Goal: Task Accomplishment & Management: Use online tool/utility

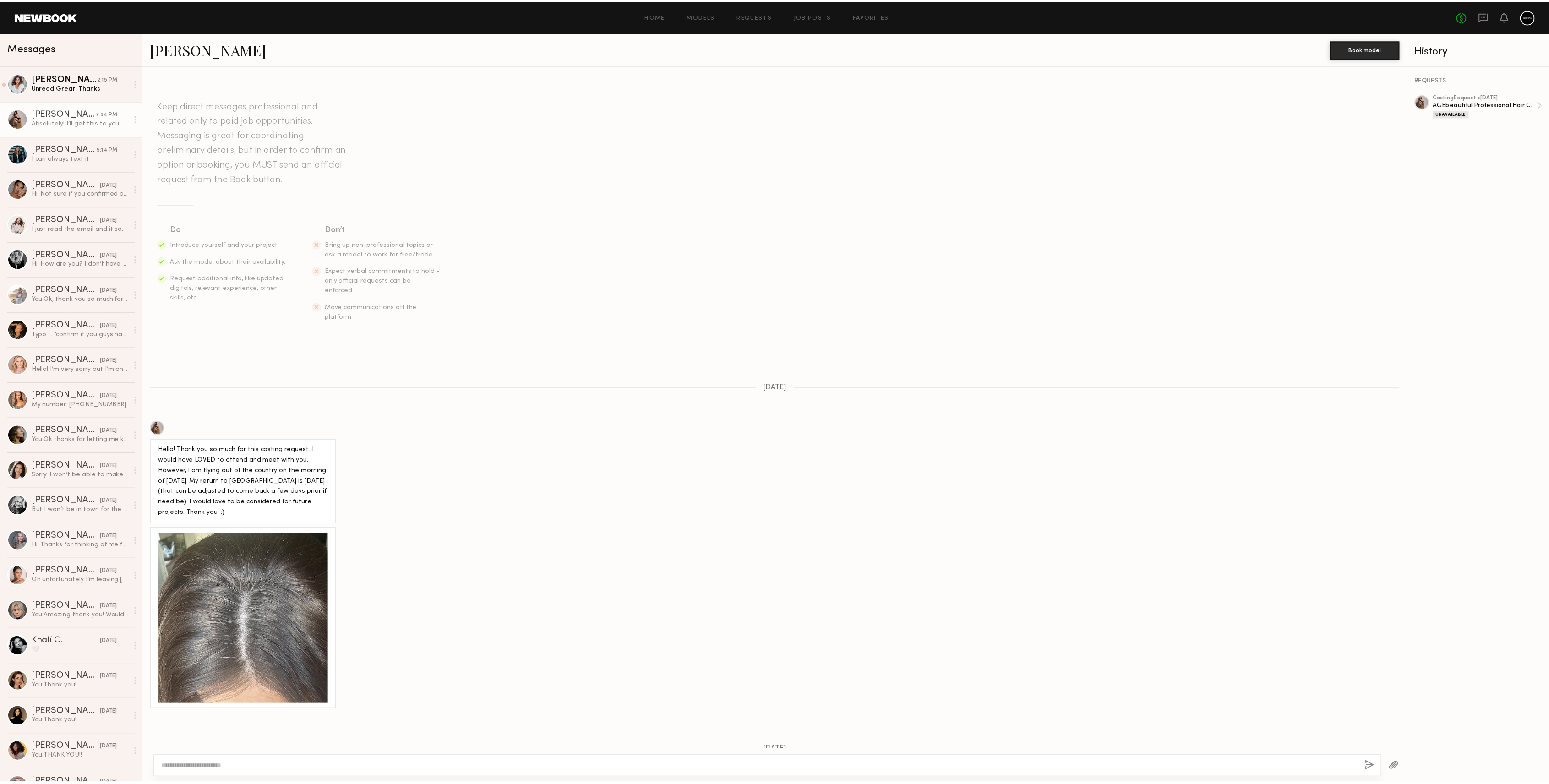
scroll to position [592, 0]
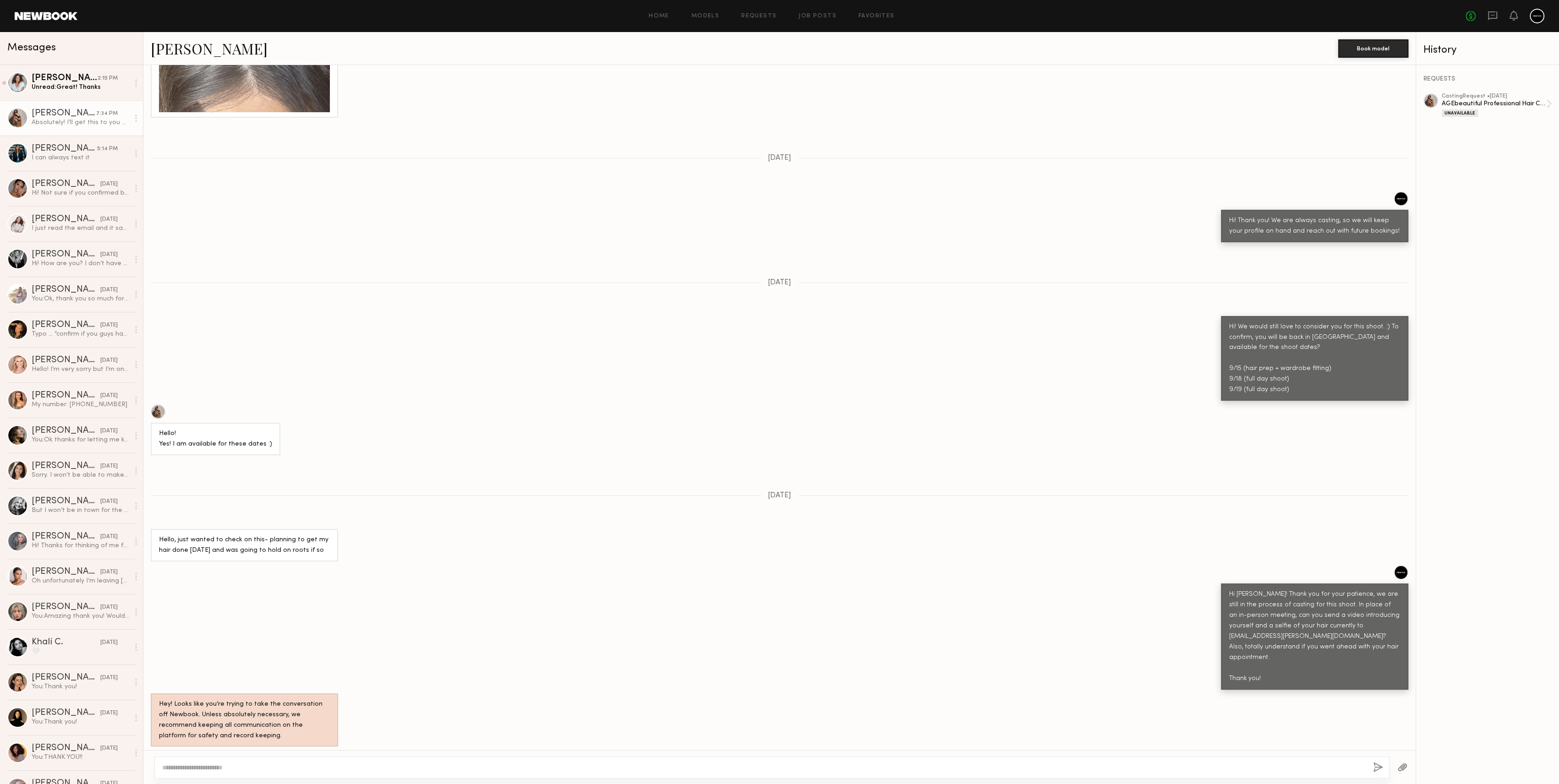
click at [62, 15] on link at bounding box center [46, 16] width 63 height 8
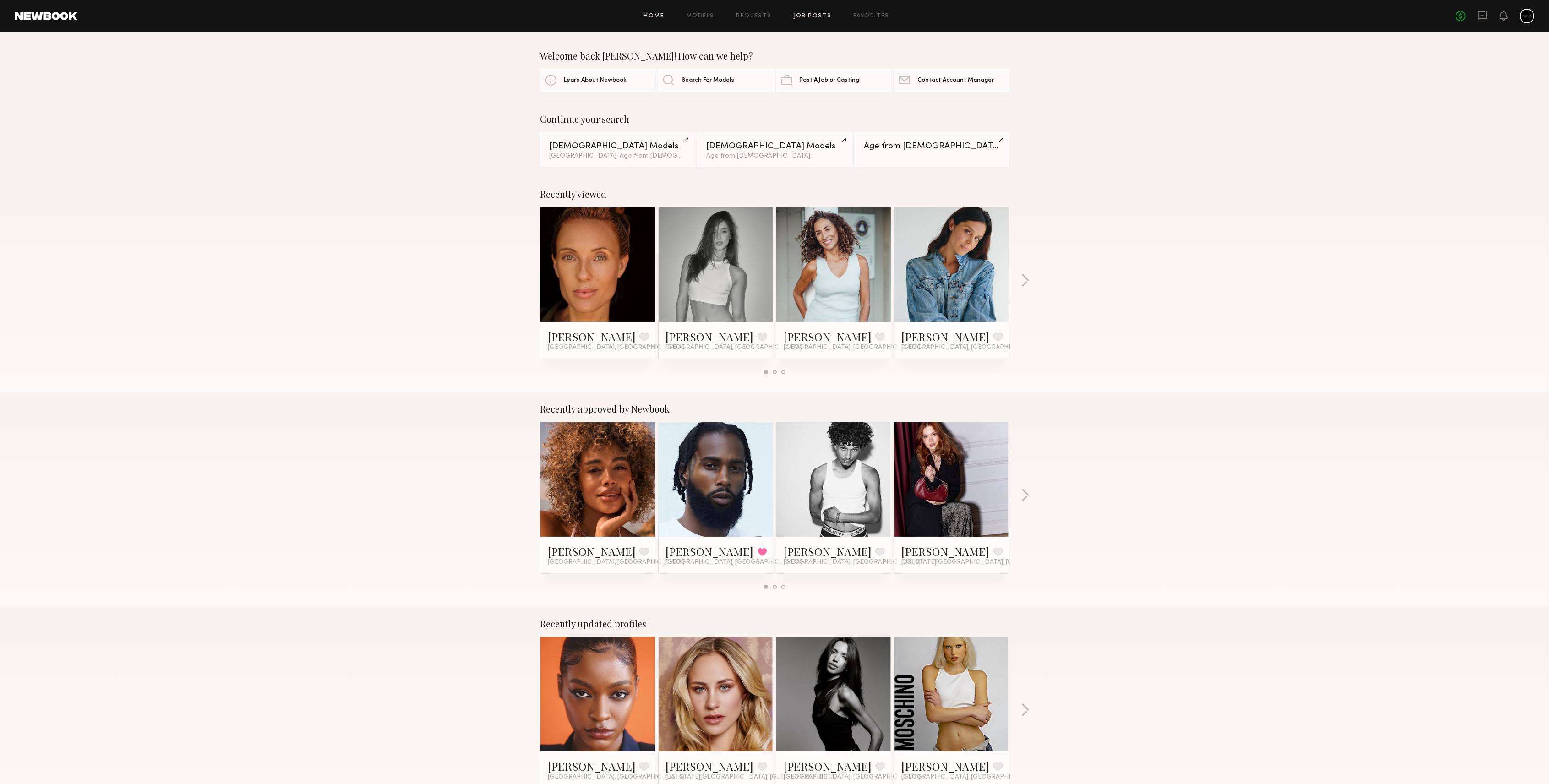
click at [803, 14] on link "Job Posts" at bounding box center [813, 15] width 38 height 6
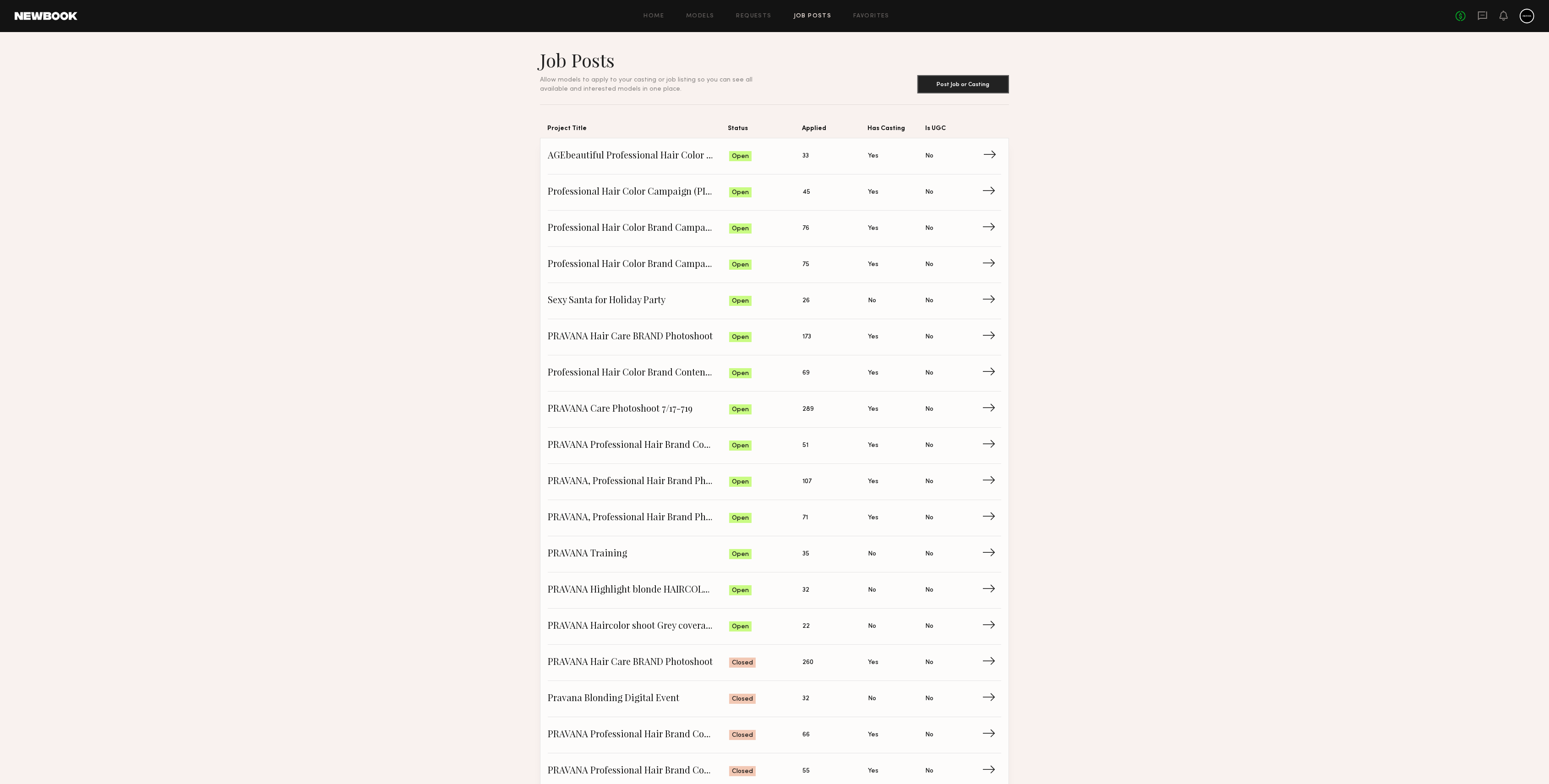
click at [992, 154] on span "→" at bounding box center [992, 156] width 19 height 14
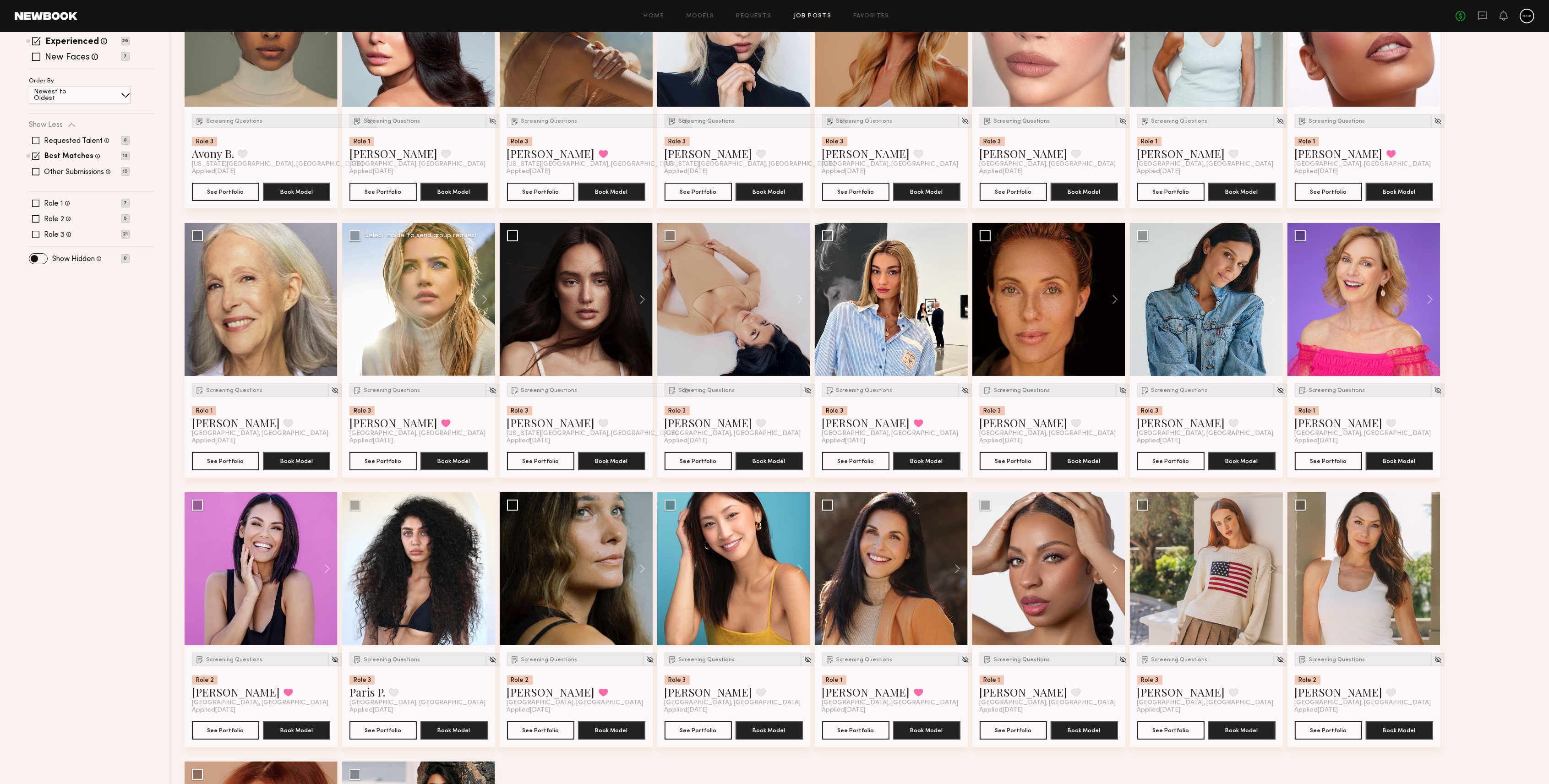
scroll to position [244, 0]
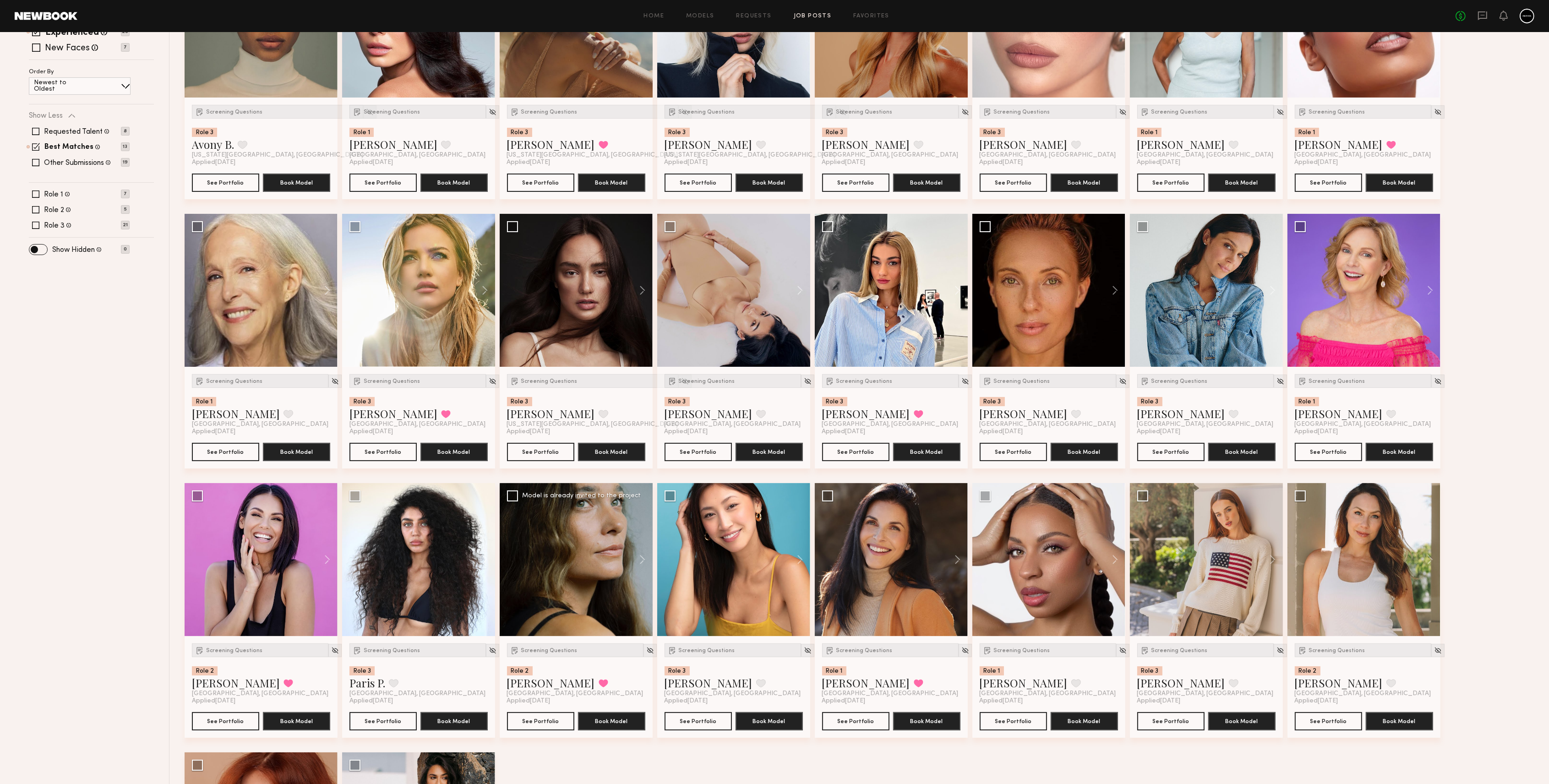
click at [553, 552] on div at bounding box center [576, 560] width 153 height 153
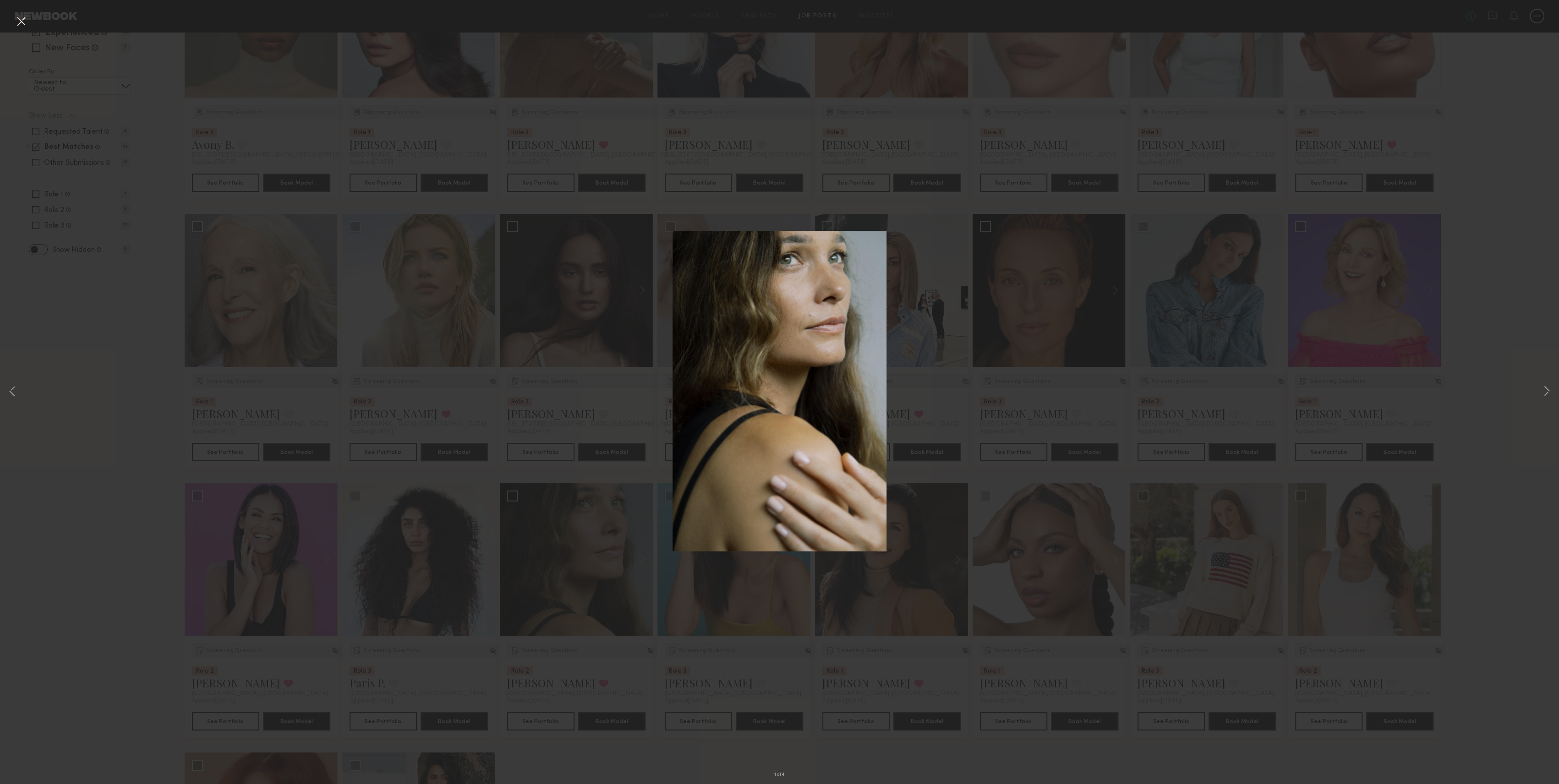
click at [24, 19] on button at bounding box center [21, 22] width 15 height 16
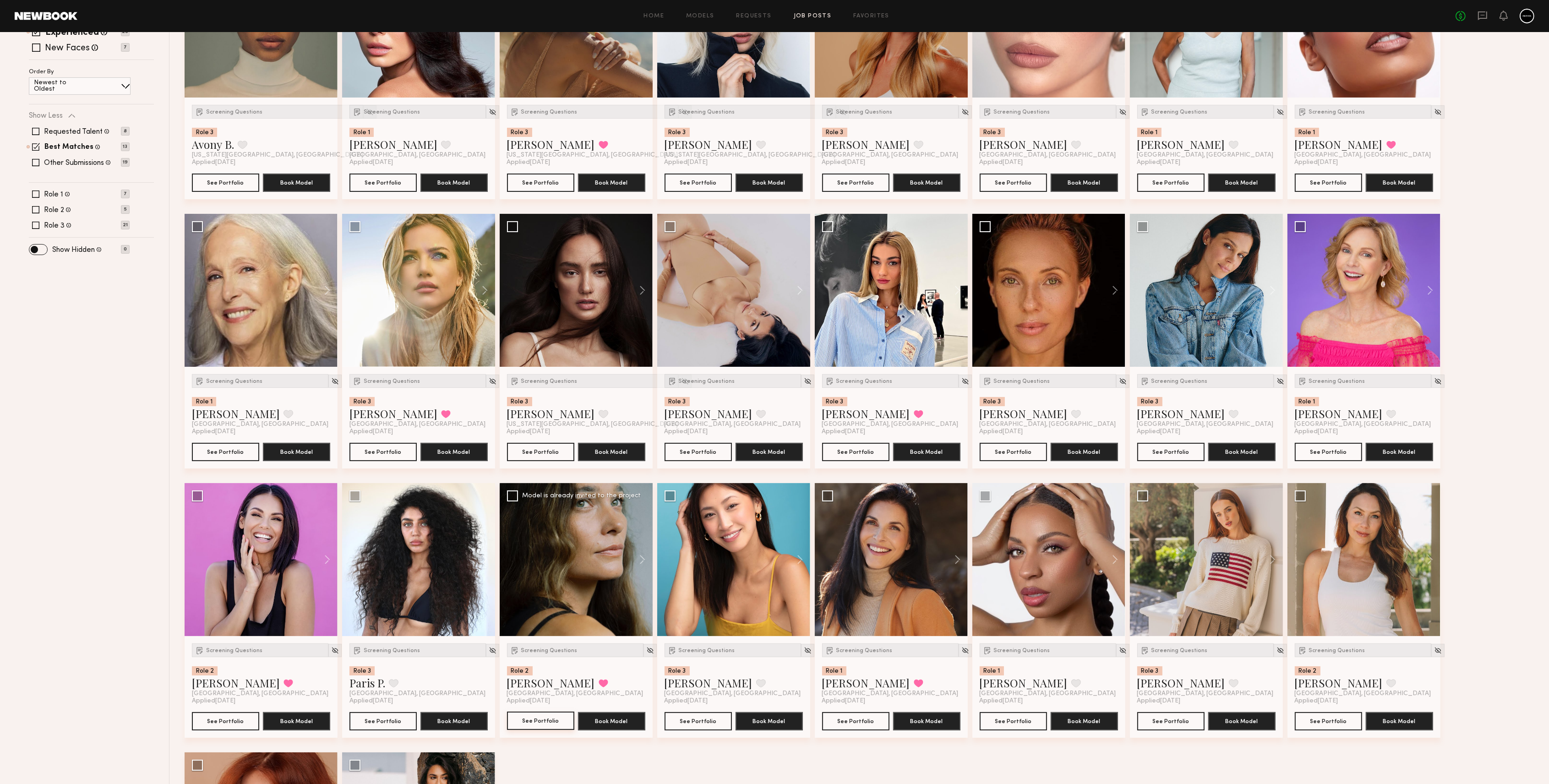
click at [545, 718] on button "See Portfolio" at bounding box center [540, 721] width 67 height 19
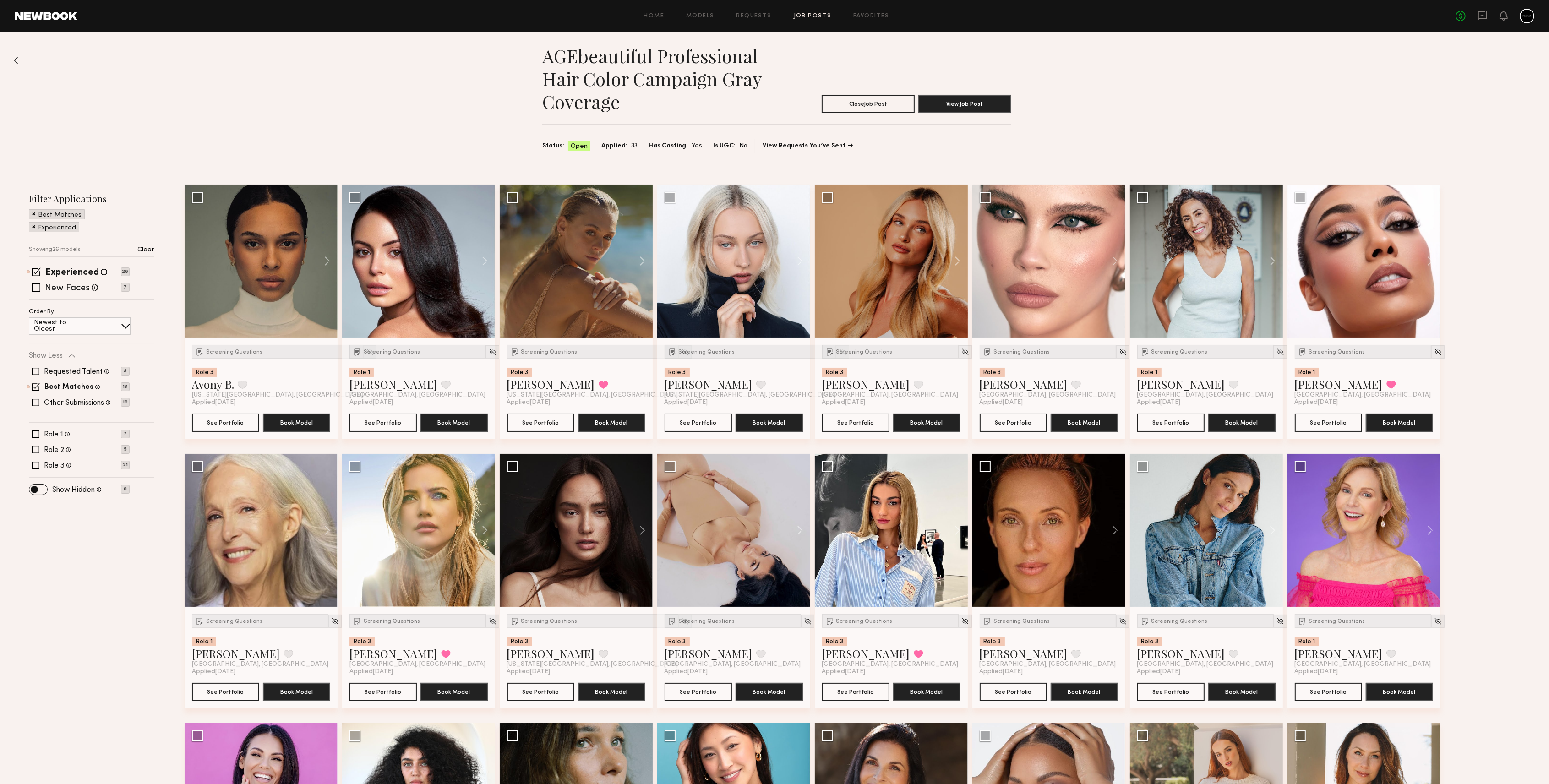
scroll to position [0, 0]
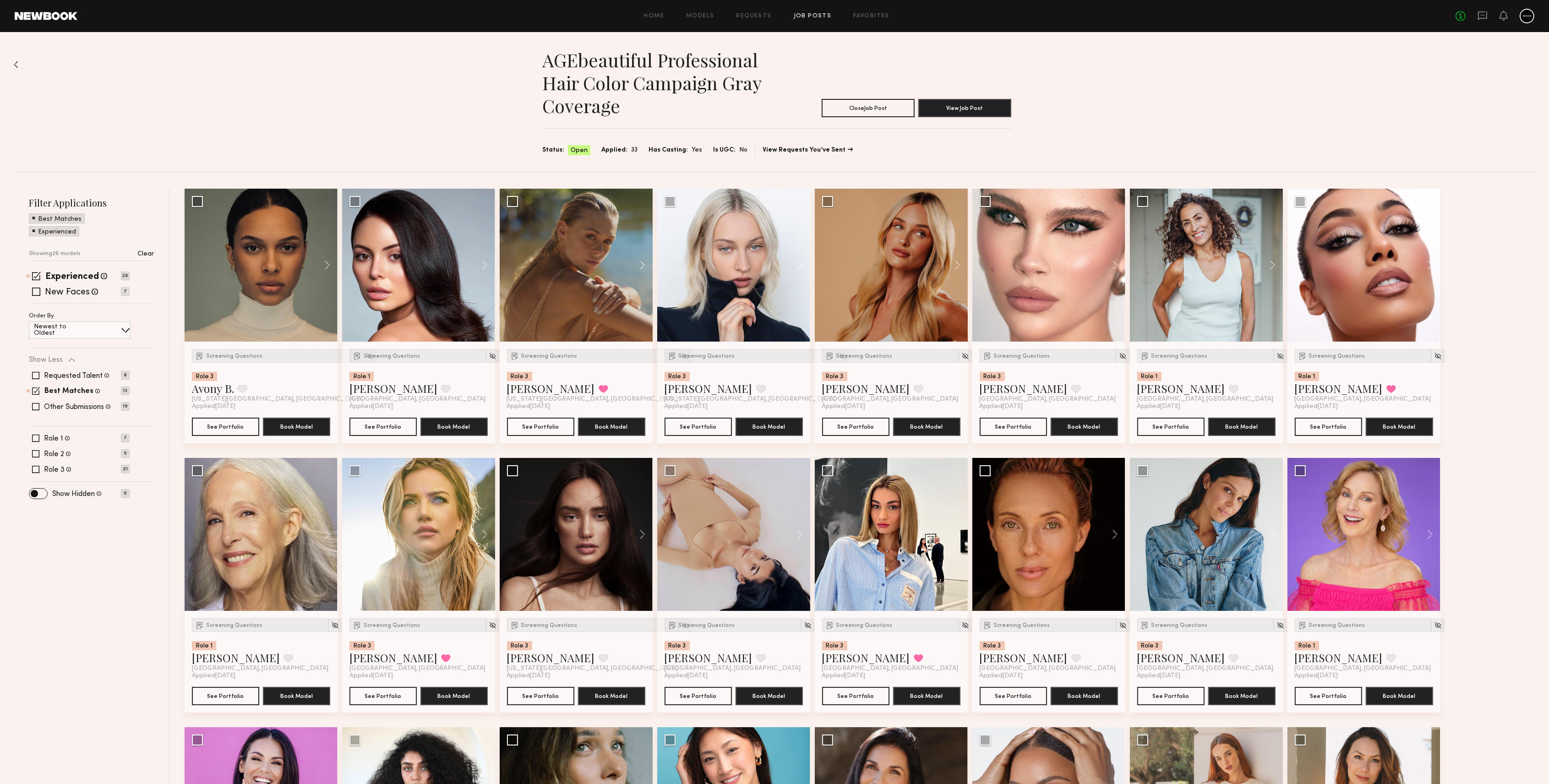
click at [17, 63] on img at bounding box center [16, 64] width 5 height 7
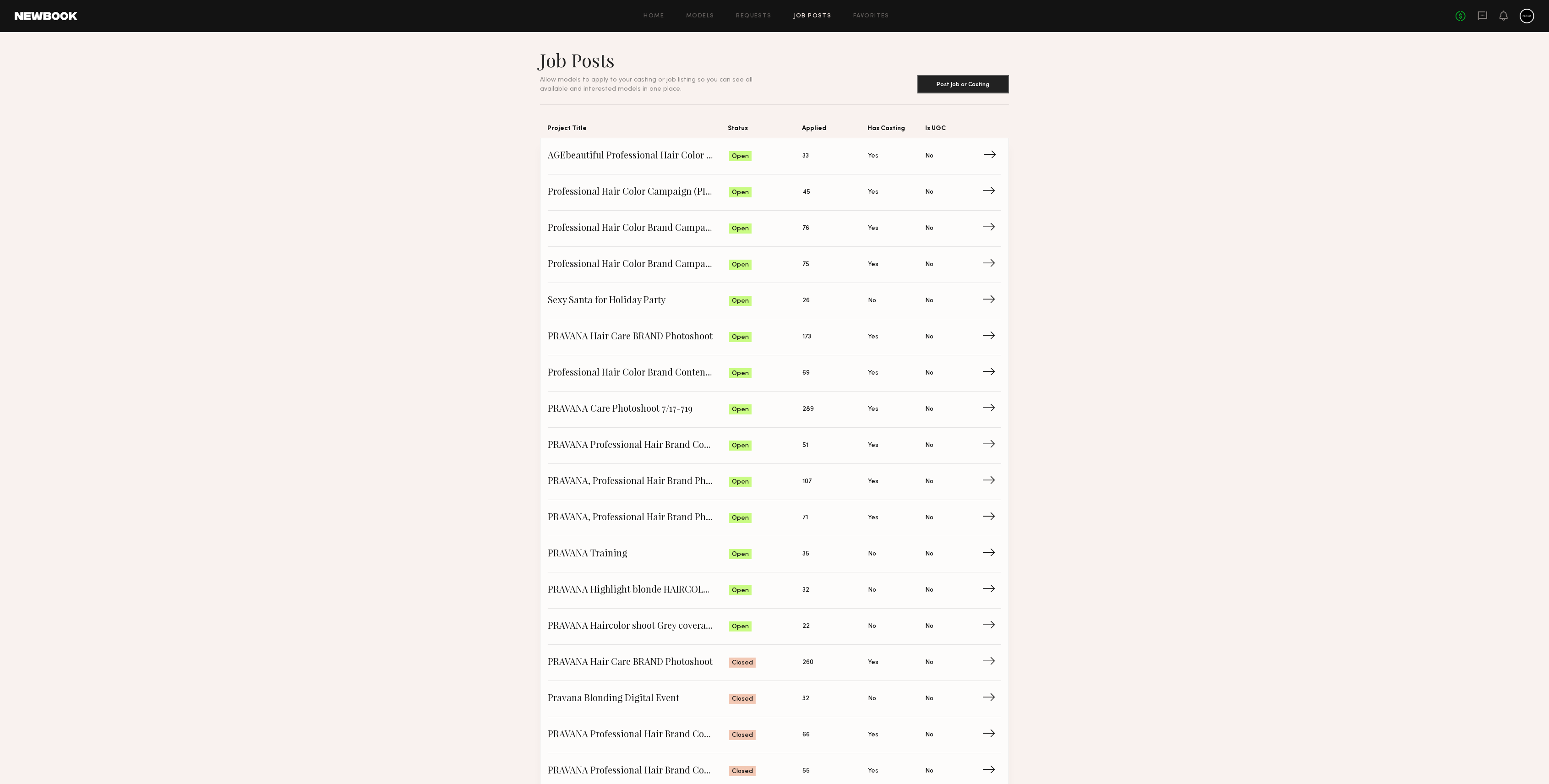
click at [992, 162] on span "→" at bounding box center [992, 156] width 19 height 14
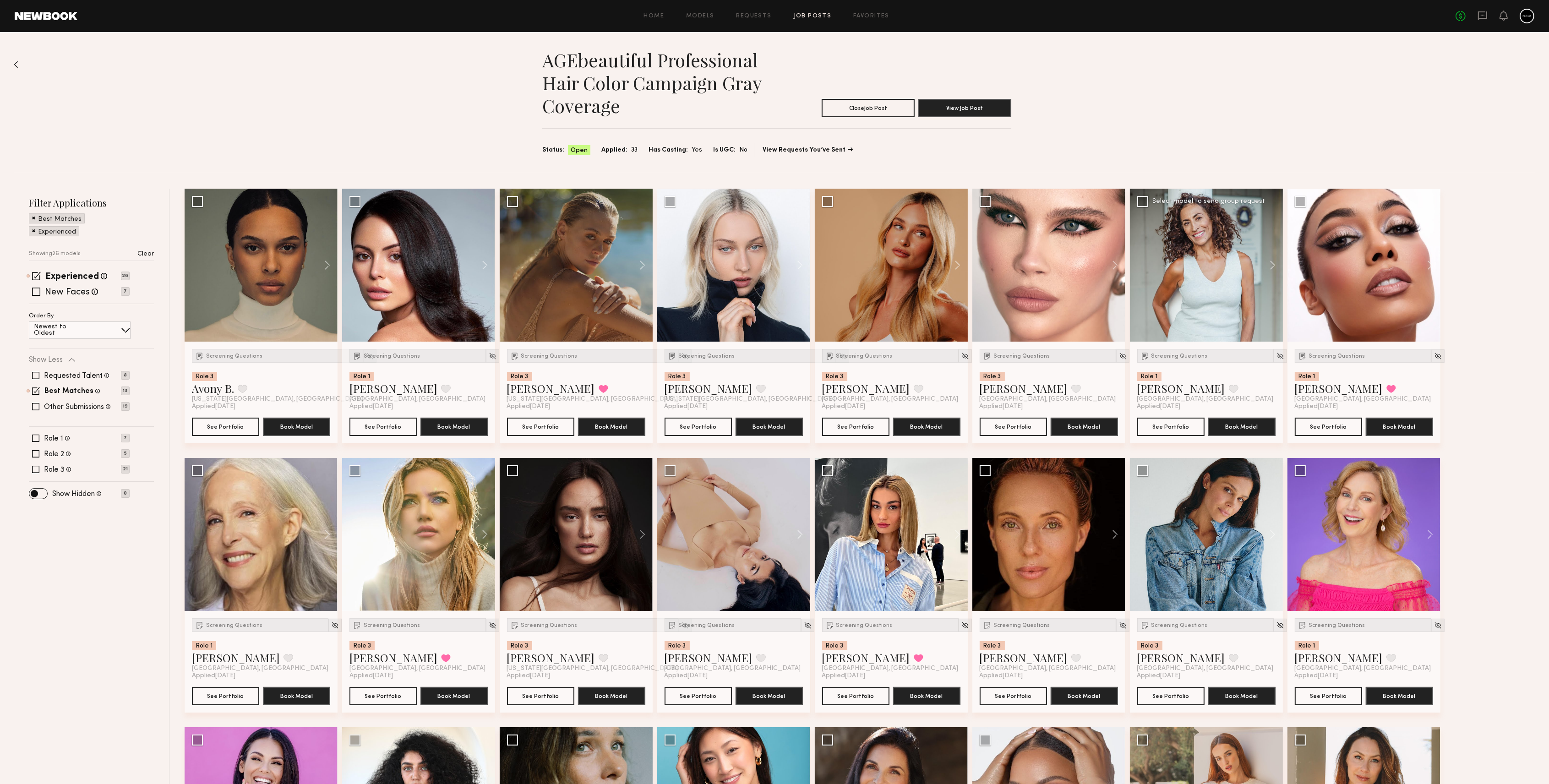
click at [1246, 242] on div at bounding box center [1207, 265] width 153 height 153
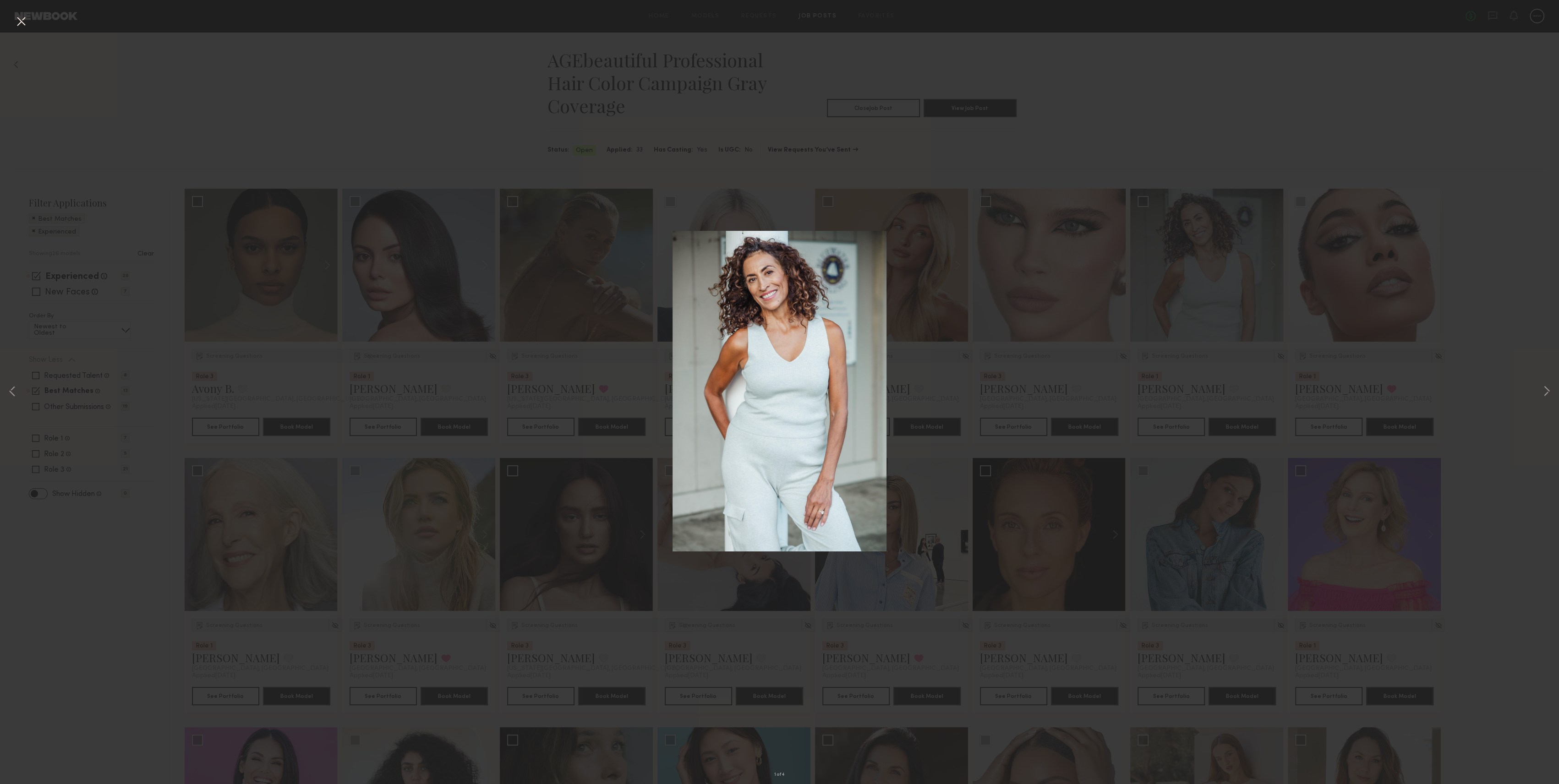
click at [12, 24] on div "1 of 4" at bounding box center [780, 392] width 1559 height 784
click at [32, 24] on div "1 of 4" at bounding box center [780, 392] width 1559 height 784
click at [23, 21] on button at bounding box center [21, 22] width 15 height 16
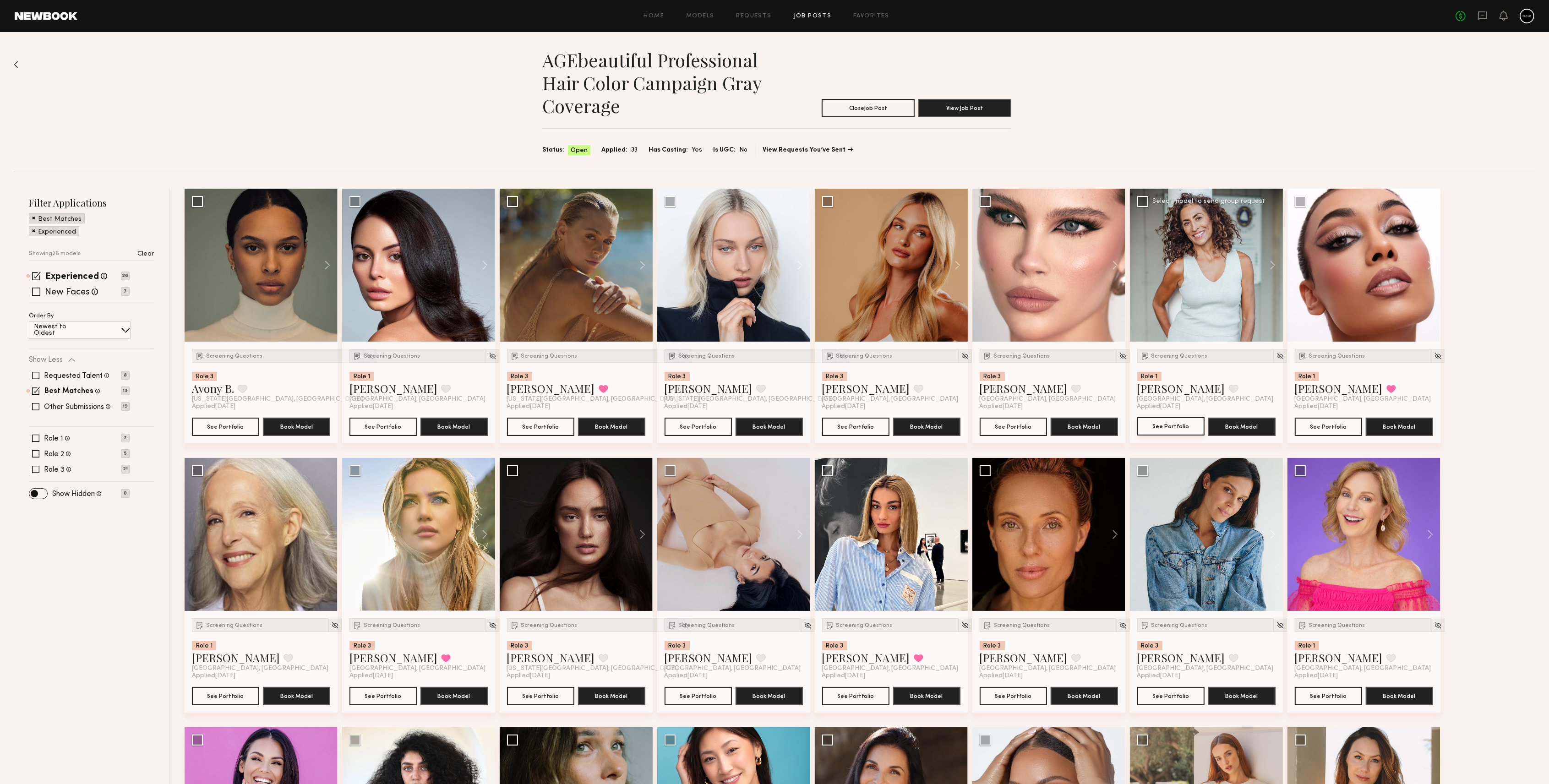
click at [1171, 425] on button "See Portfolio" at bounding box center [1171, 427] width 67 height 19
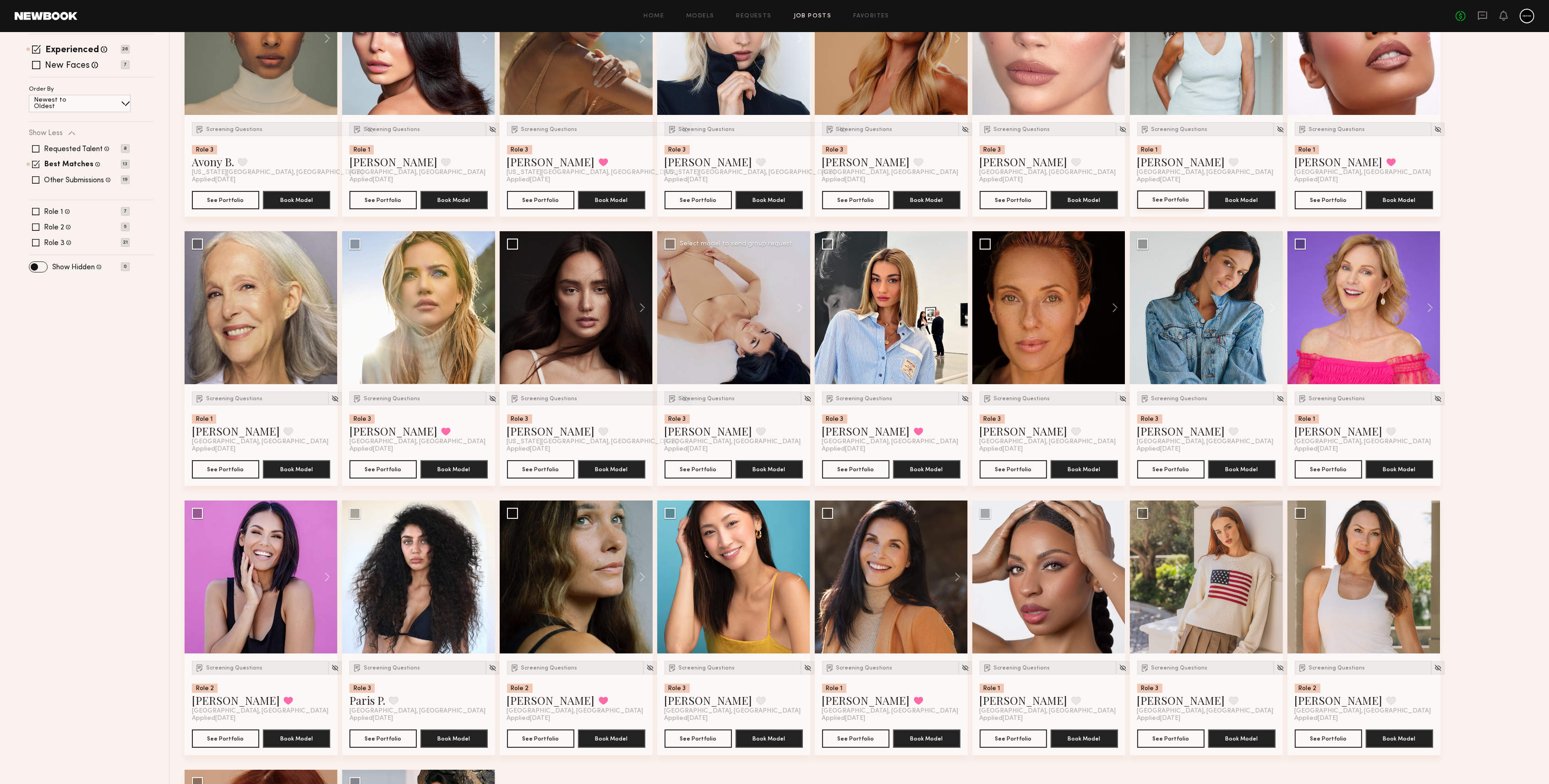
scroll to position [244, 0]
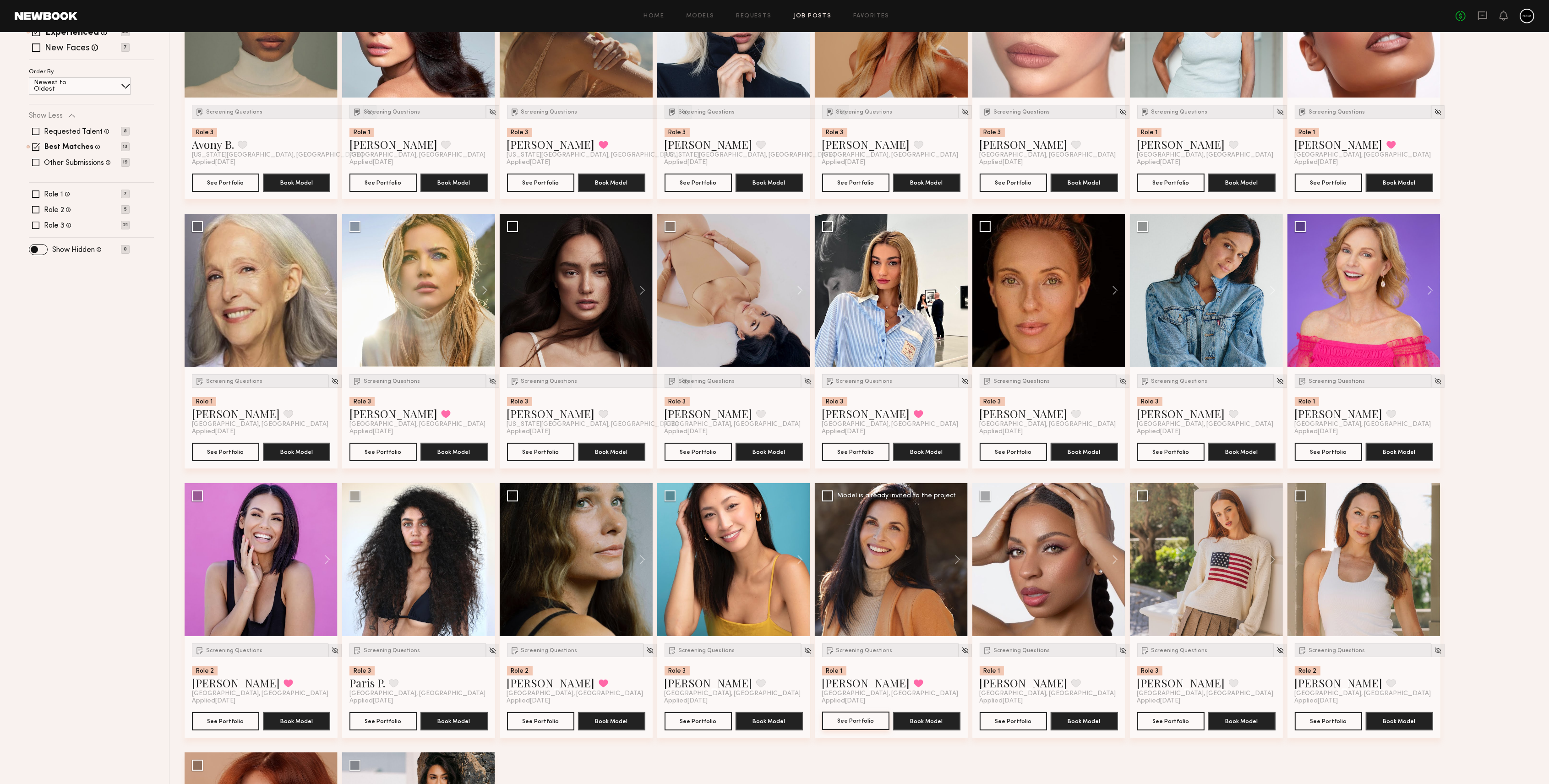
click at [861, 719] on button "See Portfolio" at bounding box center [856, 721] width 67 height 19
click at [434, 267] on div at bounding box center [419, 290] width 153 height 153
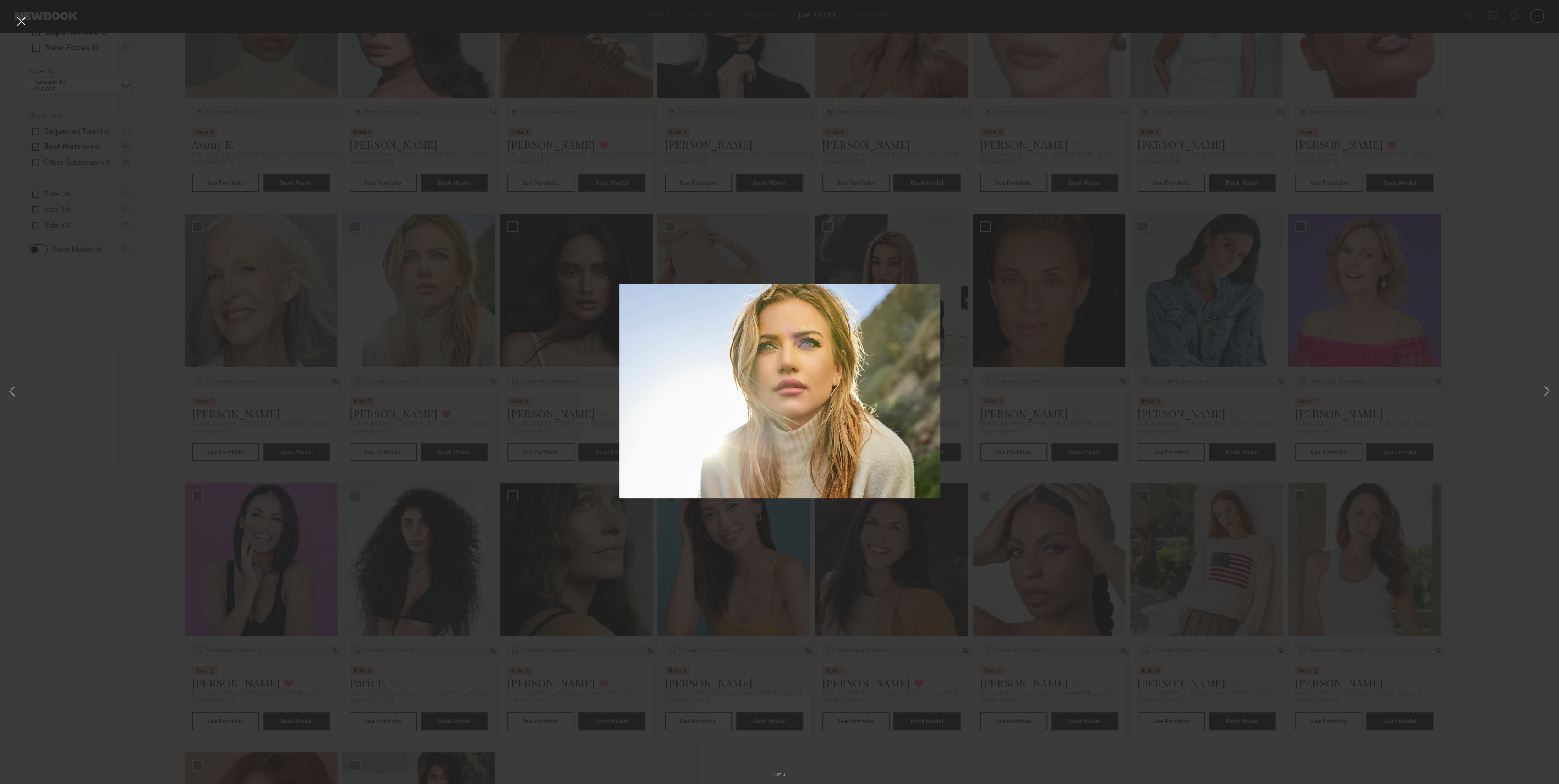
click at [23, 22] on button at bounding box center [21, 22] width 15 height 16
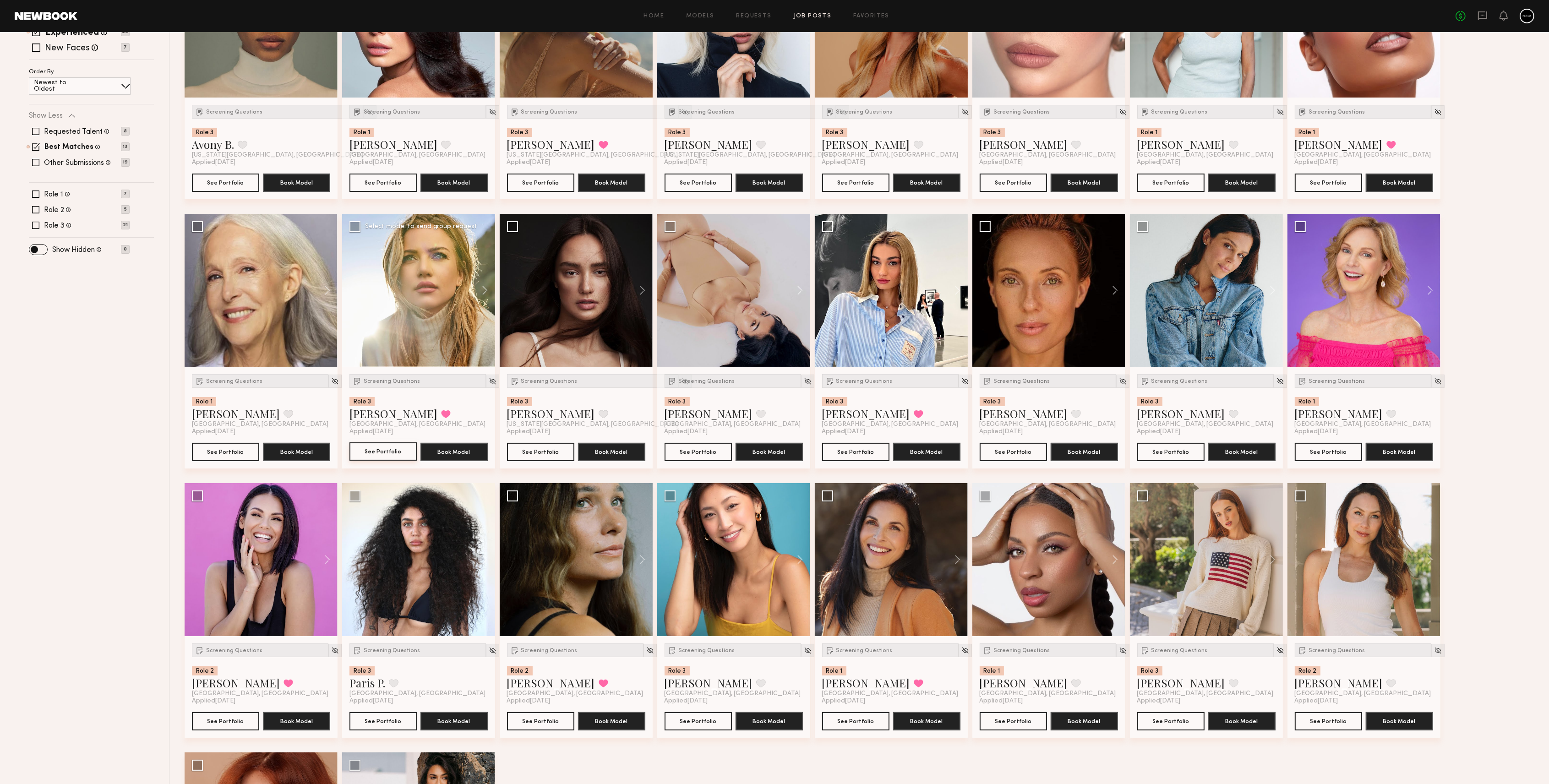
click at [397, 451] on button "See Portfolio" at bounding box center [383, 452] width 67 height 19
click at [1352, 721] on button "See Portfolio" at bounding box center [1329, 721] width 67 height 19
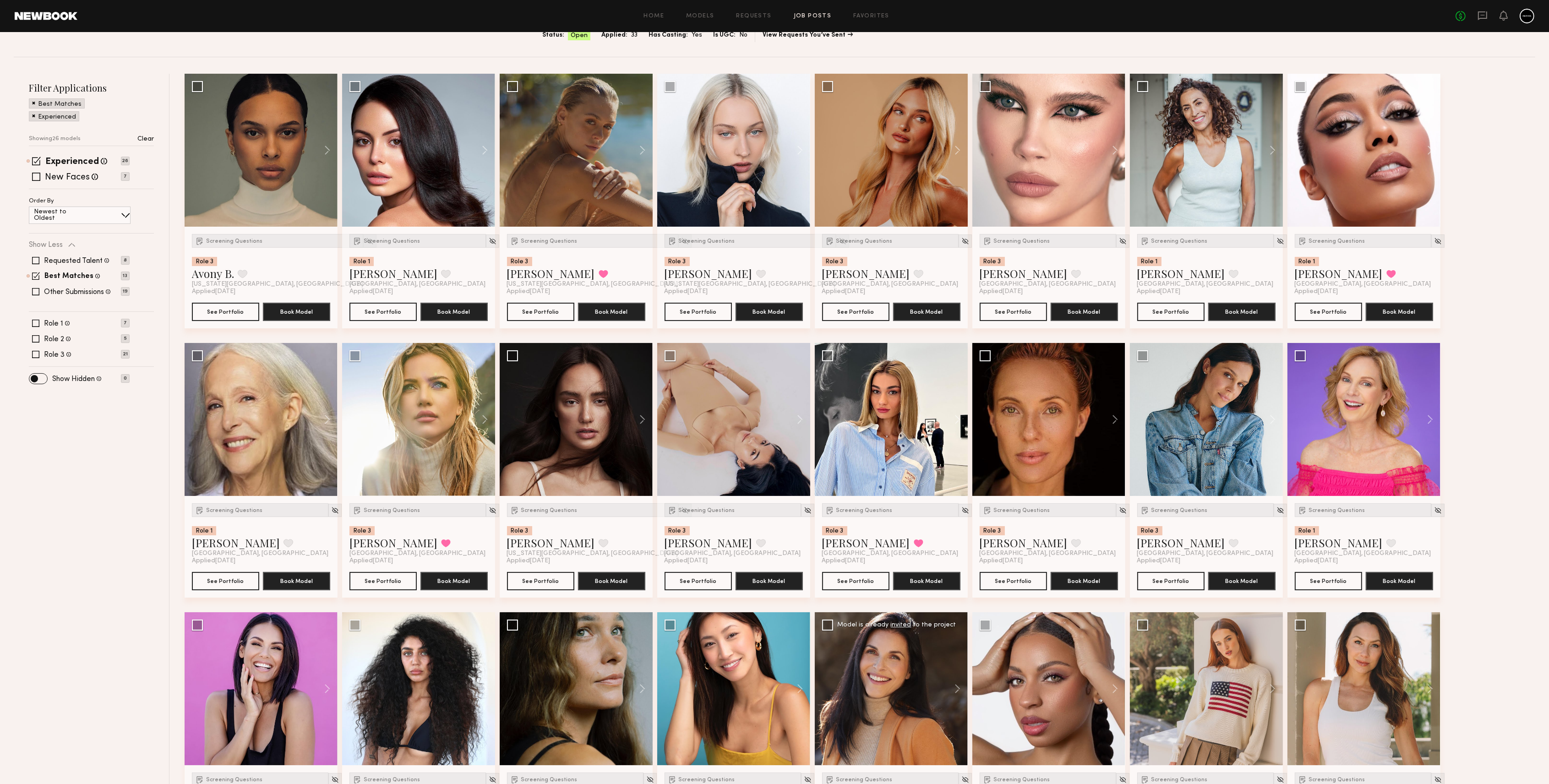
scroll to position [175, 0]
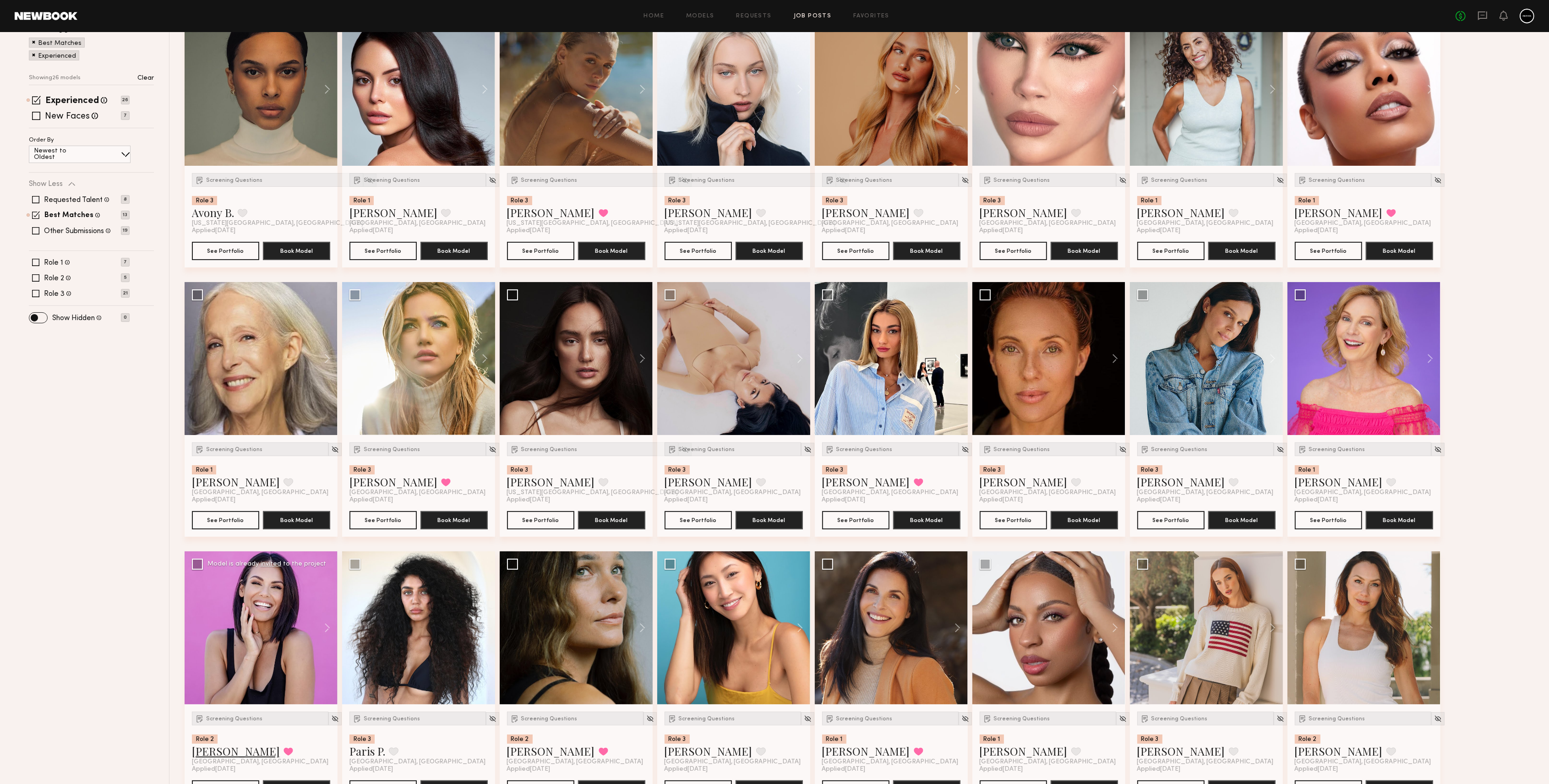
click at [218, 754] on link "Jesiree D." at bounding box center [236, 751] width 88 height 15
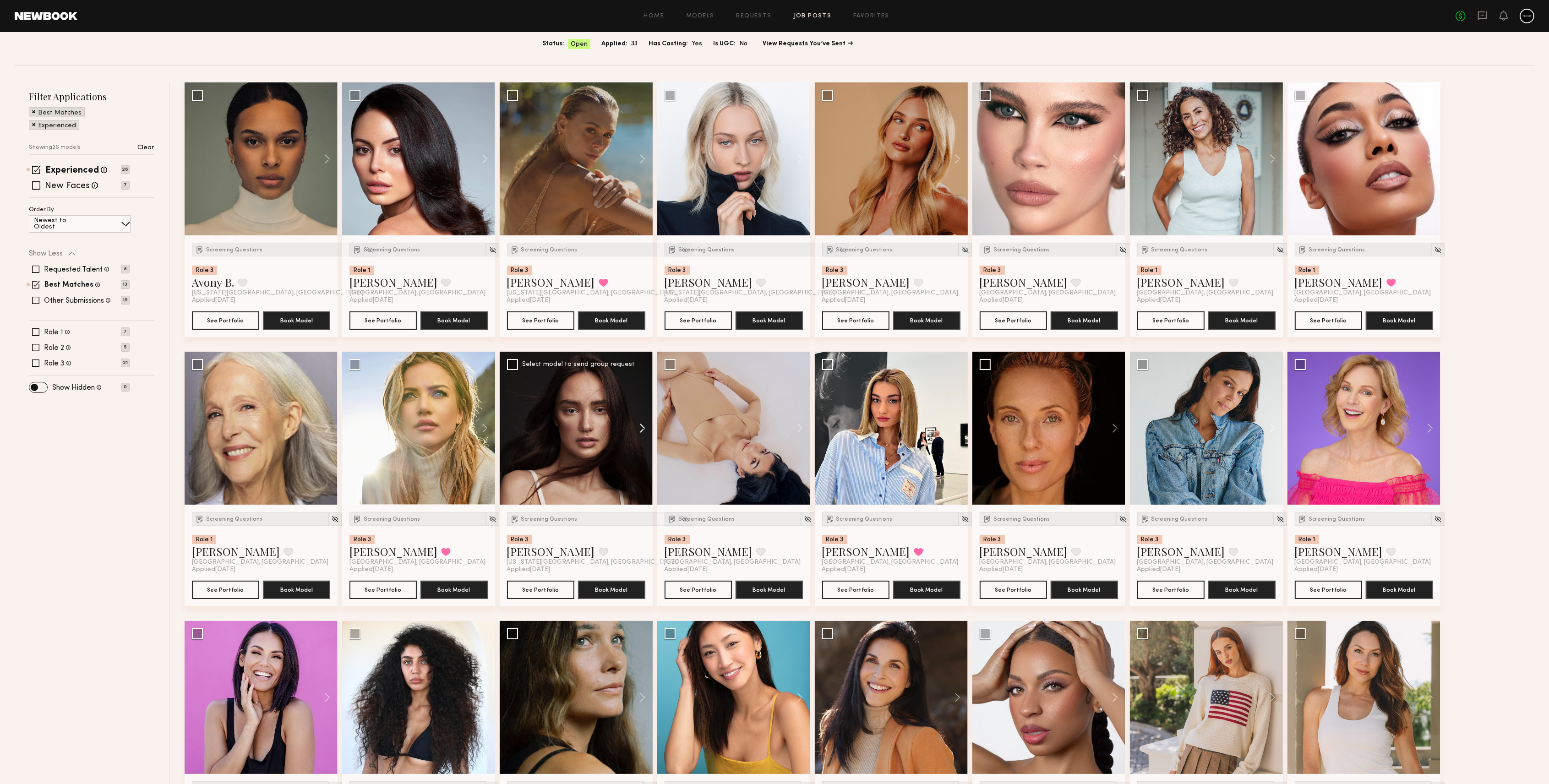
scroll to position [54, 0]
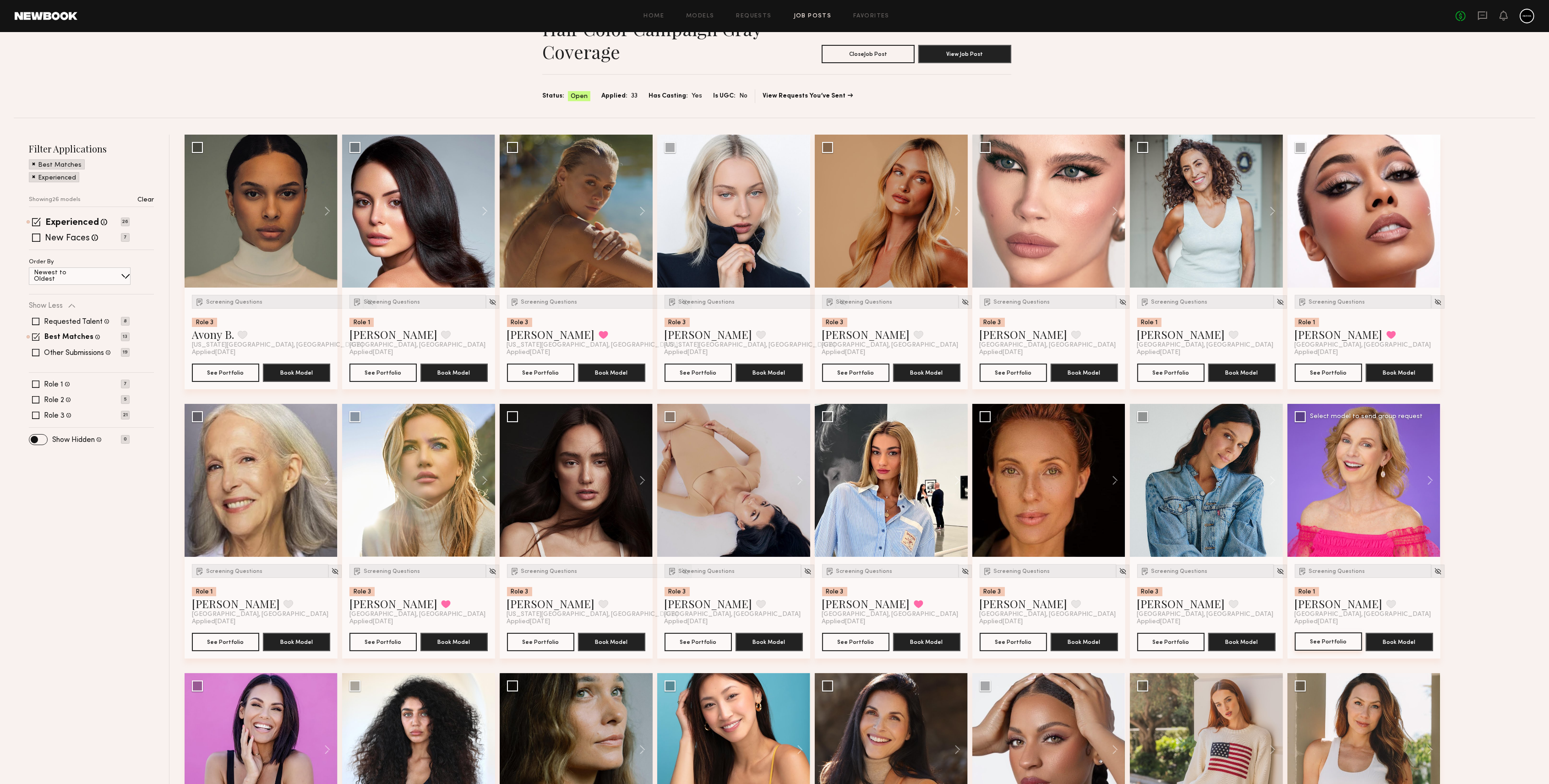
click at [1330, 641] on button "See Portfolio" at bounding box center [1329, 641] width 67 height 19
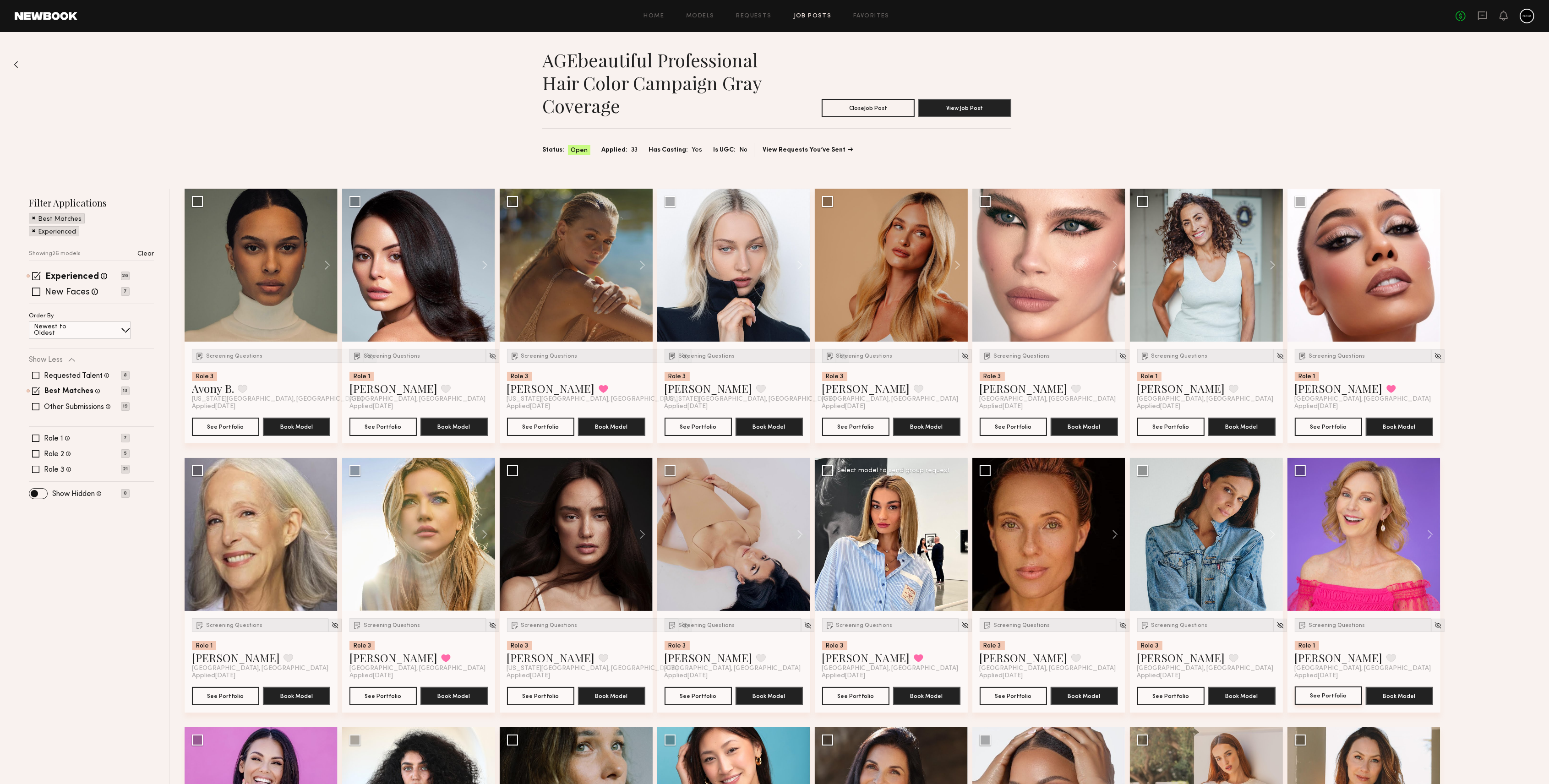
scroll to position [0, 0]
click at [1169, 431] on button "See Portfolio" at bounding box center [1171, 427] width 67 height 19
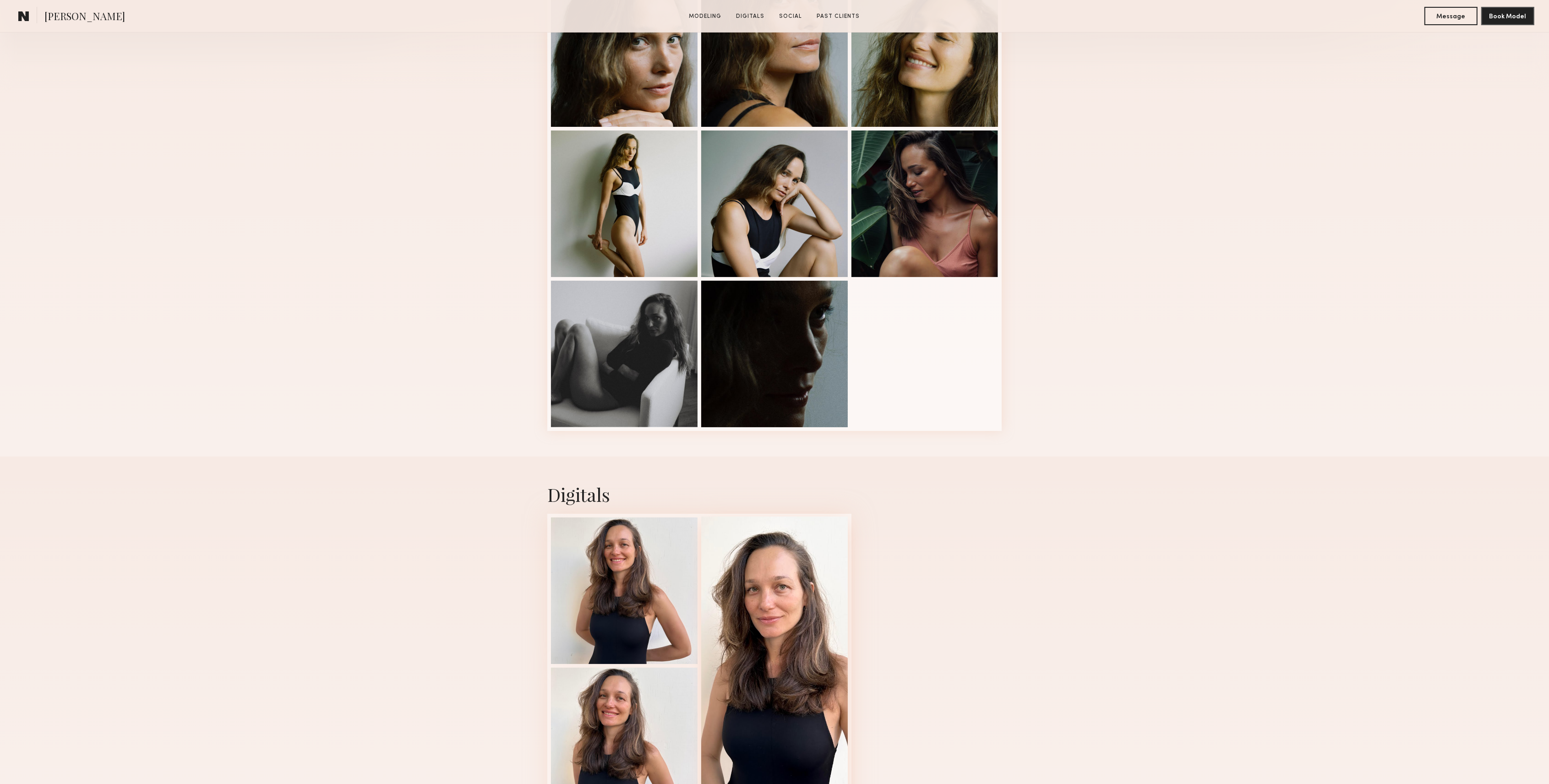
scroll to position [305, 0]
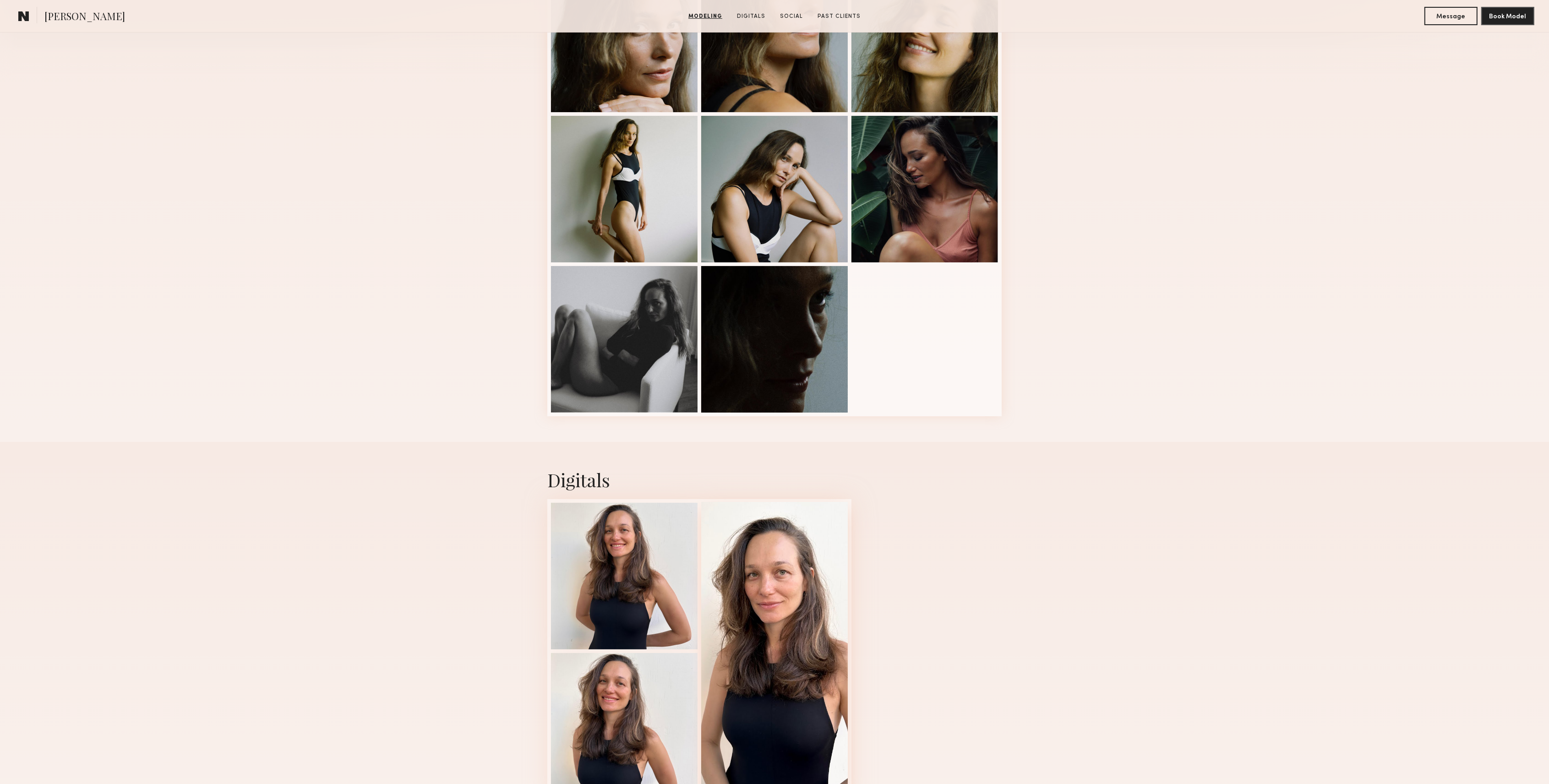
click at [764, 581] on div at bounding box center [774, 650] width 146 height 297
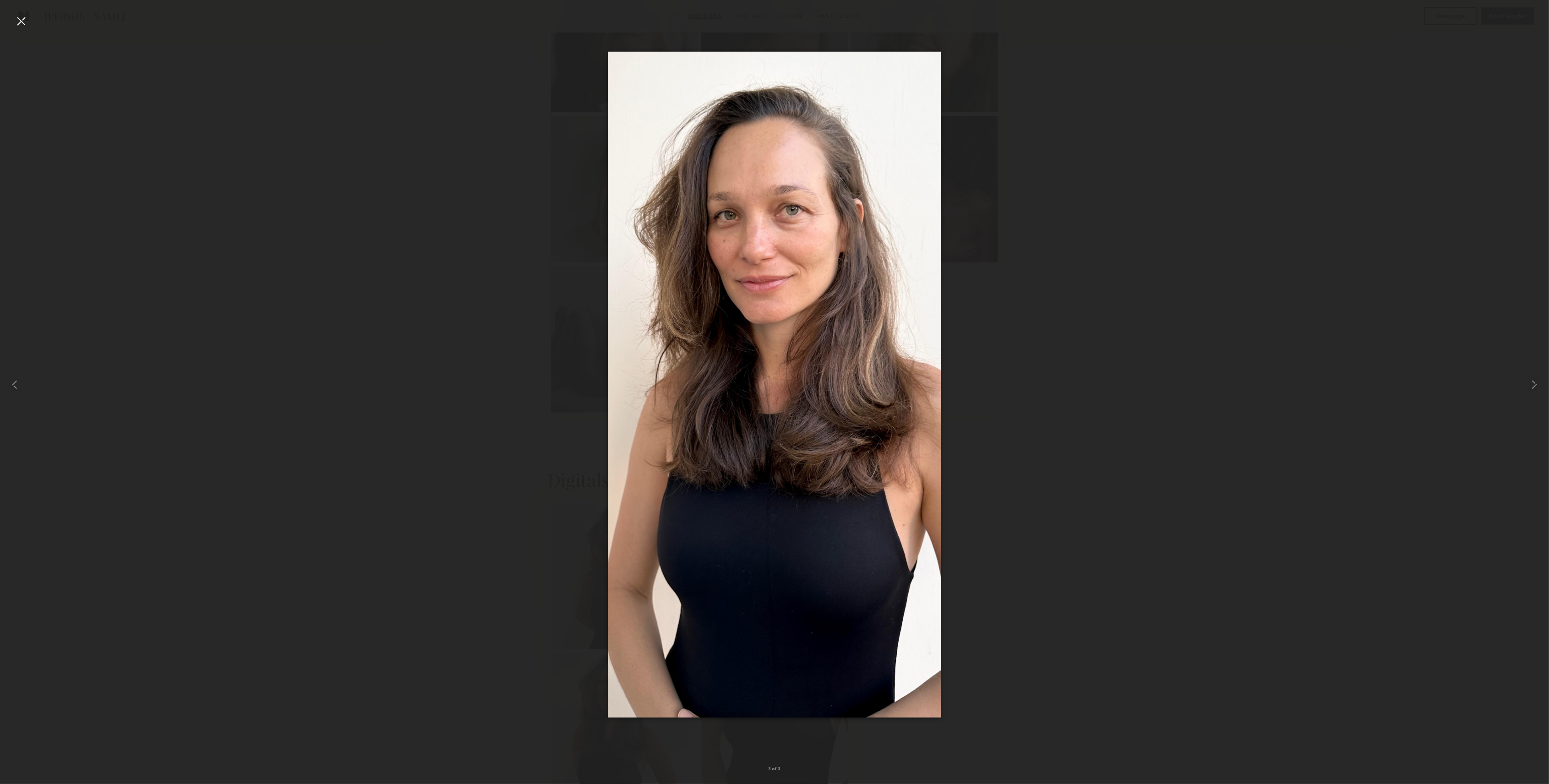
click at [20, 17] on div at bounding box center [21, 21] width 15 height 15
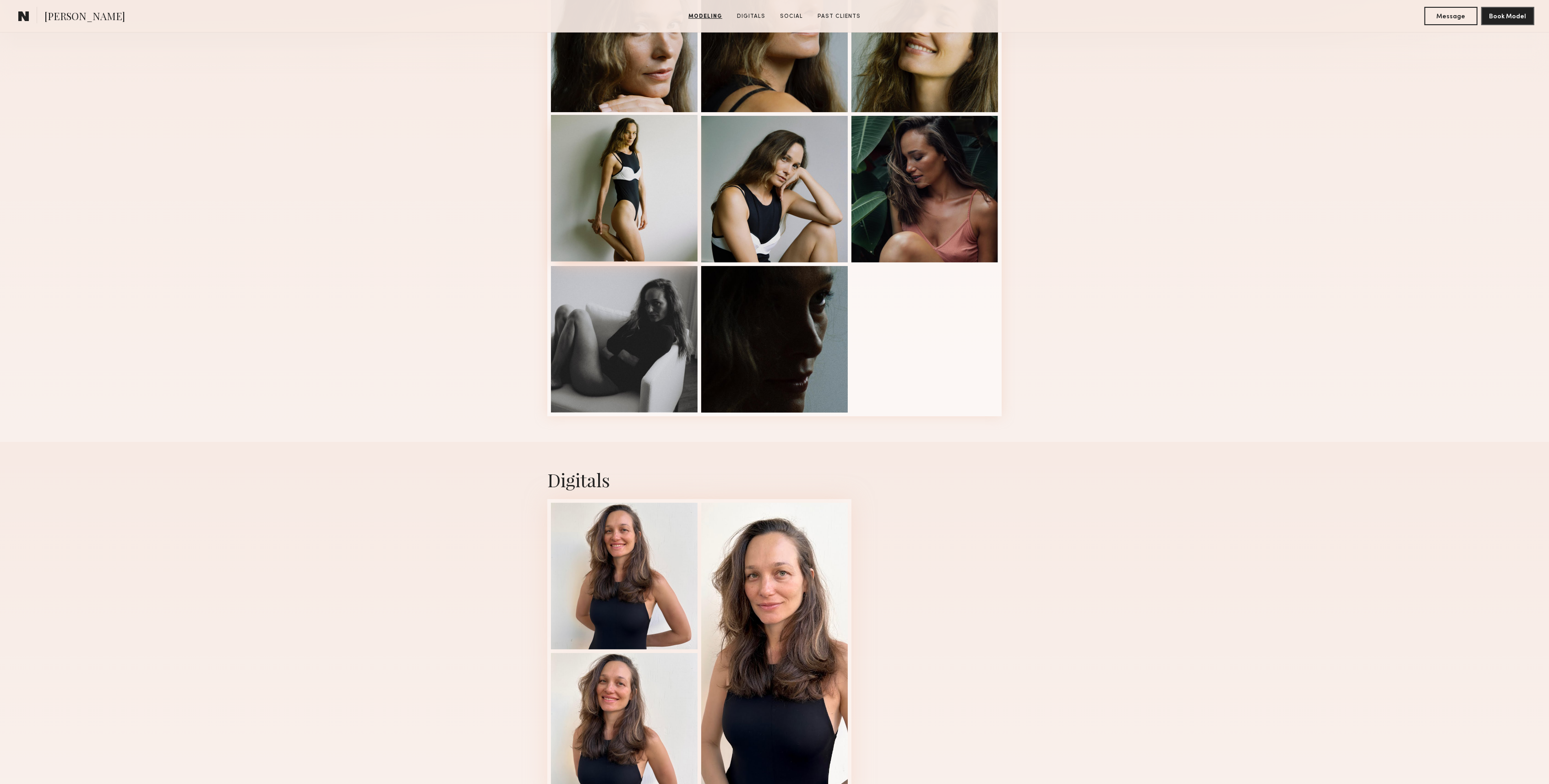
click at [640, 185] on div at bounding box center [624, 188] width 146 height 146
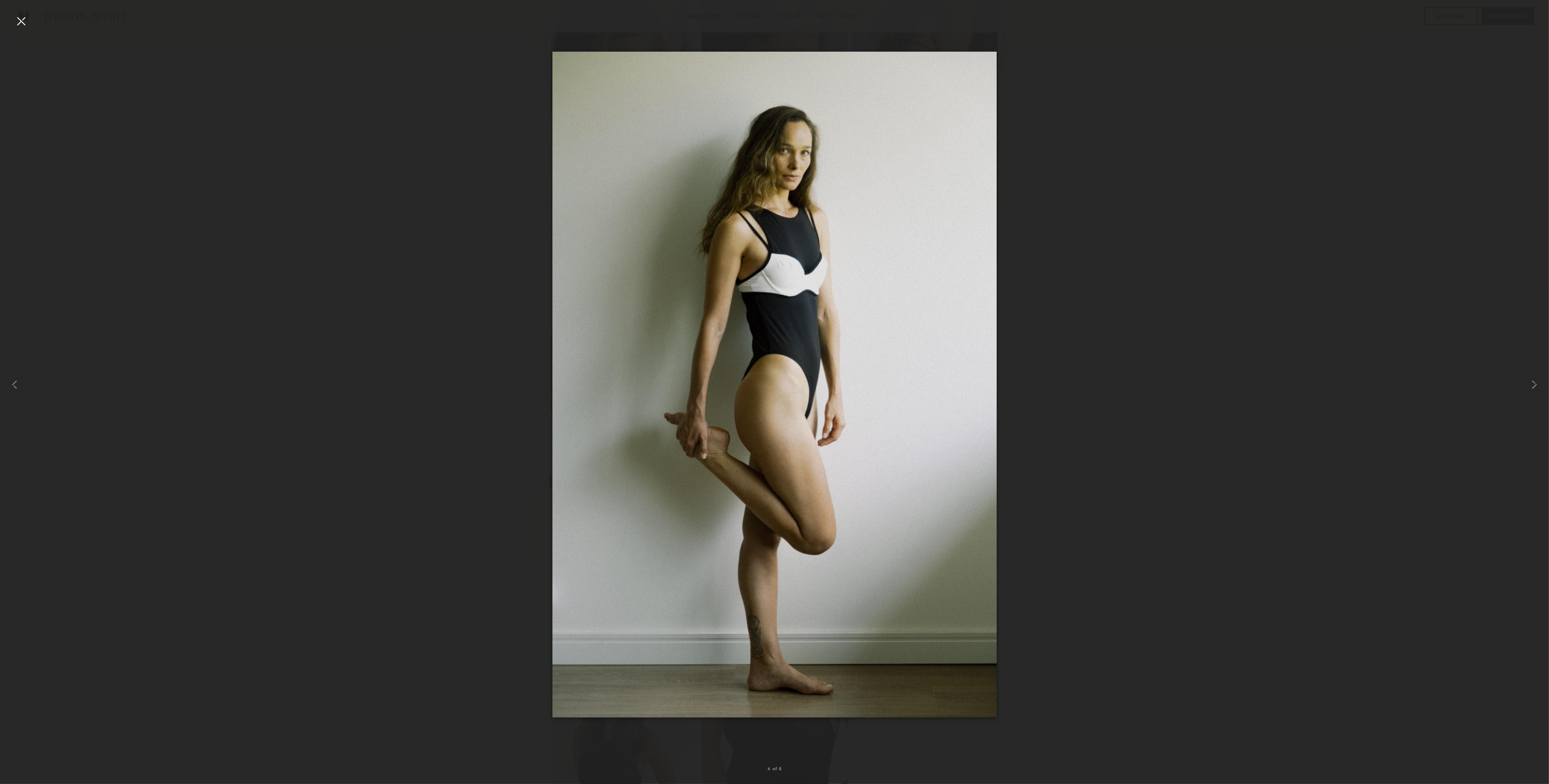
click at [24, 19] on div at bounding box center [21, 21] width 15 height 15
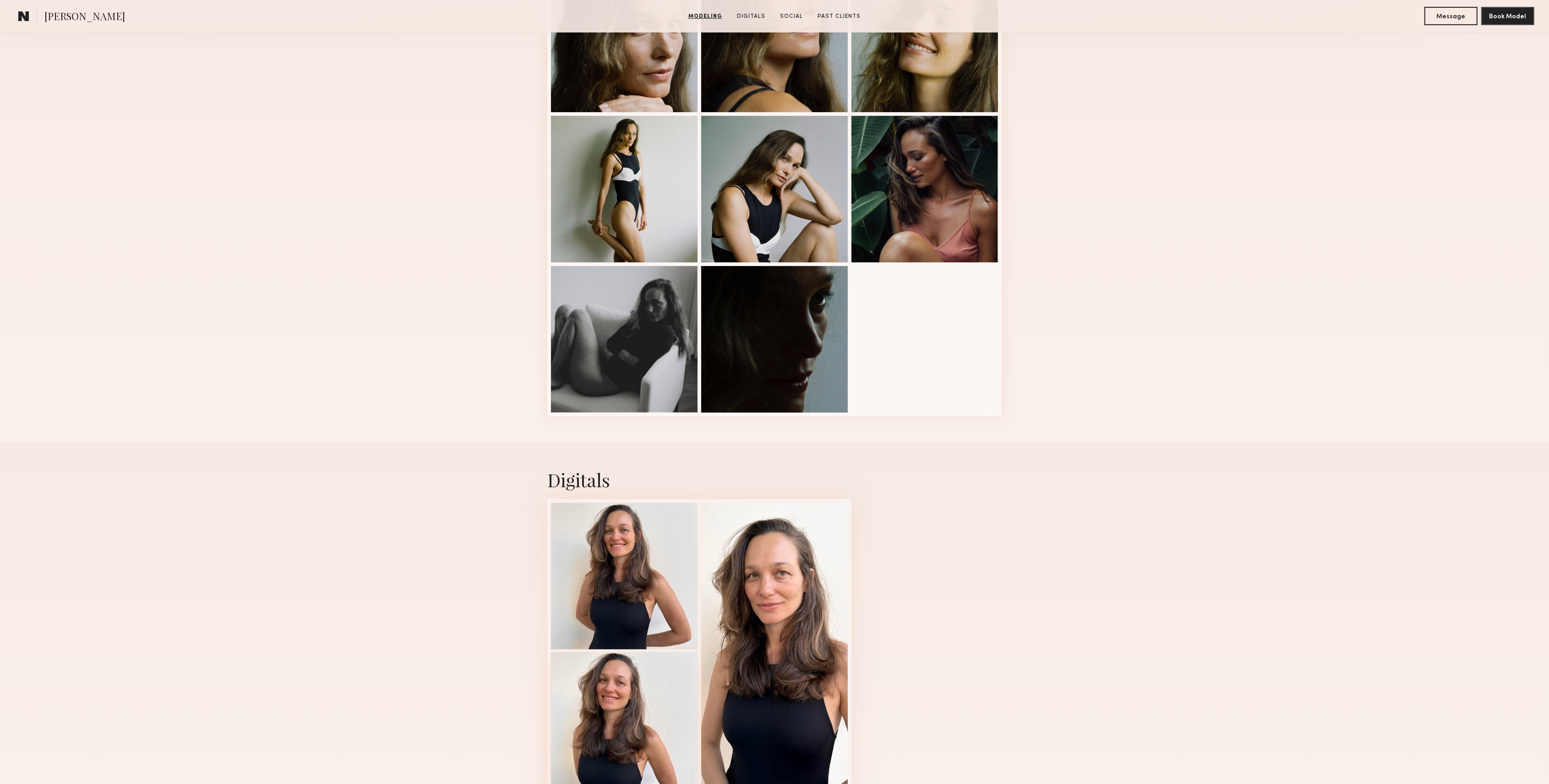
click at [663, 728] on div at bounding box center [624, 726] width 146 height 146
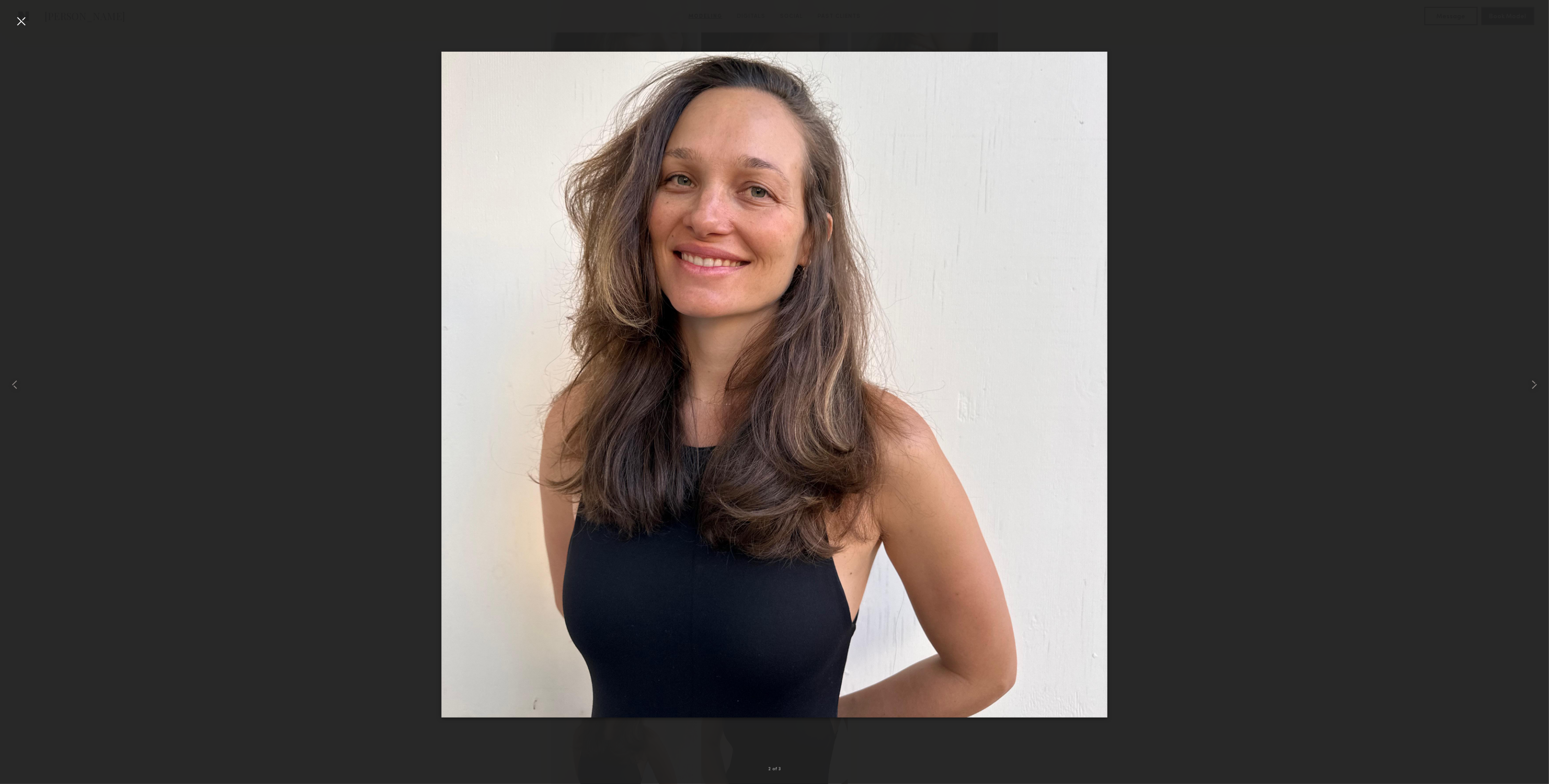
click at [27, 22] on div at bounding box center [21, 21] width 15 height 15
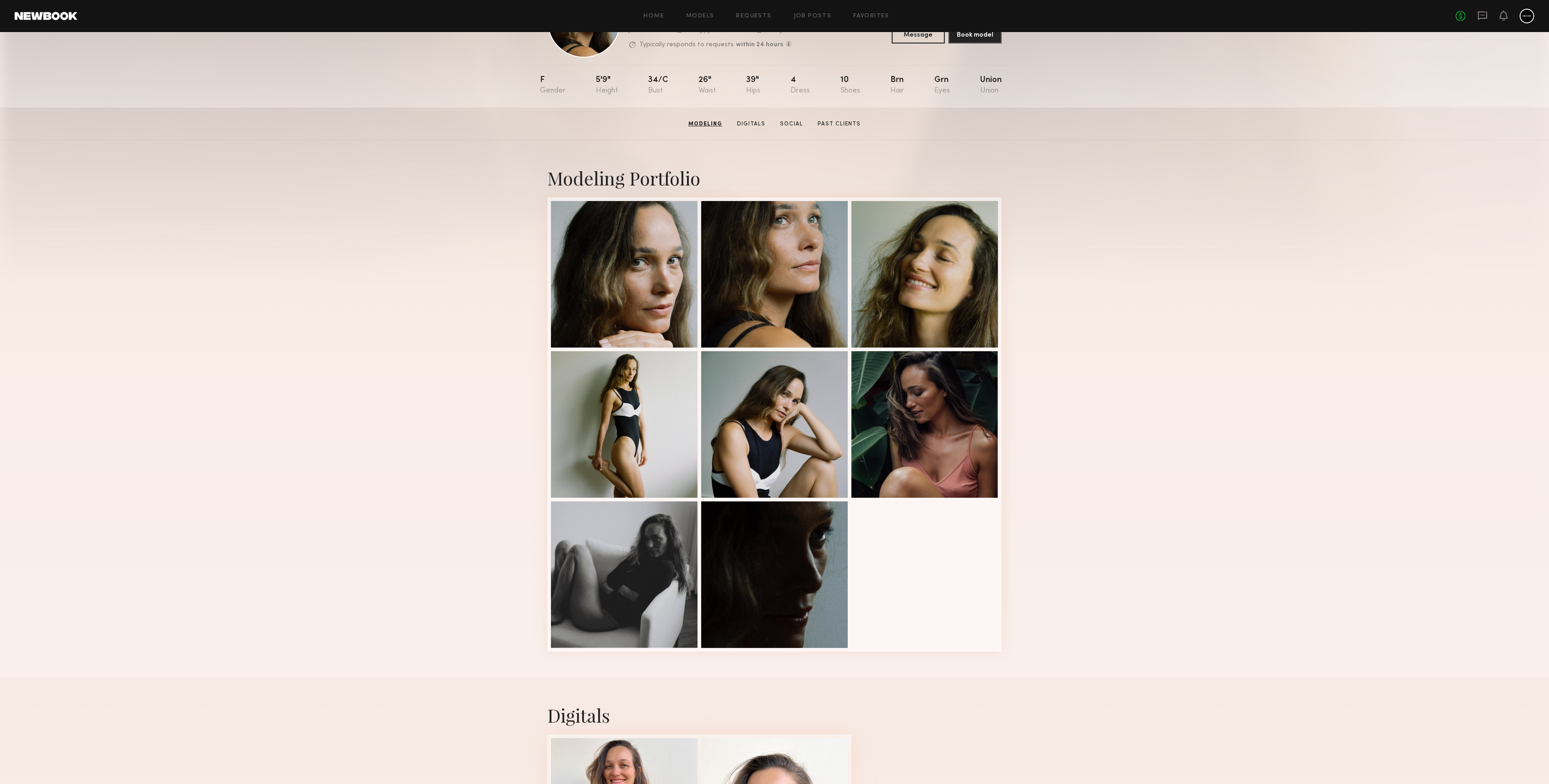
scroll to position [69, 0]
click at [926, 286] on div at bounding box center [925, 274] width 146 height 146
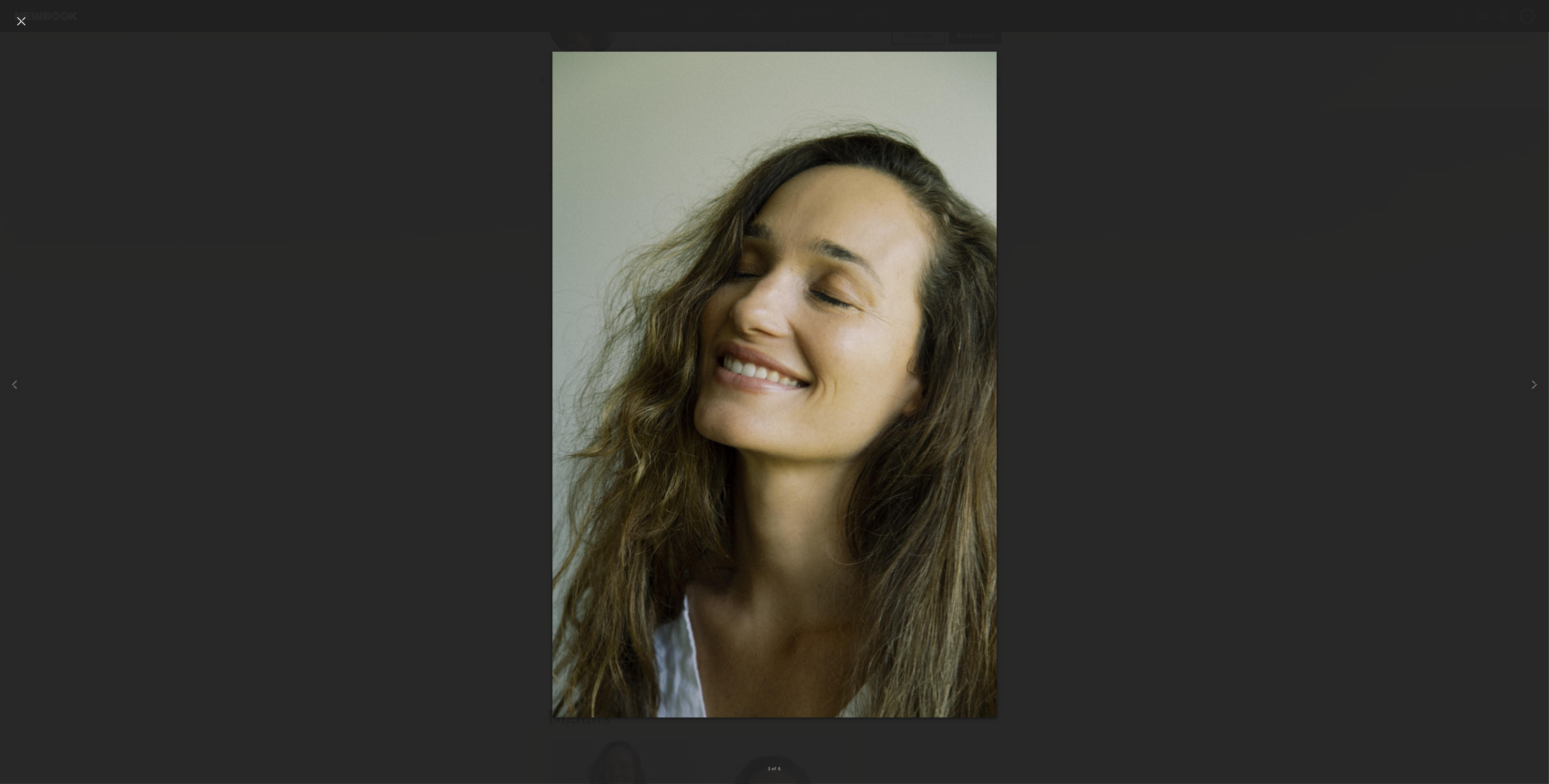
click at [19, 25] on div at bounding box center [21, 21] width 15 height 15
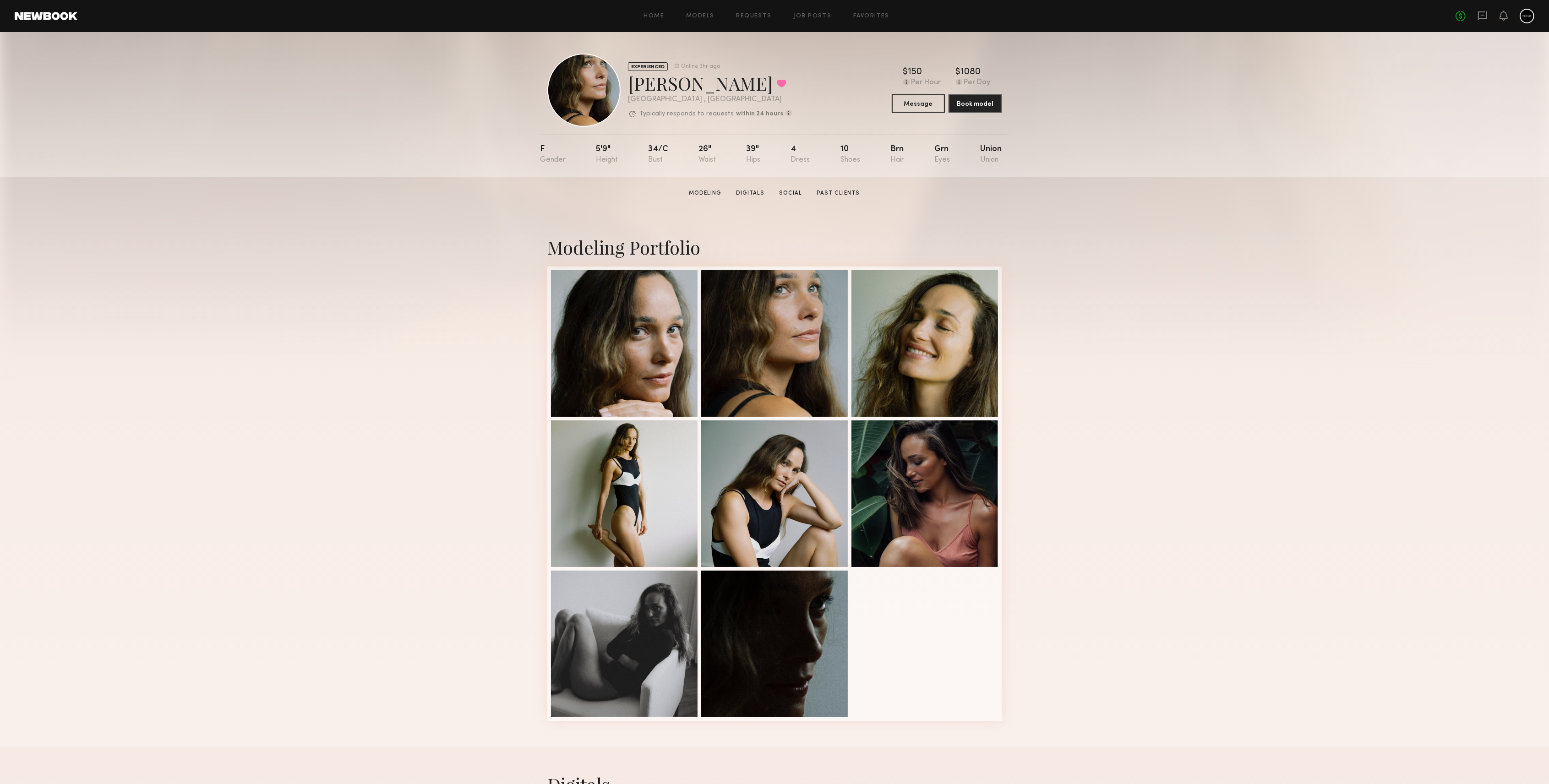
scroll to position [0, 0]
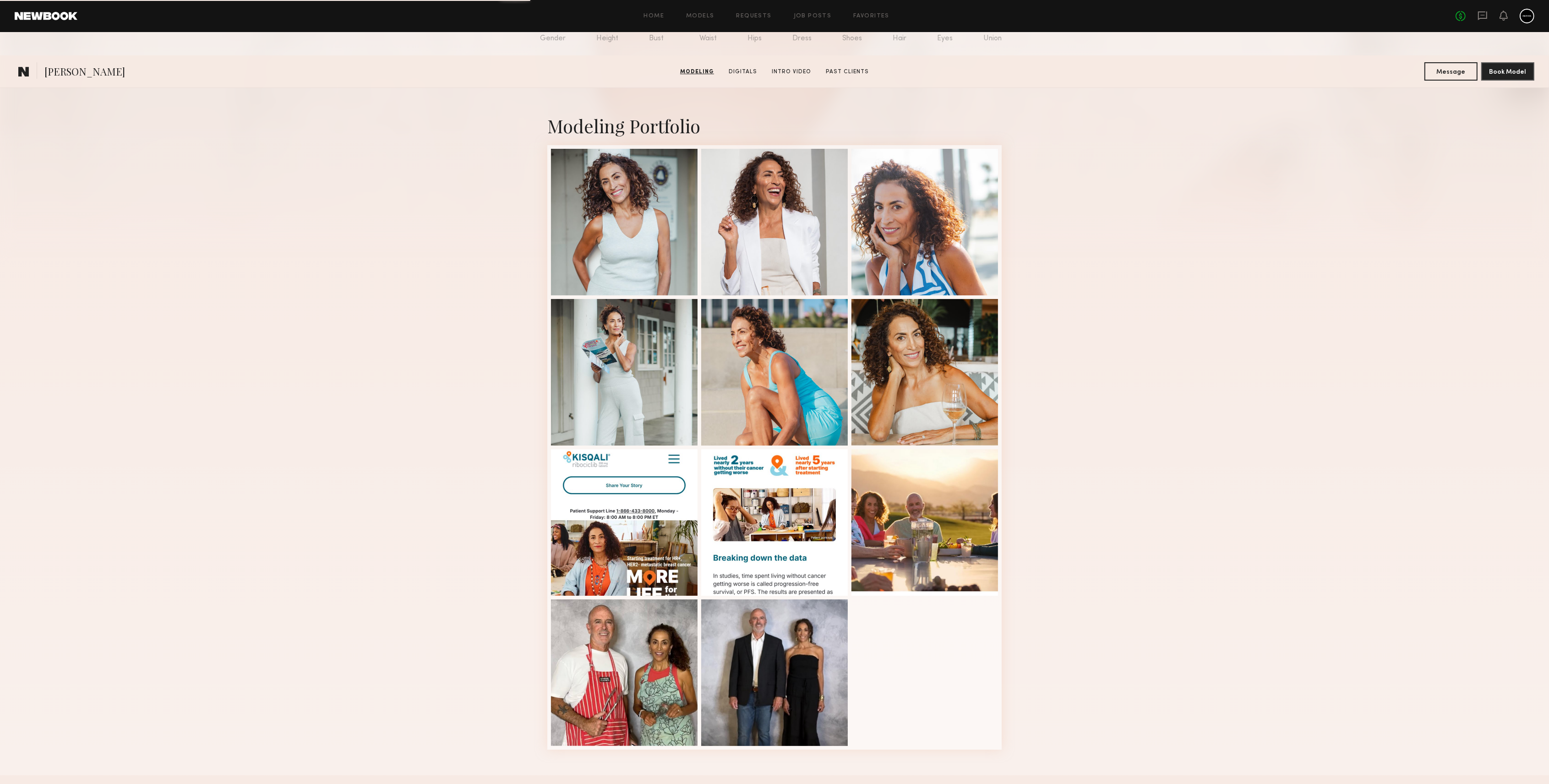
scroll to position [244, 0]
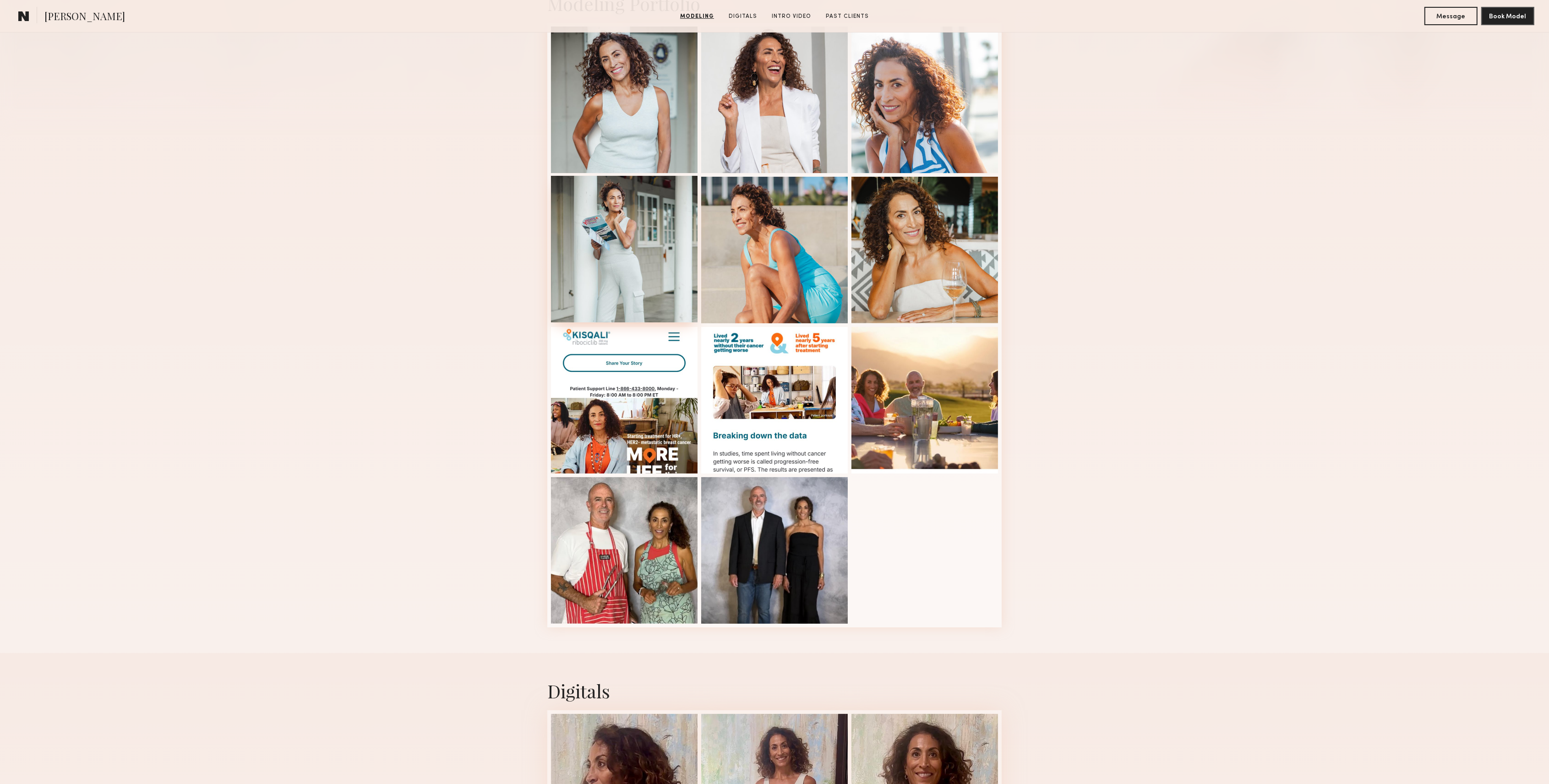
click at [616, 244] on div at bounding box center [624, 249] width 146 height 146
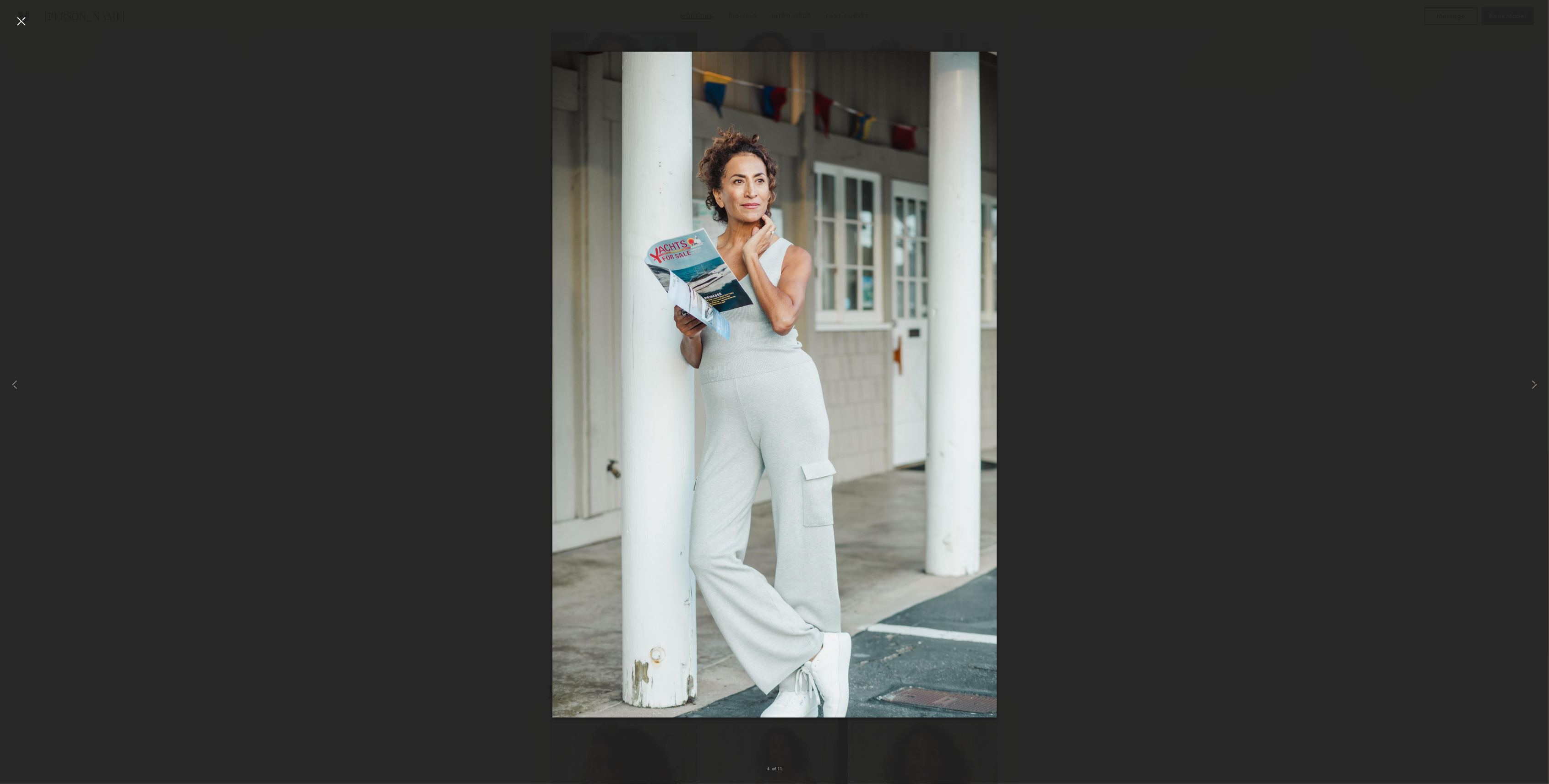
click at [21, 16] on div at bounding box center [21, 21] width 15 height 15
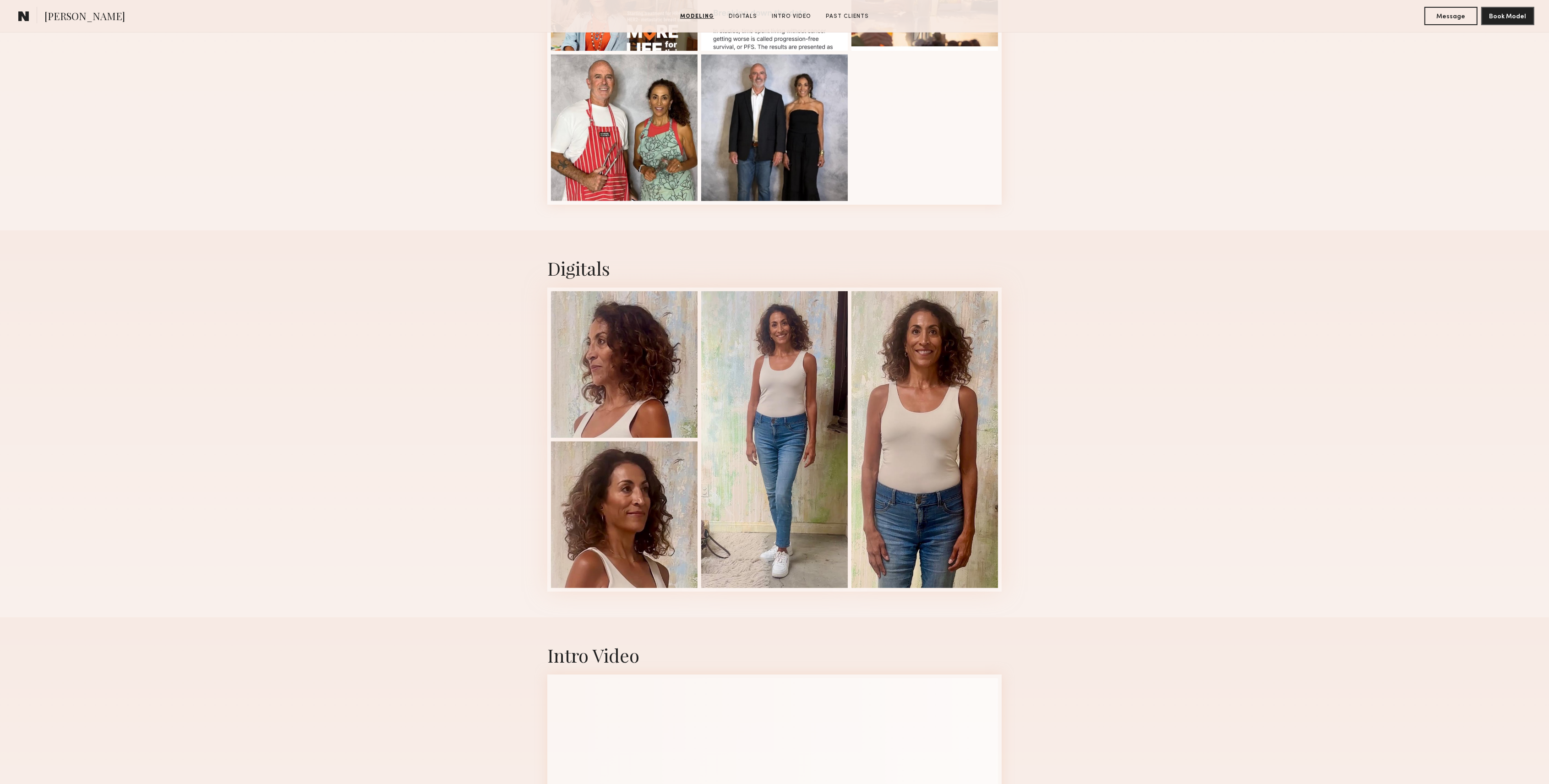
scroll to position [671, 0]
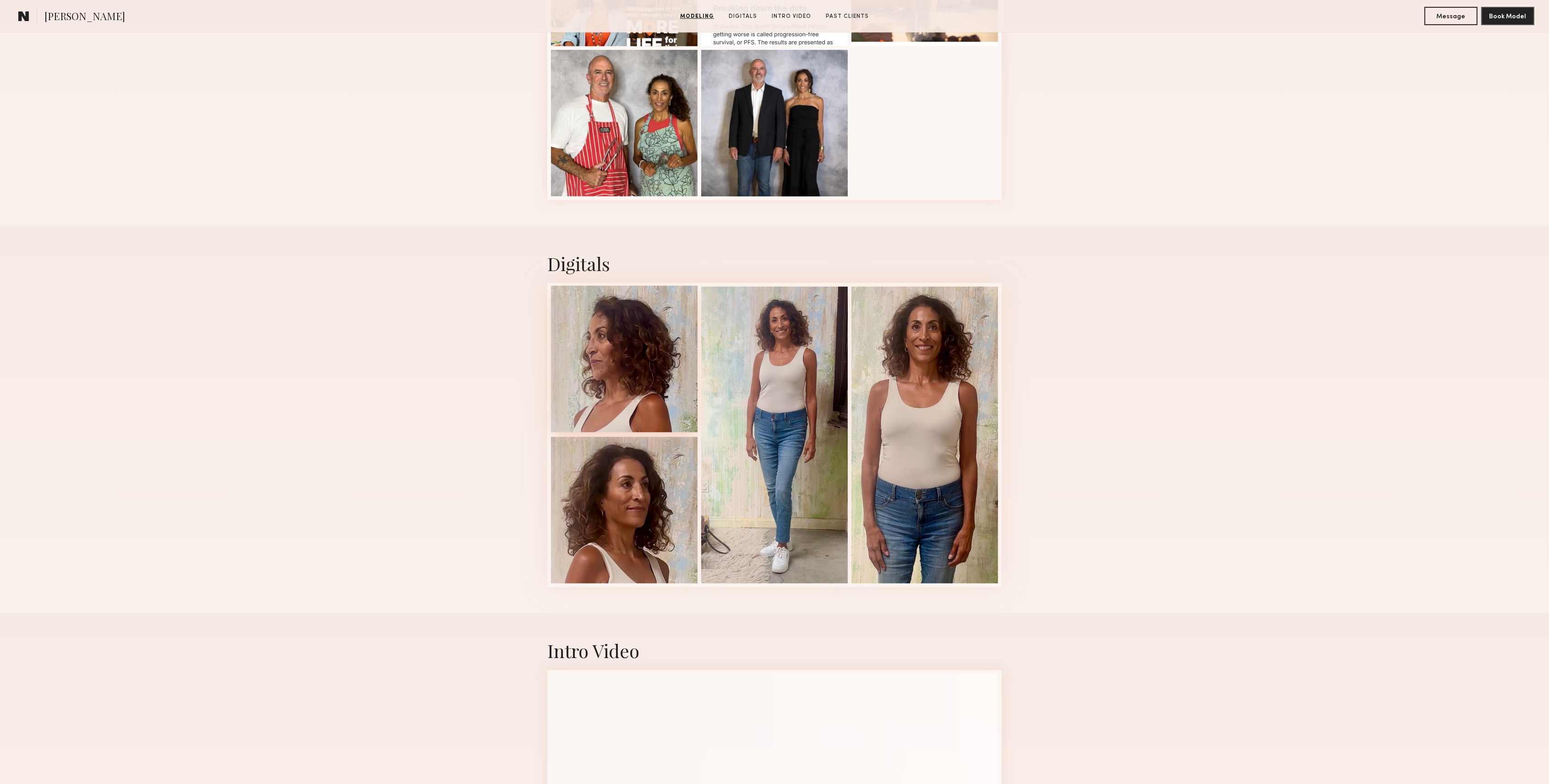
click at [597, 351] on div at bounding box center [624, 359] width 146 height 146
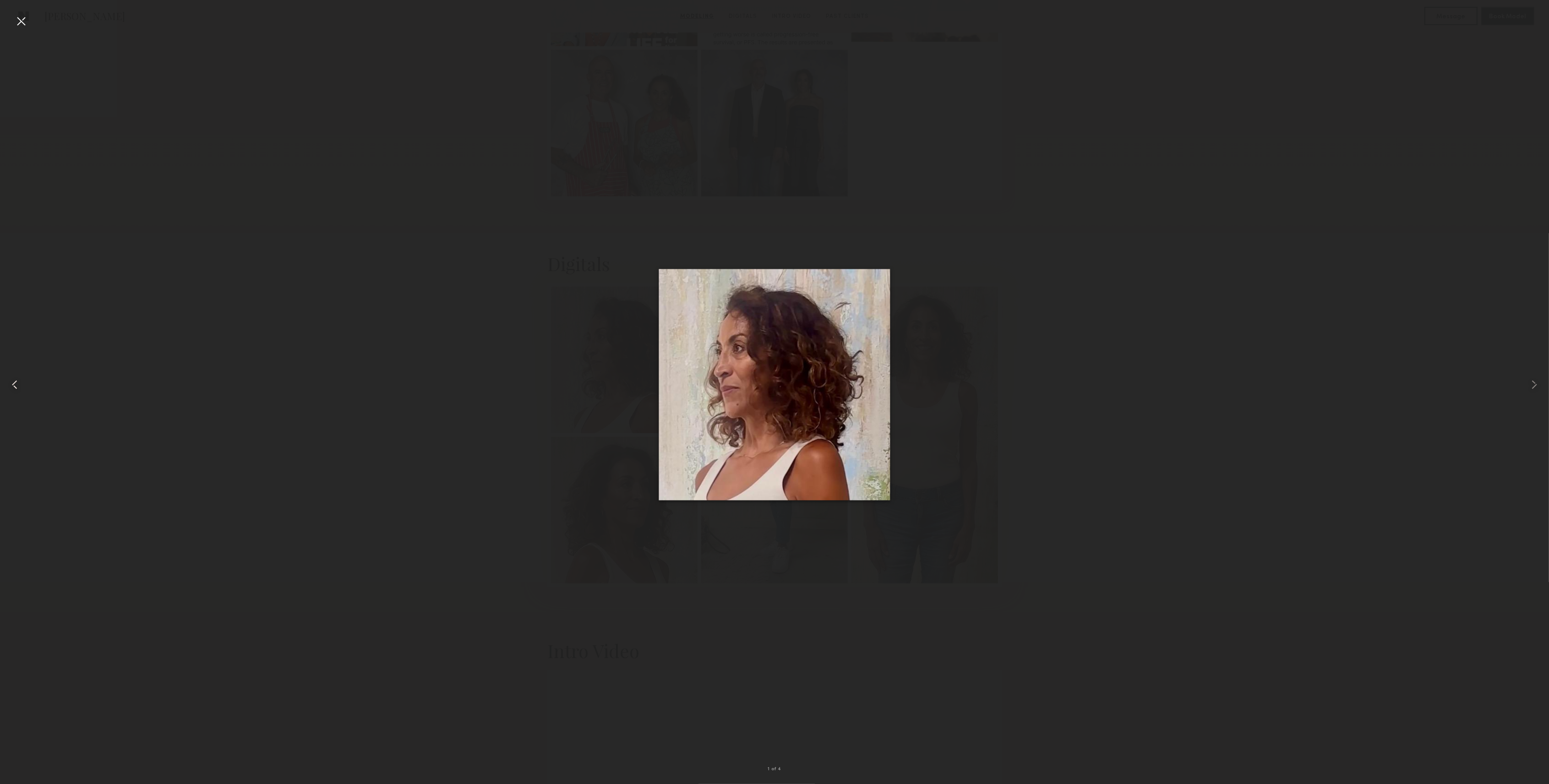
click at [29, 19] on div at bounding box center [31, 384] width 62 height 740
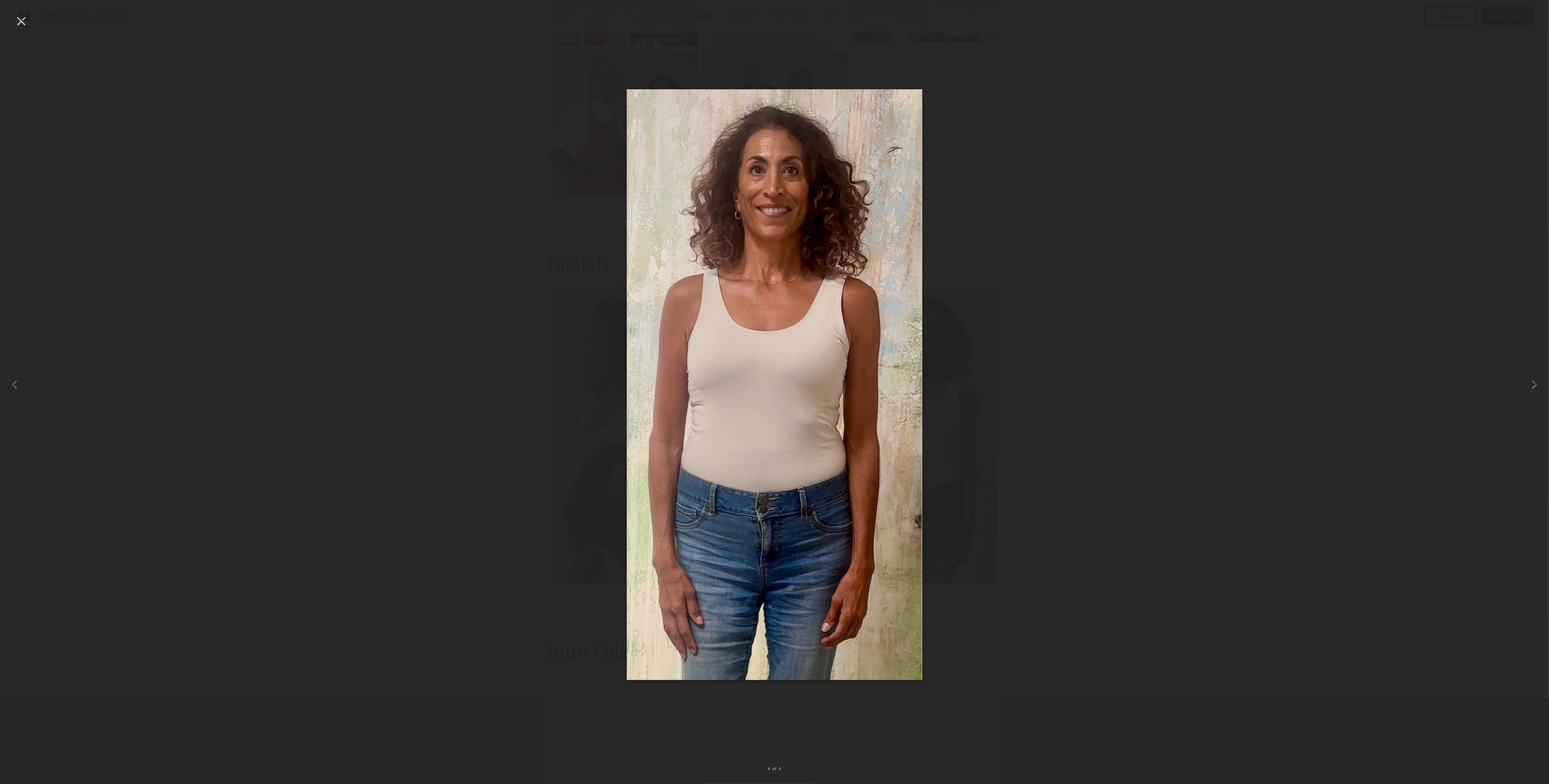
click at [20, 18] on div at bounding box center [21, 21] width 15 height 15
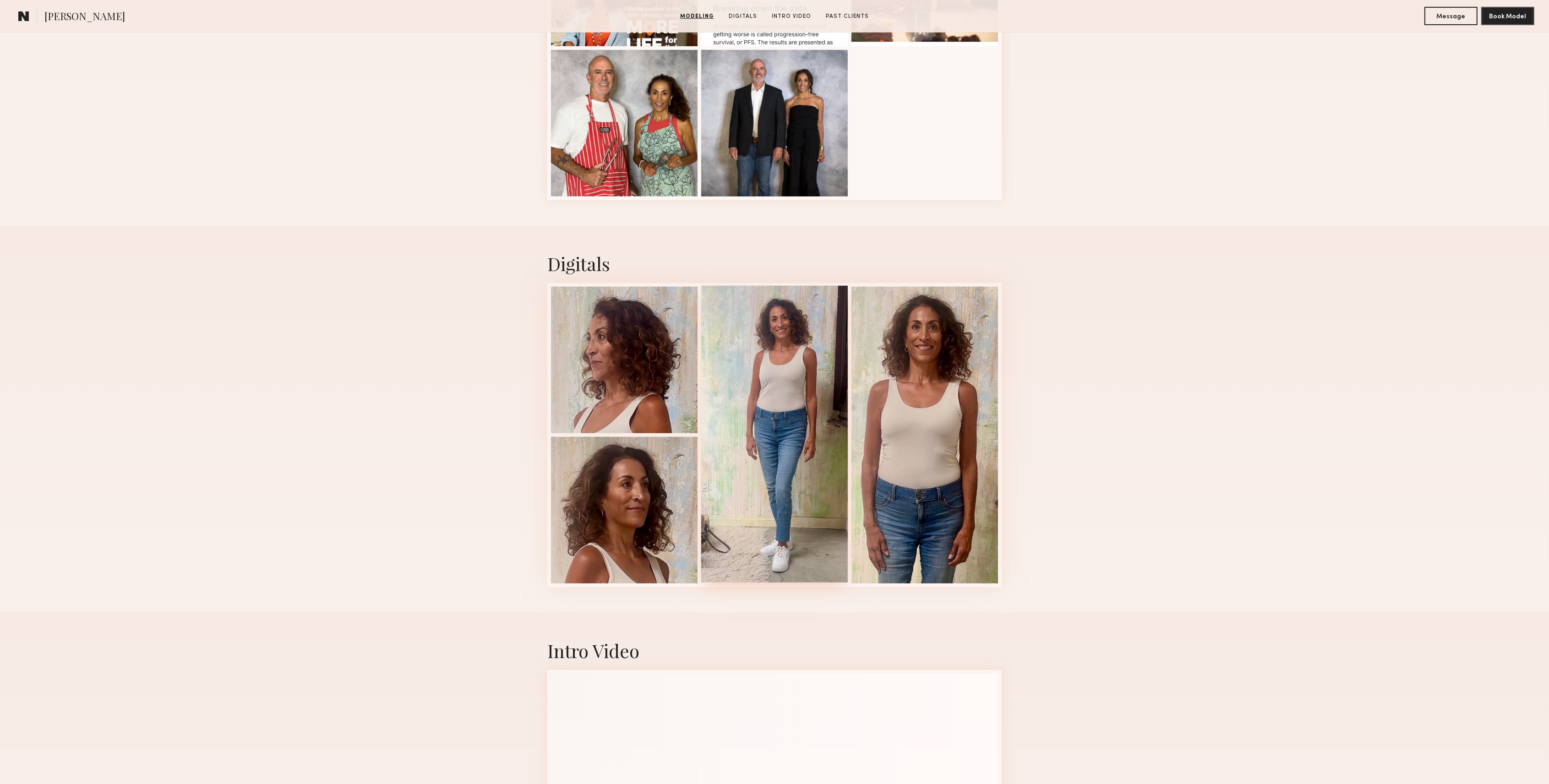
click at [790, 426] on div at bounding box center [774, 434] width 146 height 297
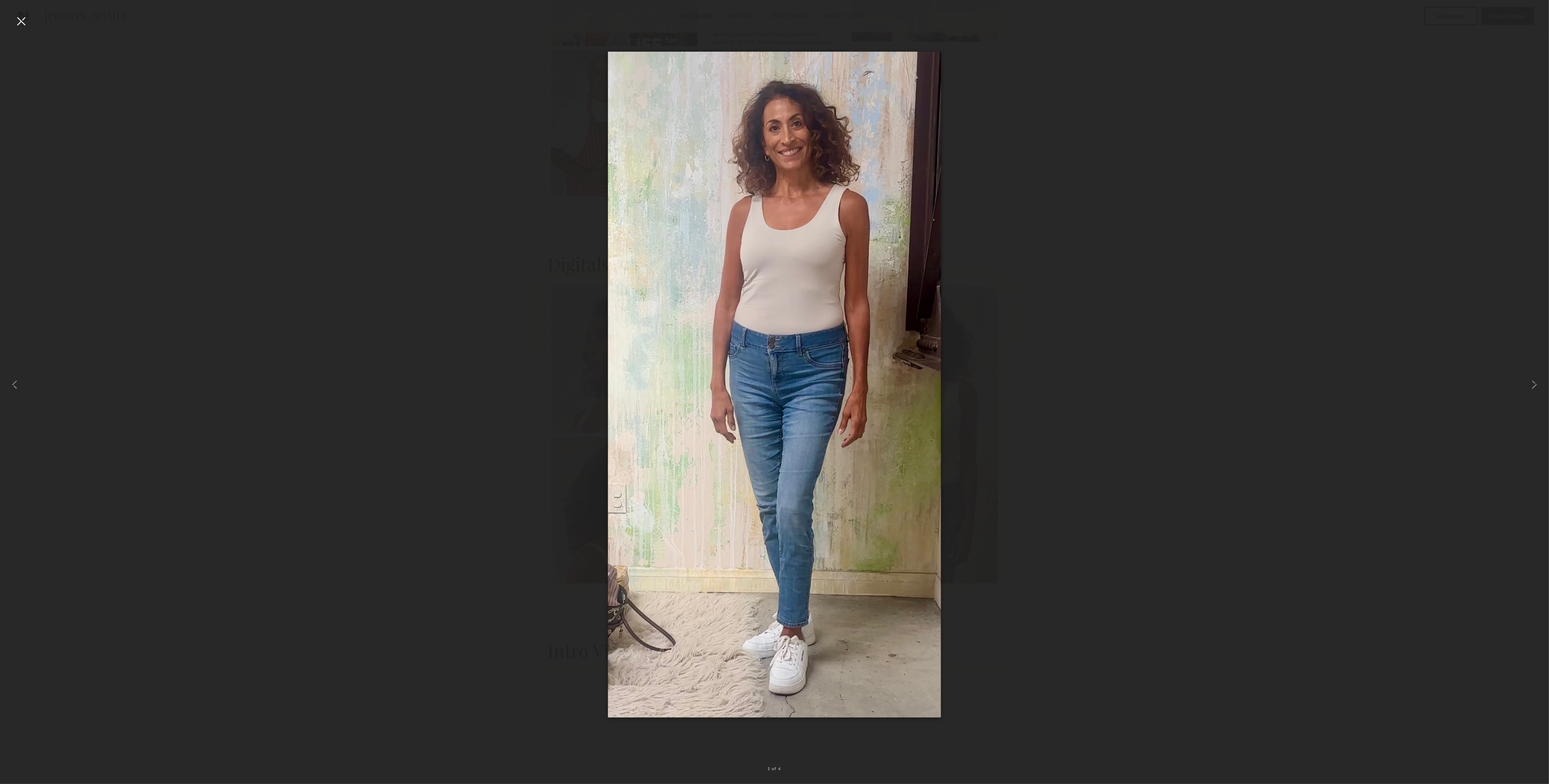
click at [20, 24] on div at bounding box center [21, 21] width 15 height 15
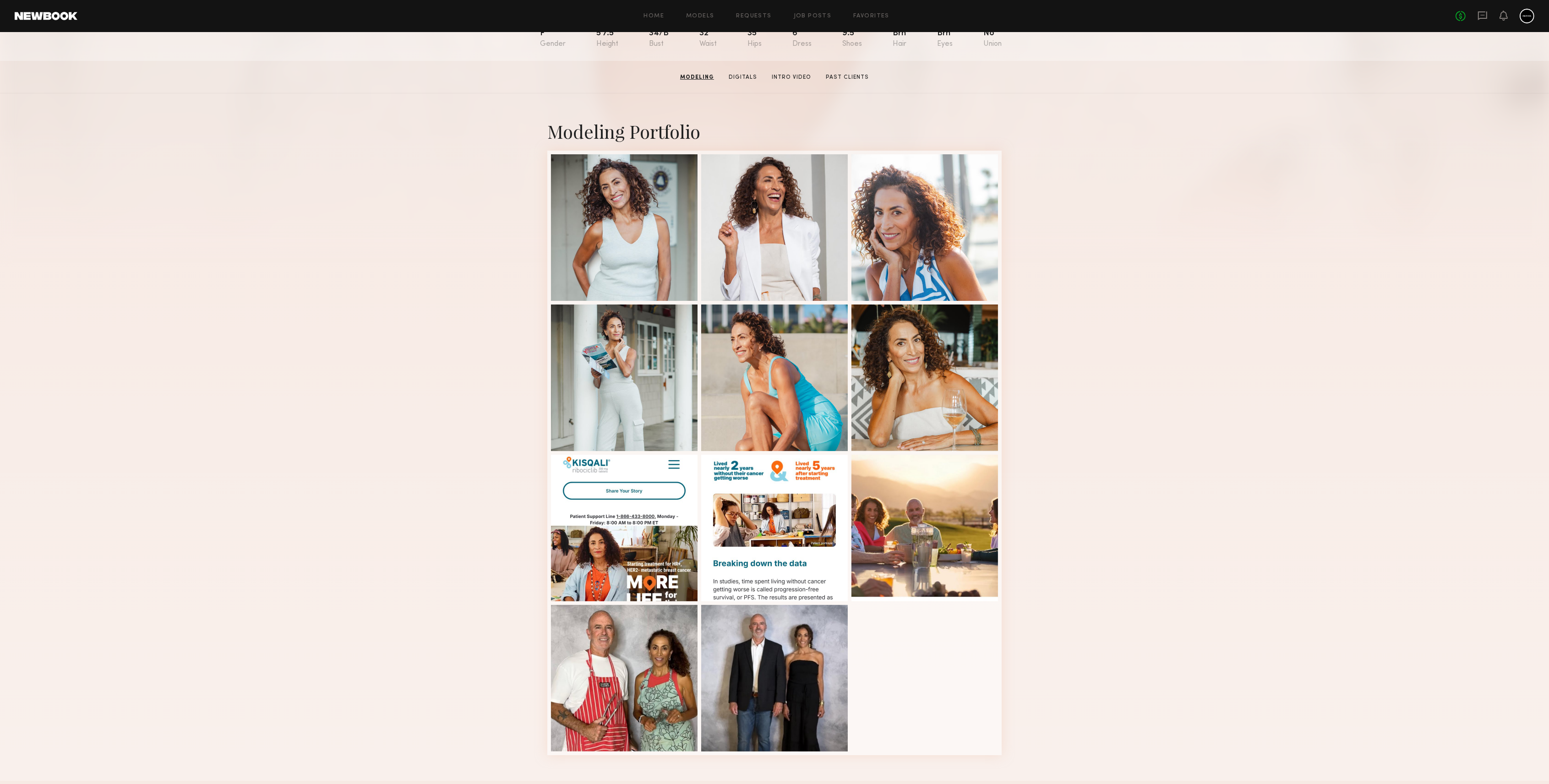
scroll to position [58, 0]
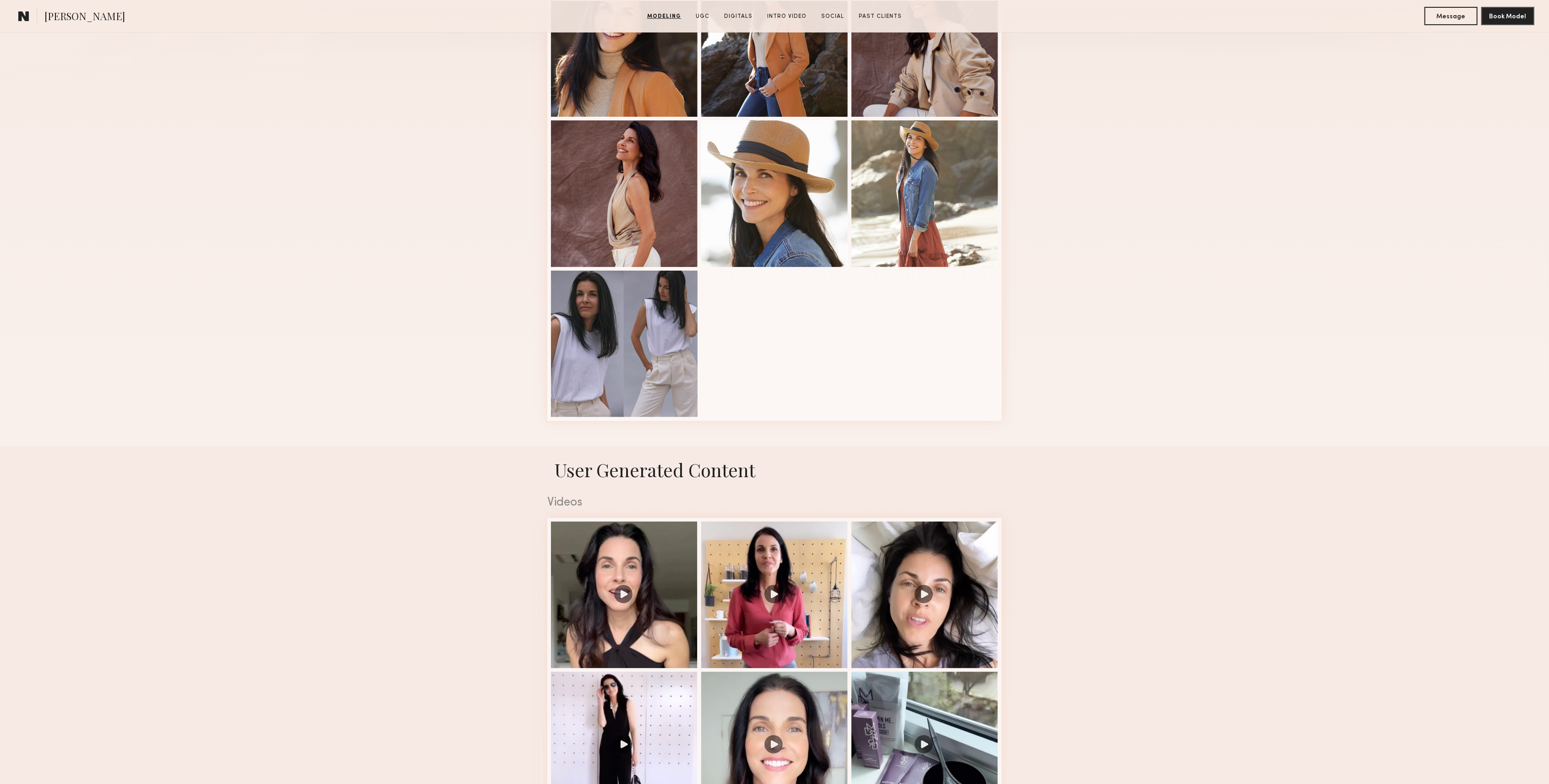
scroll to position [305, 0]
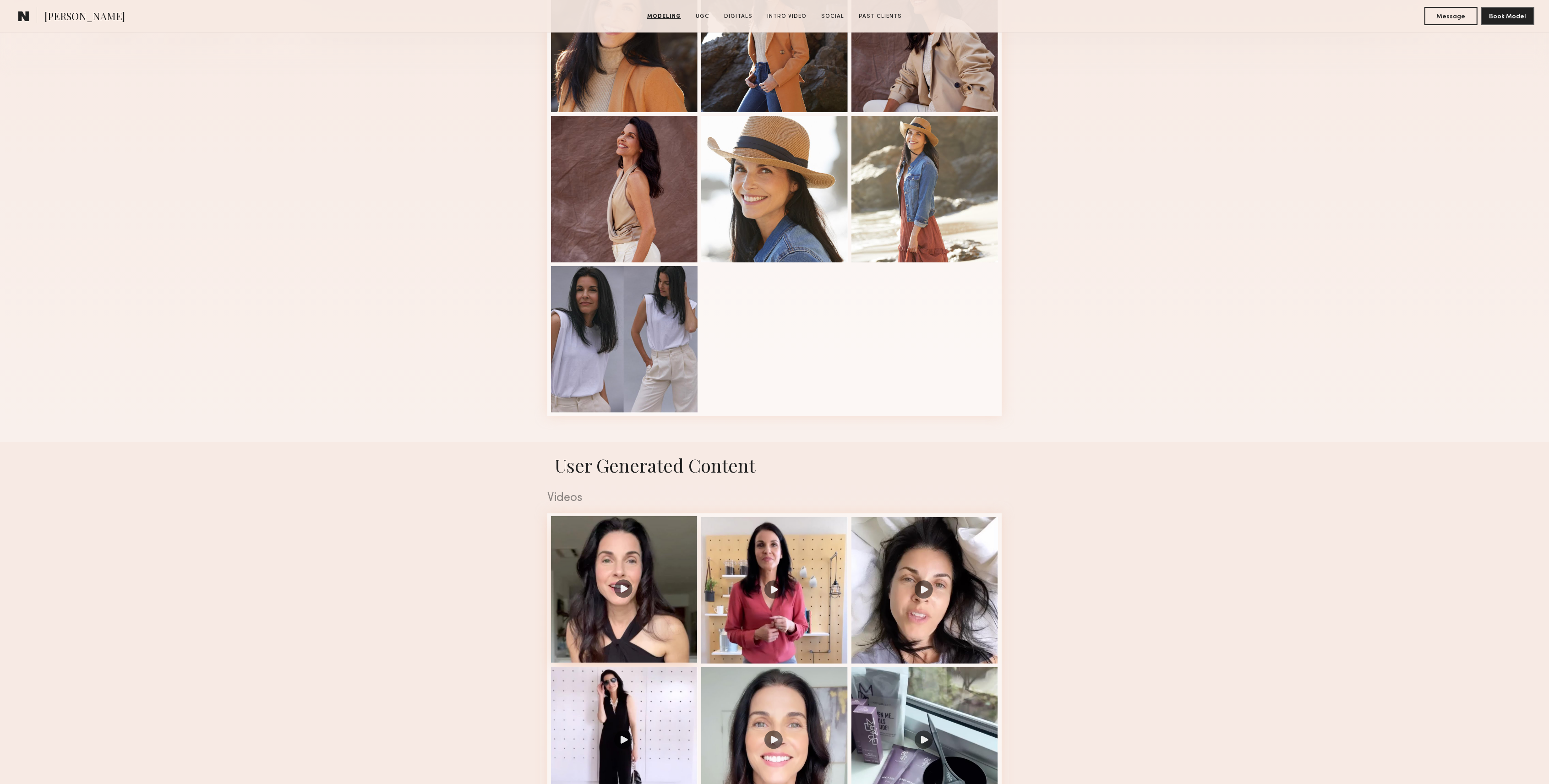
click at [649, 583] on div at bounding box center [624, 589] width 146 height 146
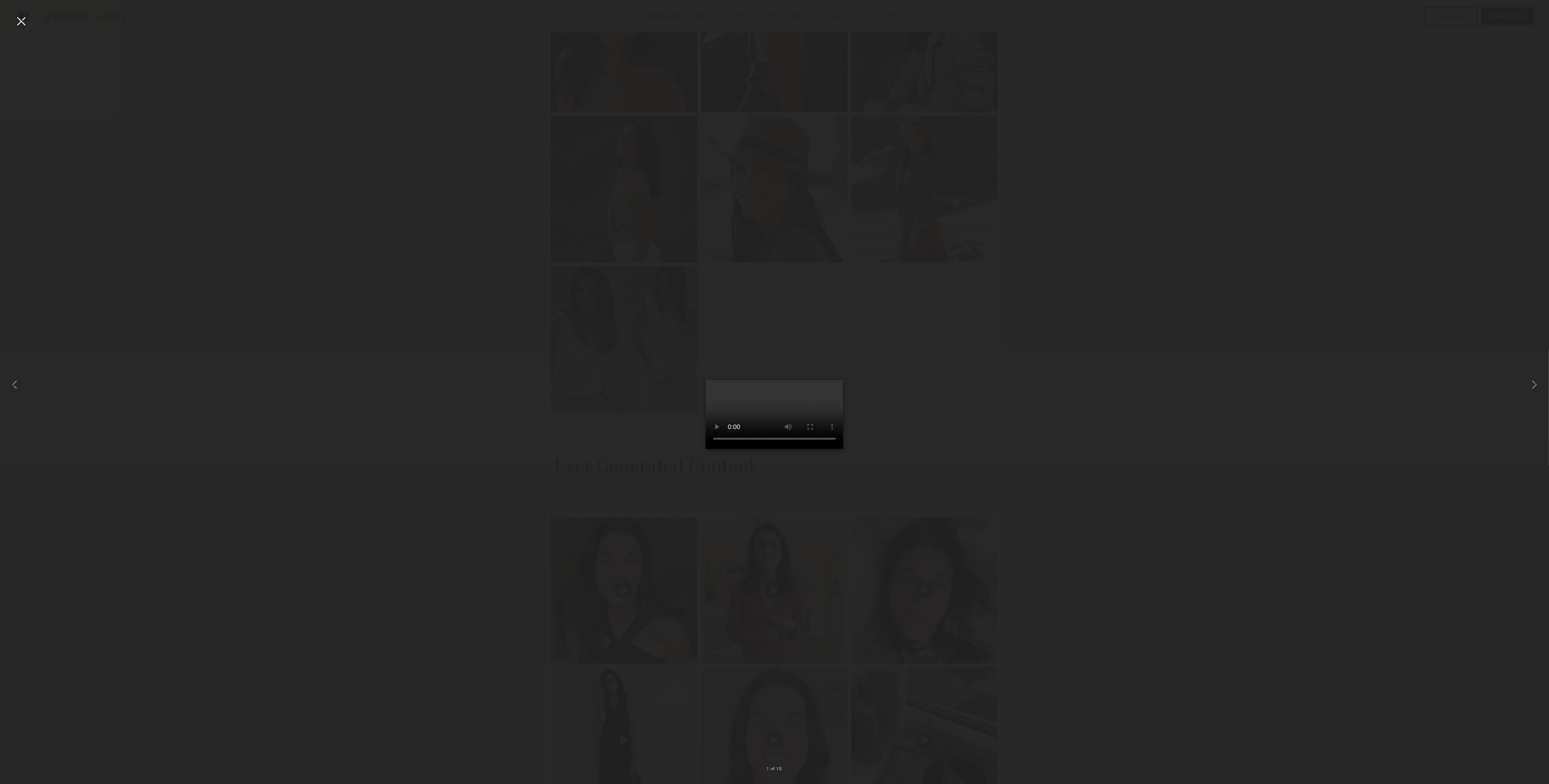
click at [23, 19] on div at bounding box center [21, 21] width 15 height 15
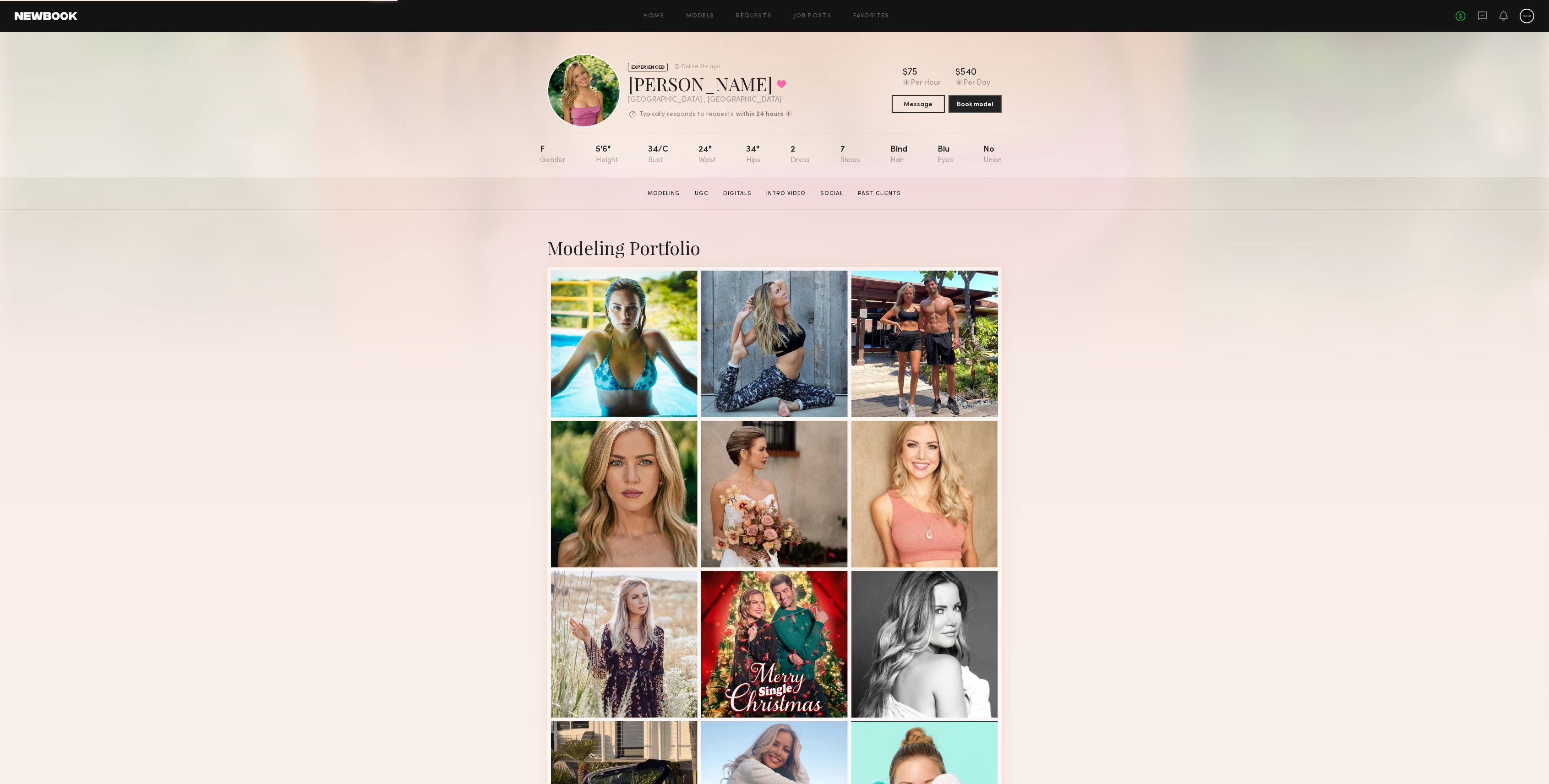
scroll to position [244, 0]
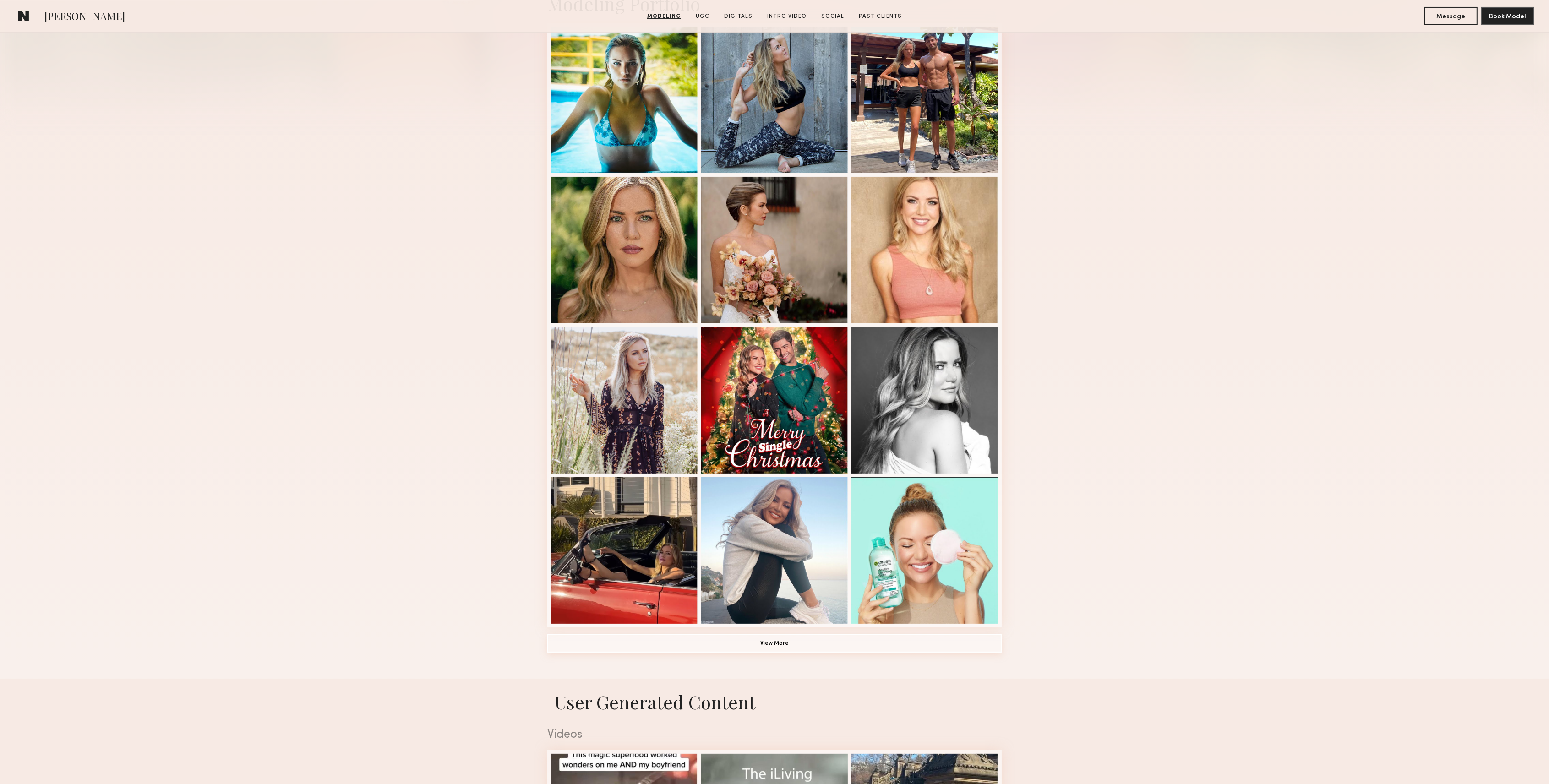
click at [775, 646] on button "View More" at bounding box center [774, 643] width 454 height 19
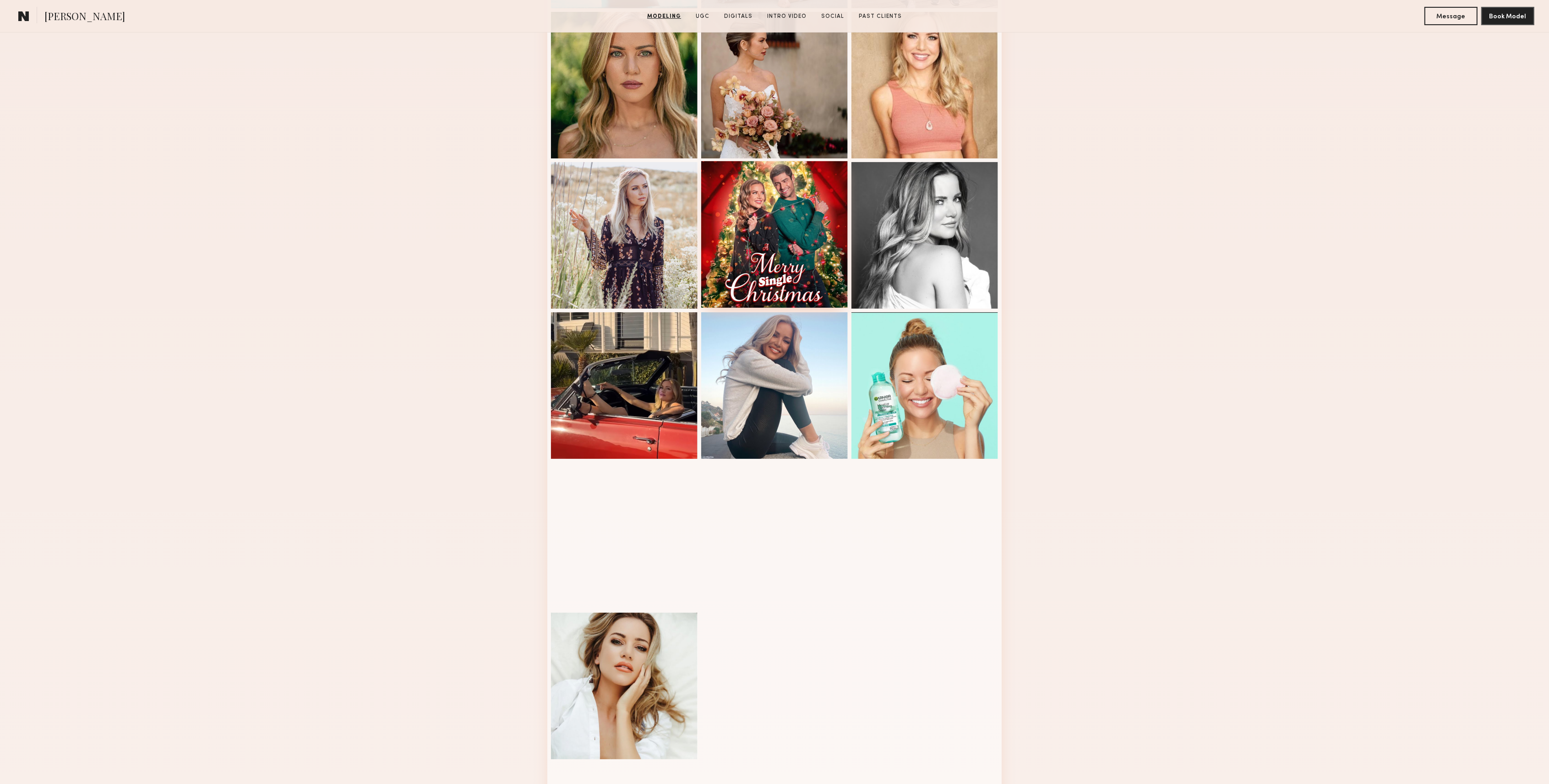
scroll to position [427, 0]
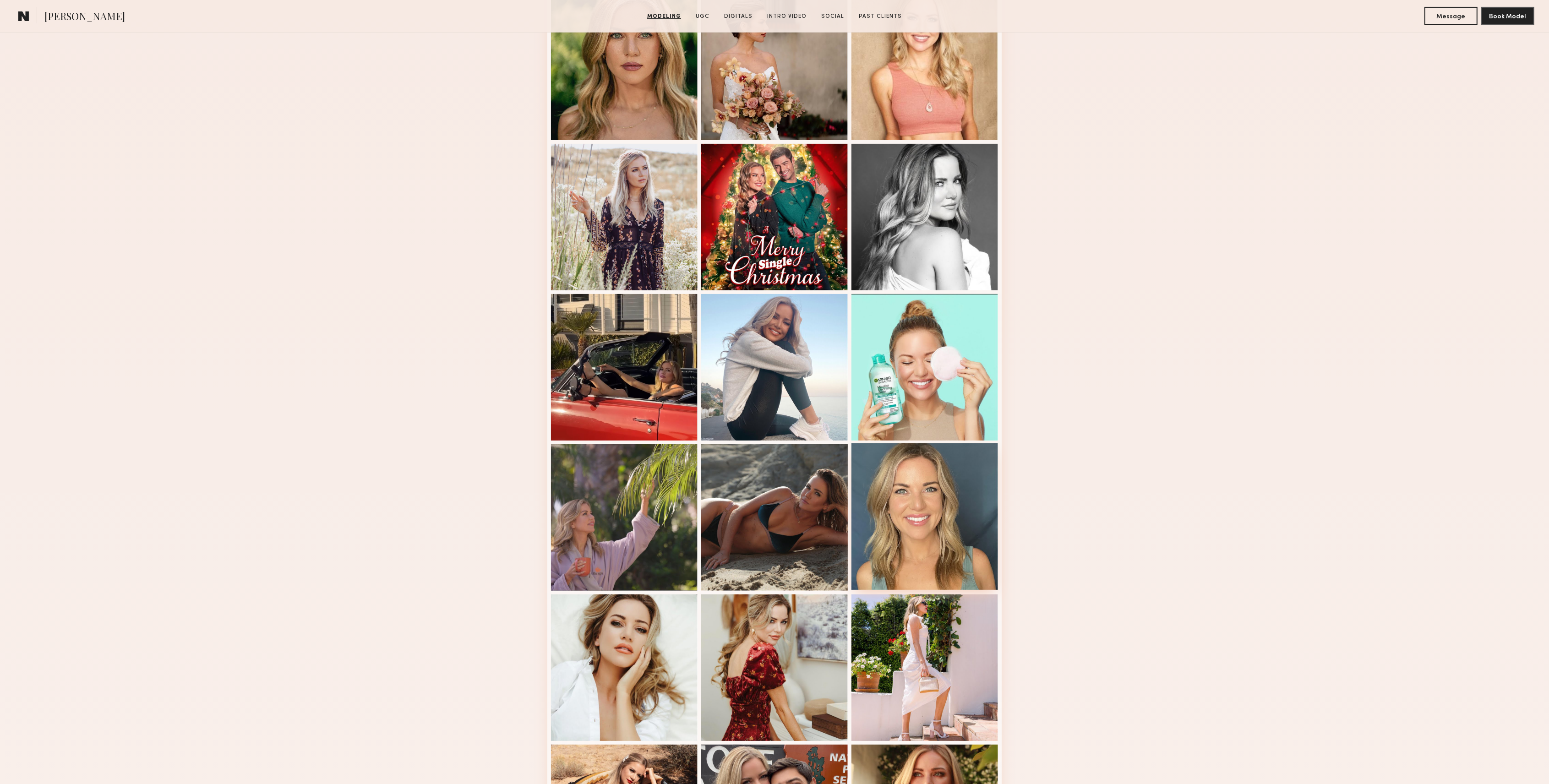
click at [932, 535] on div at bounding box center [925, 517] width 146 height 146
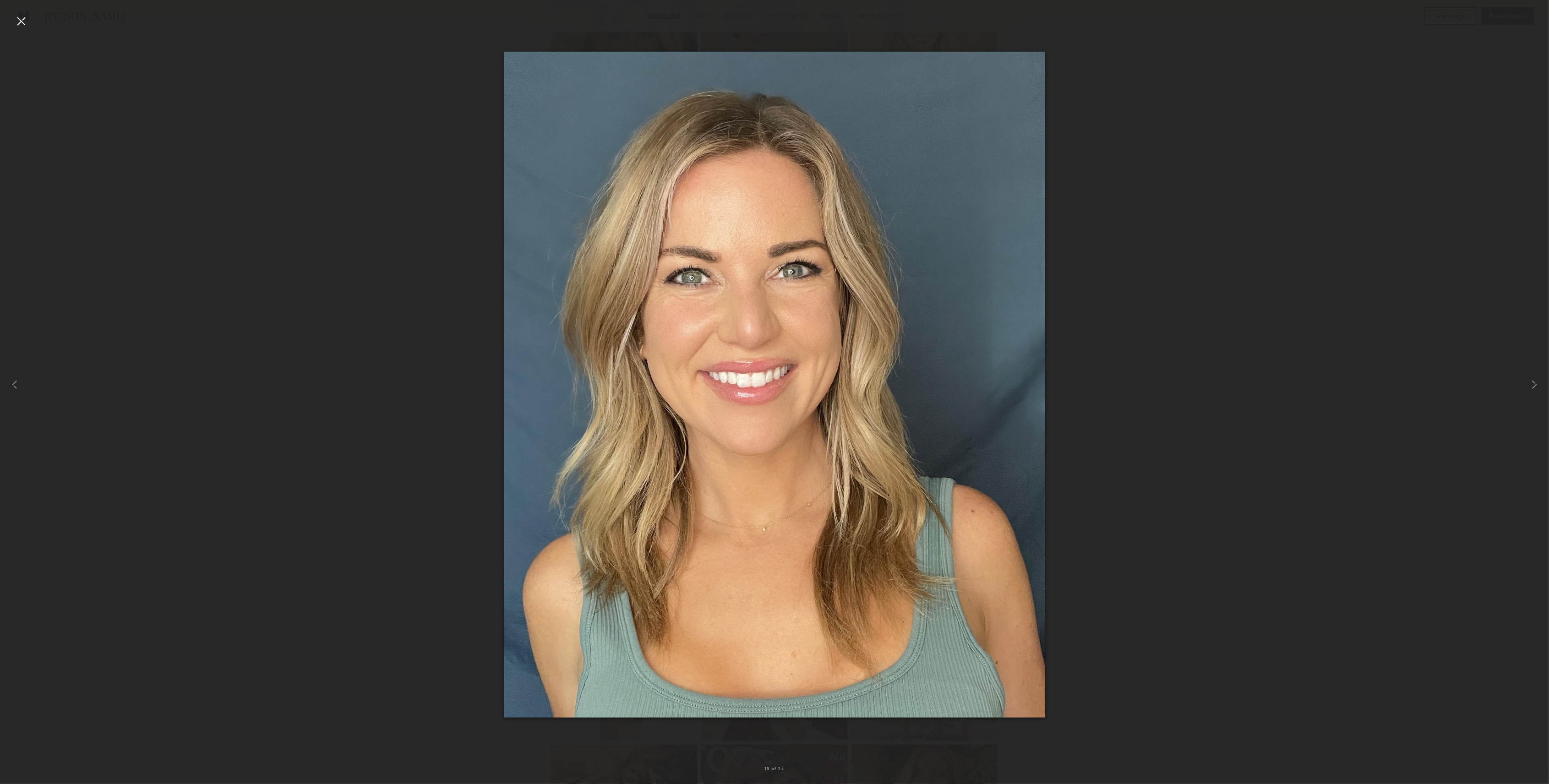
click at [24, 20] on div at bounding box center [21, 21] width 15 height 15
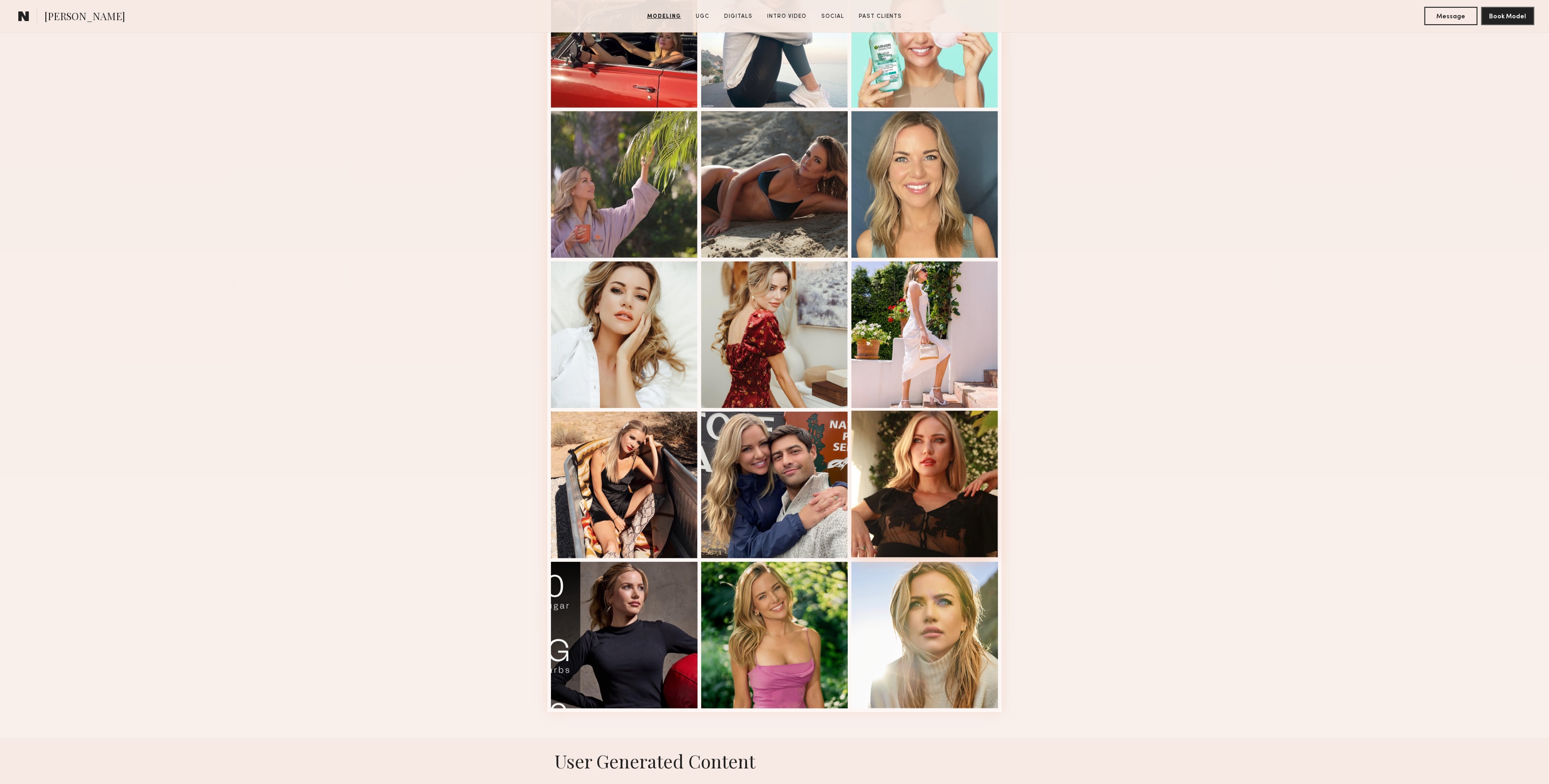
scroll to position [855, 0]
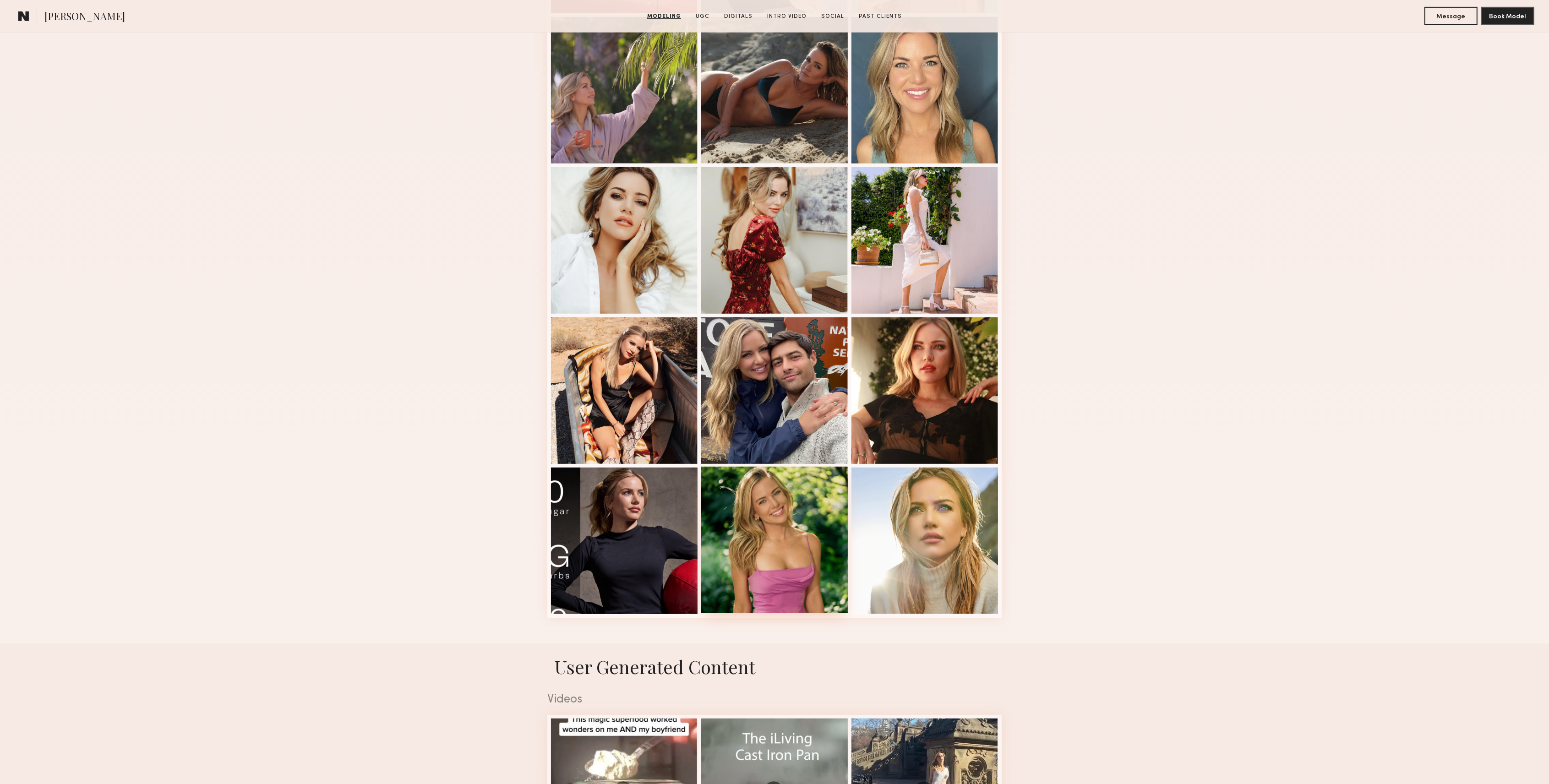
drag, startPoint x: 811, startPoint y: 558, endPoint x: 809, endPoint y: 551, distance: 7.3
click at [811, 559] on div at bounding box center [774, 539] width 146 height 146
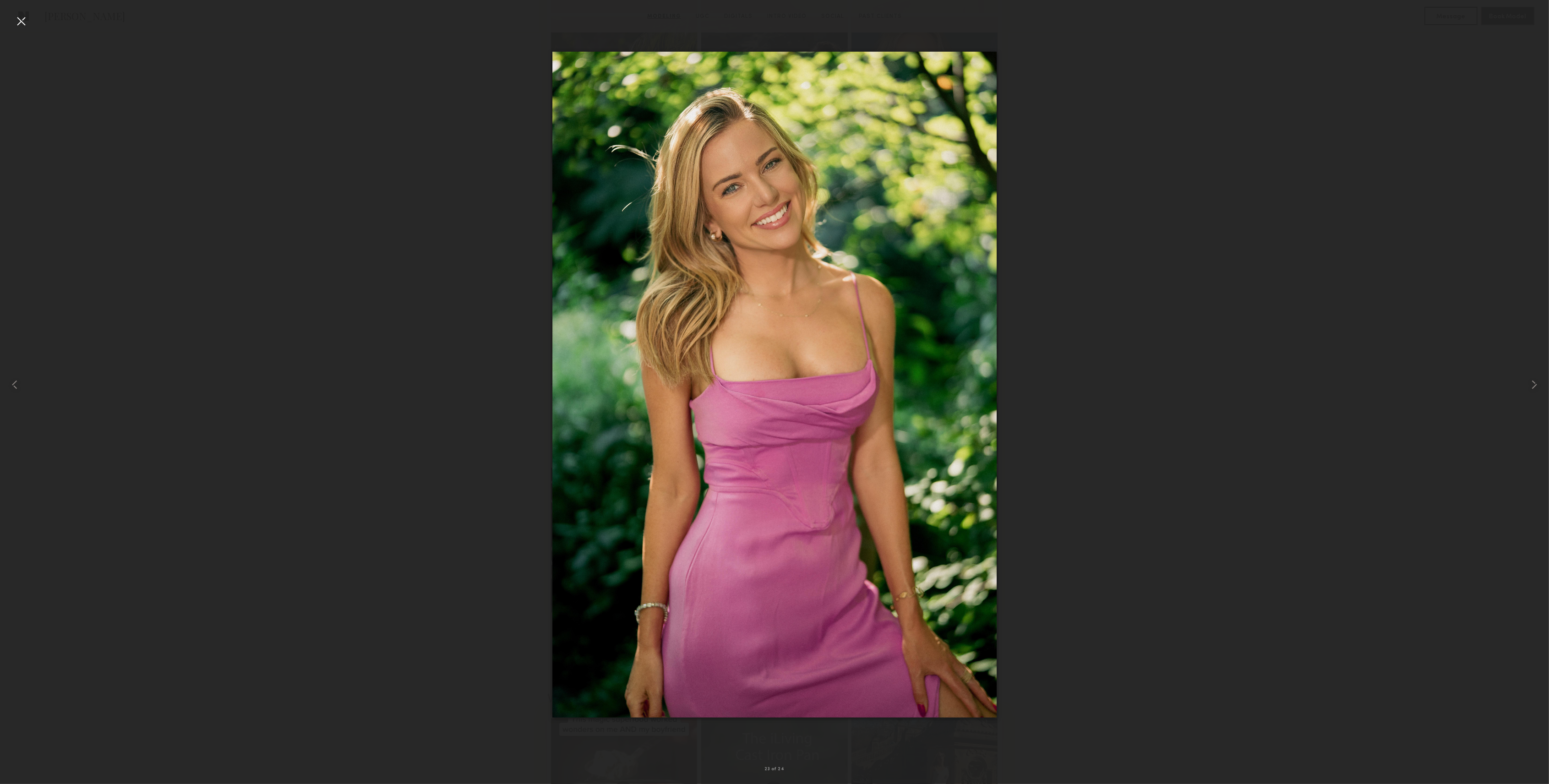
click at [21, 19] on div at bounding box center [21, 21] width 15 height 15
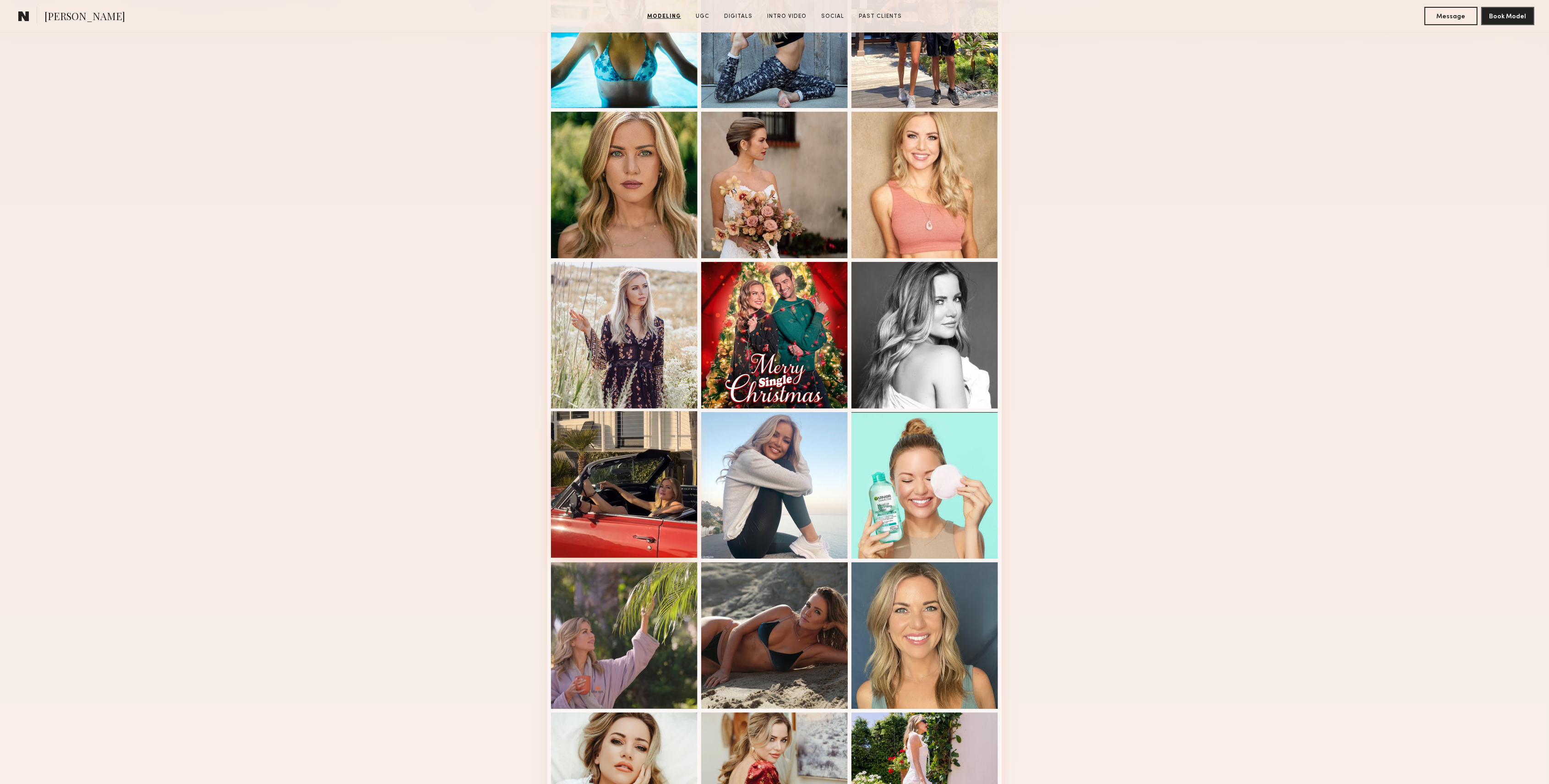
scroll to position [244, 0]
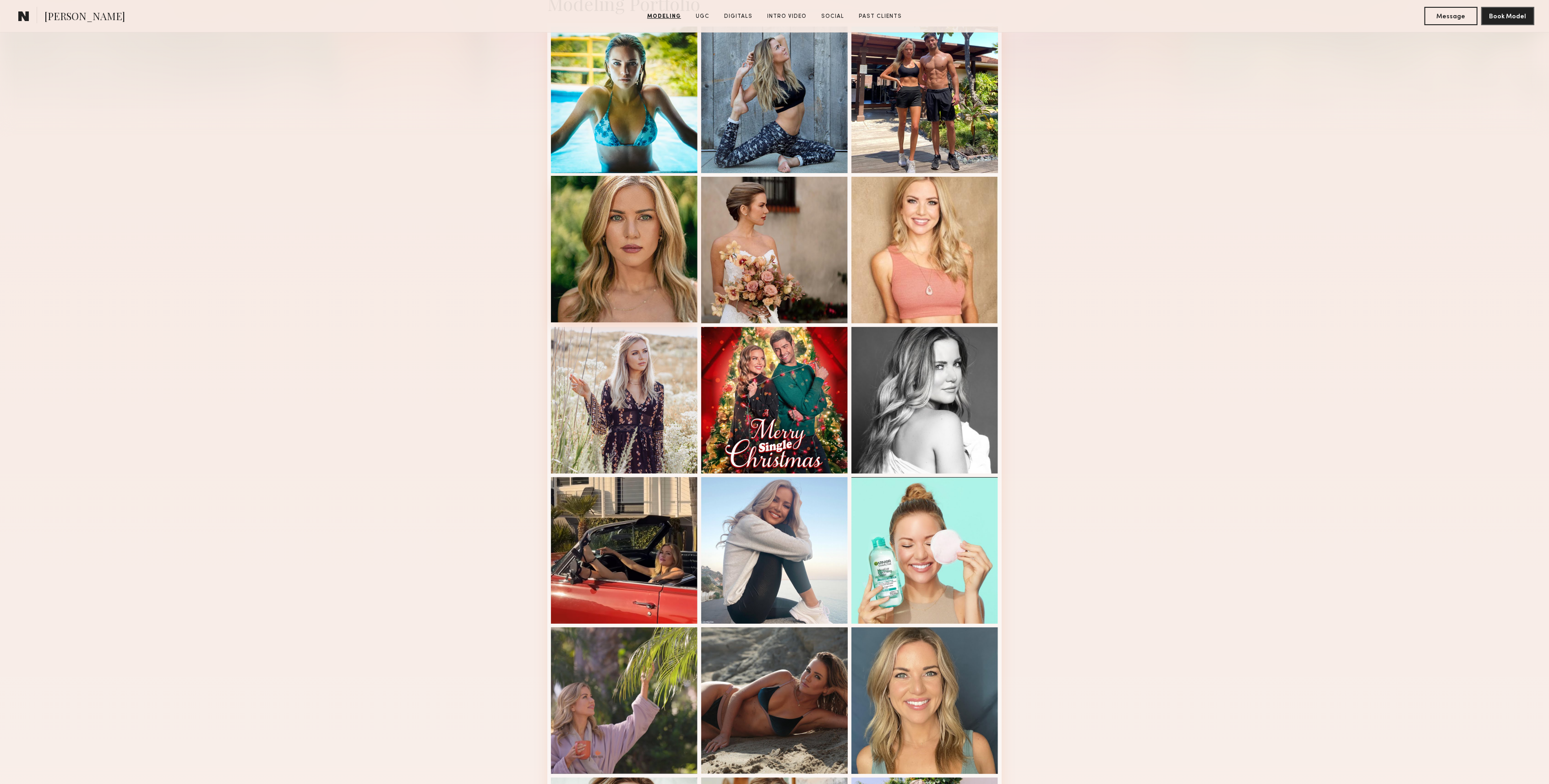
click at [686, 239] on div at bounding box center [624, 249] width 146 height 146
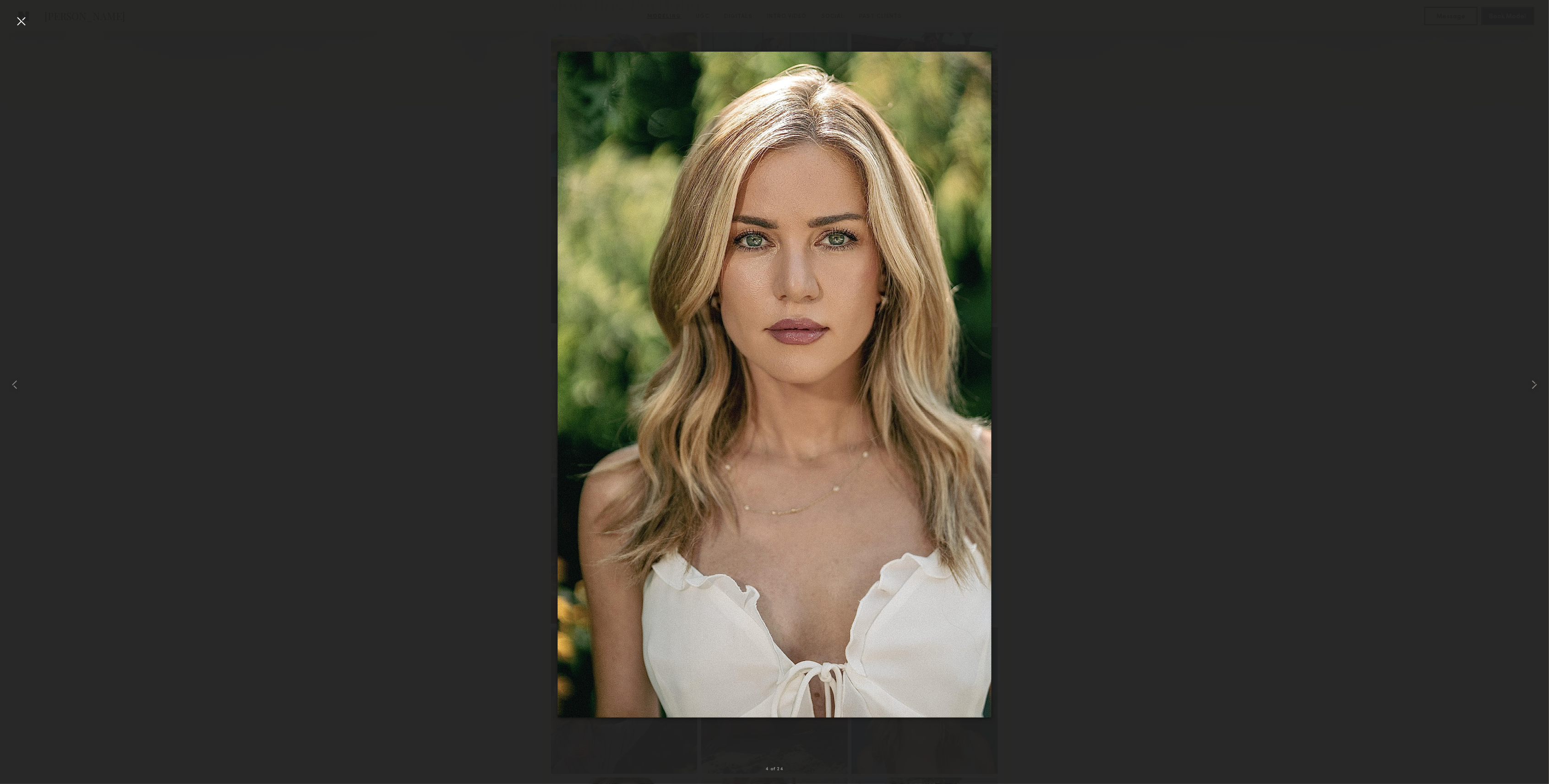
click at [26, 19] on div at bounding box center [21, 21] width 15 height 15
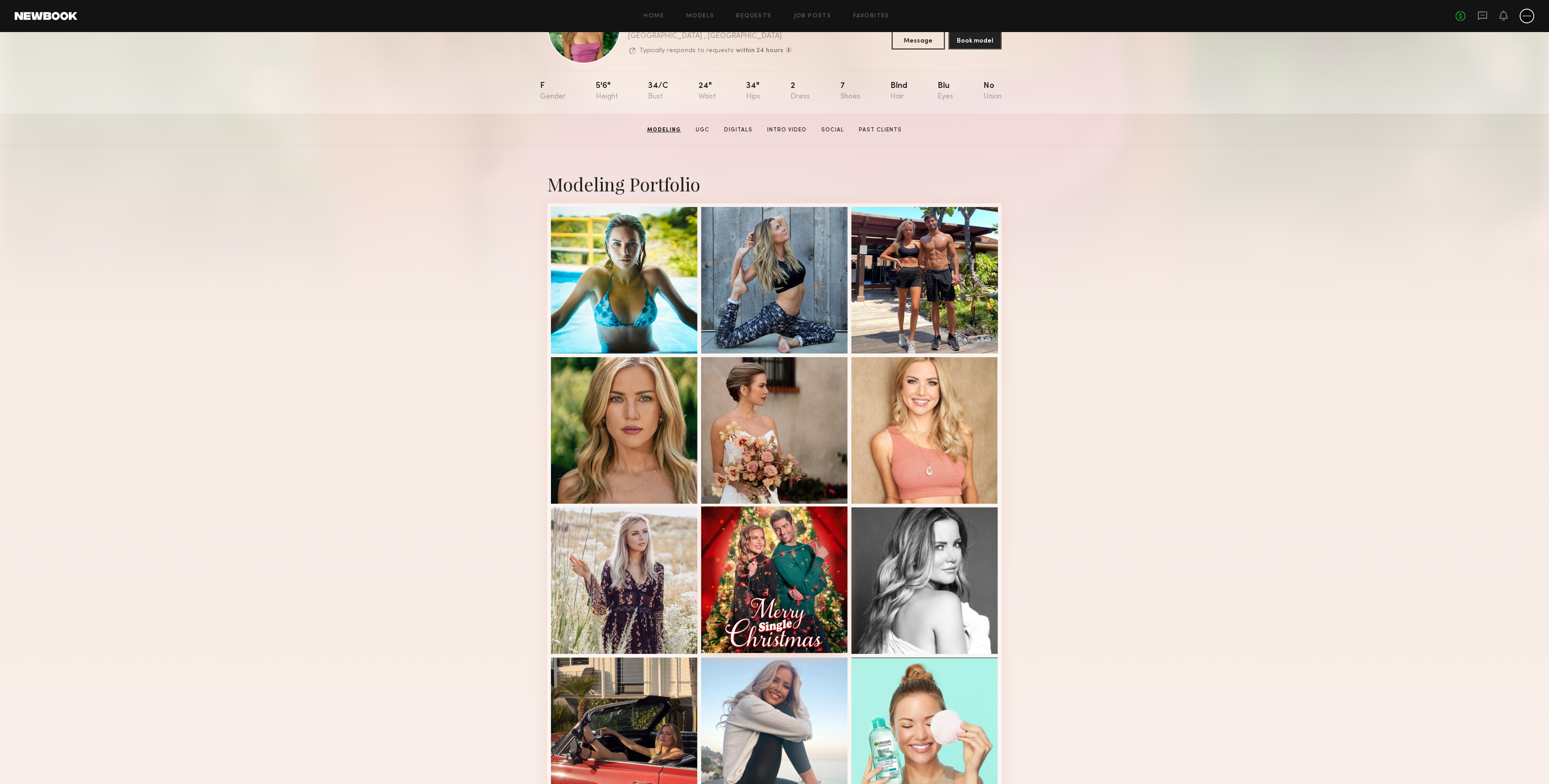
scroll to position [61, 0]
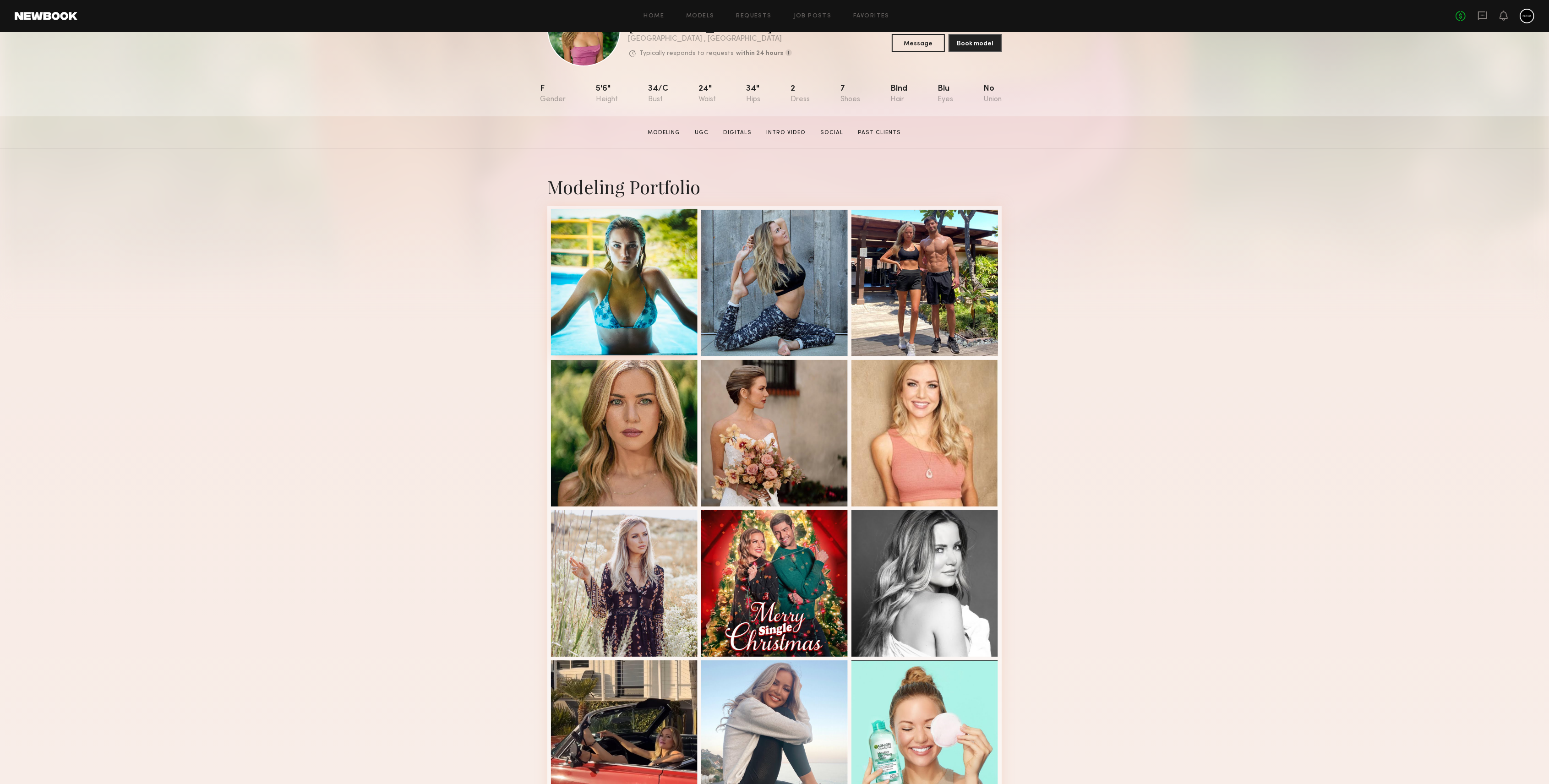
click at [649, 235] on div at bounding box center [624, 282] width 146 height 146
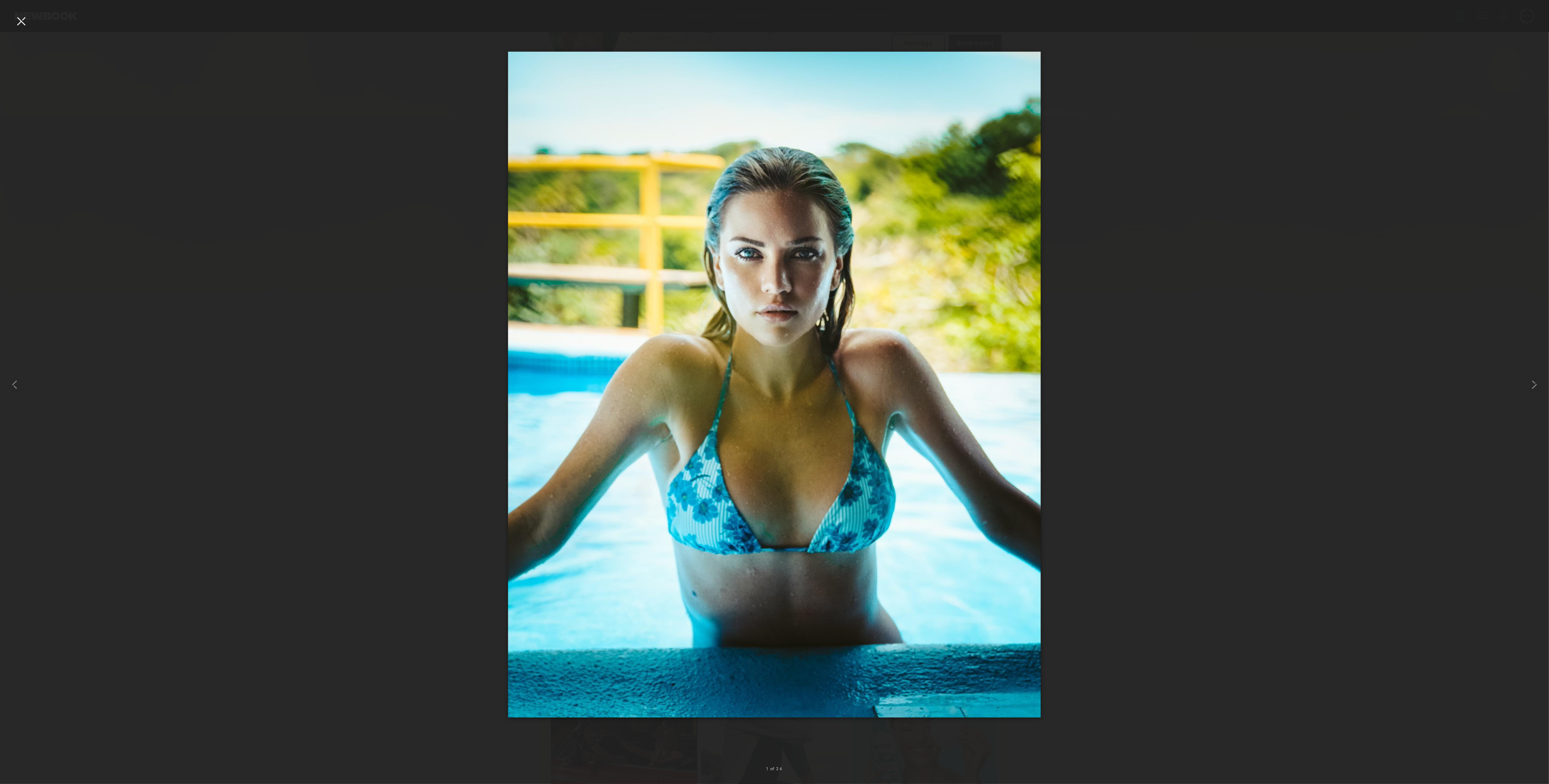
click at [22, 19] on div at bounding box center [21, 21] width 15 height 15
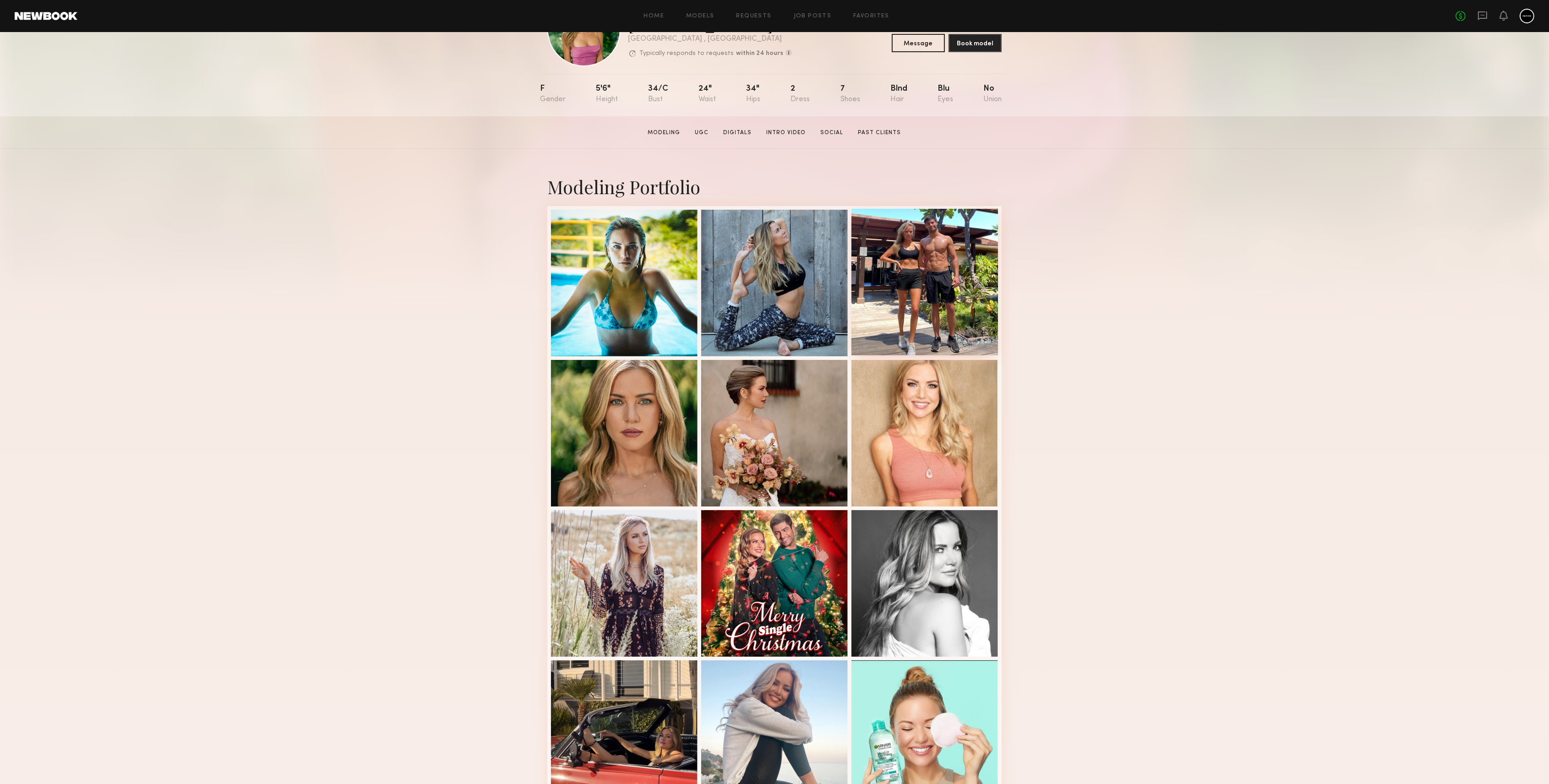
click at [893, 265] on div at bounding box center [925, 282] width 146 height 146
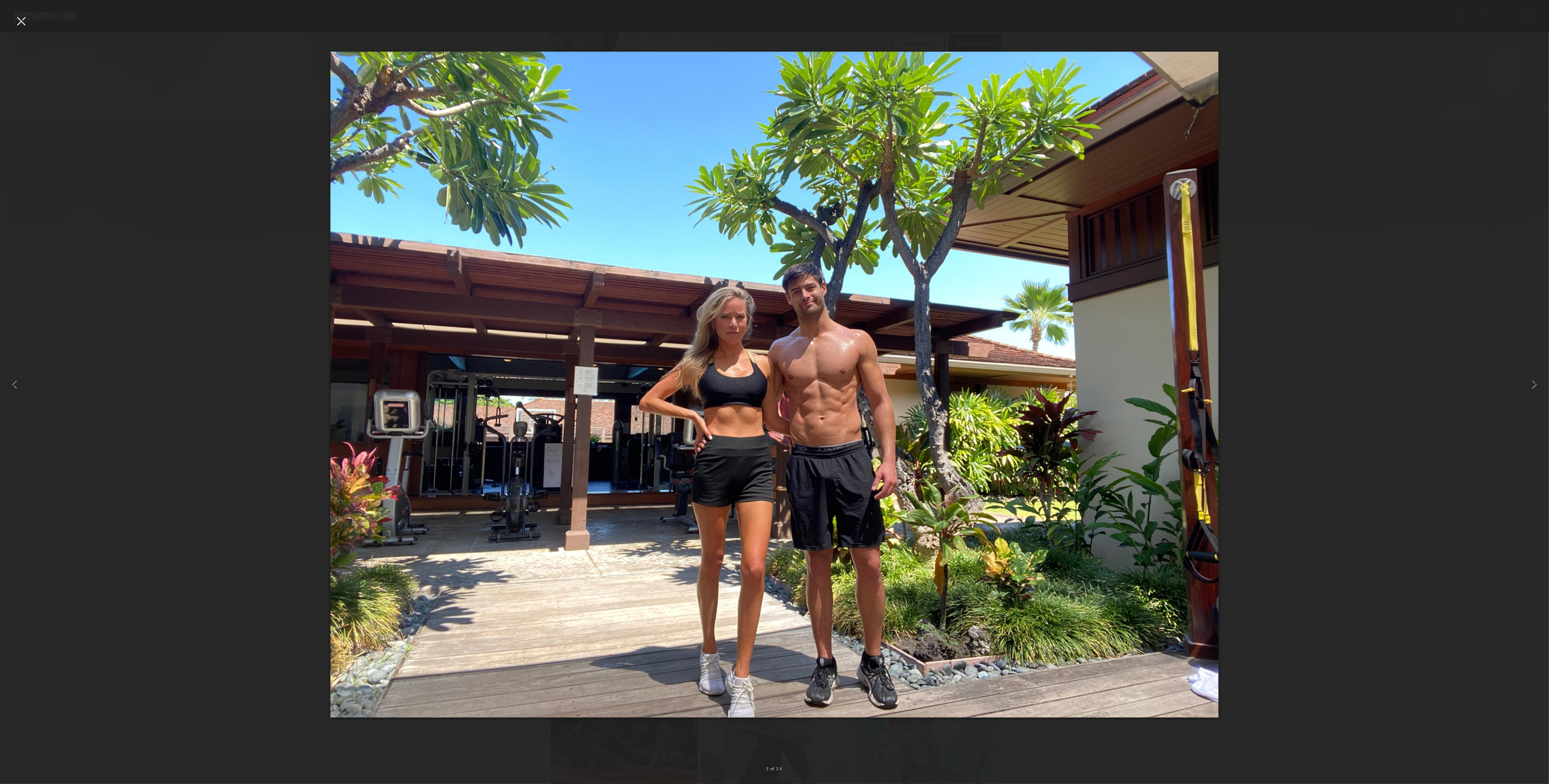
click at [22, 21] on div at bounding box center [21, 21] width 15 height 15
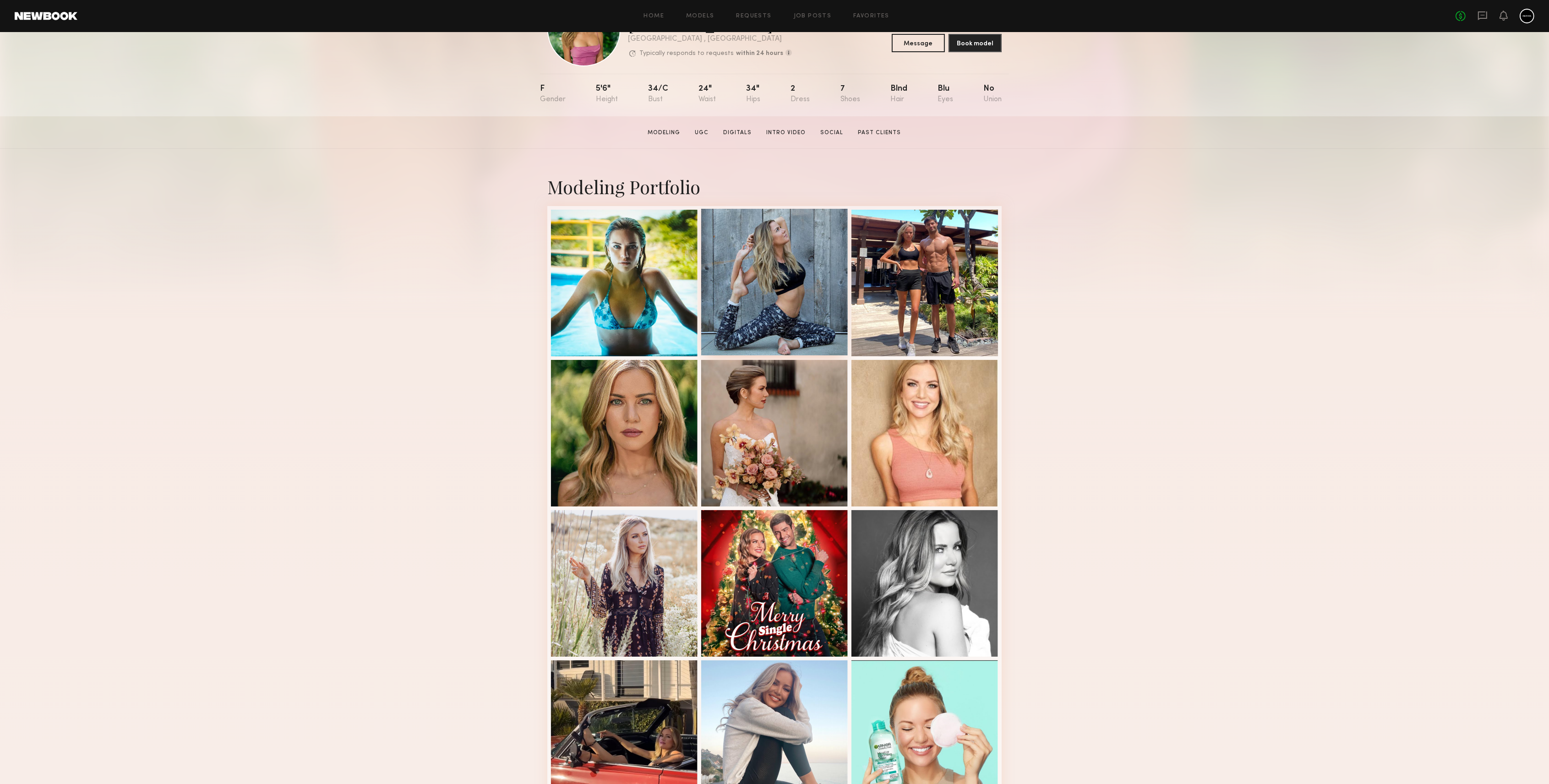
click at [761, 275] on div at bounding box center [774, 282] width 146 height 146
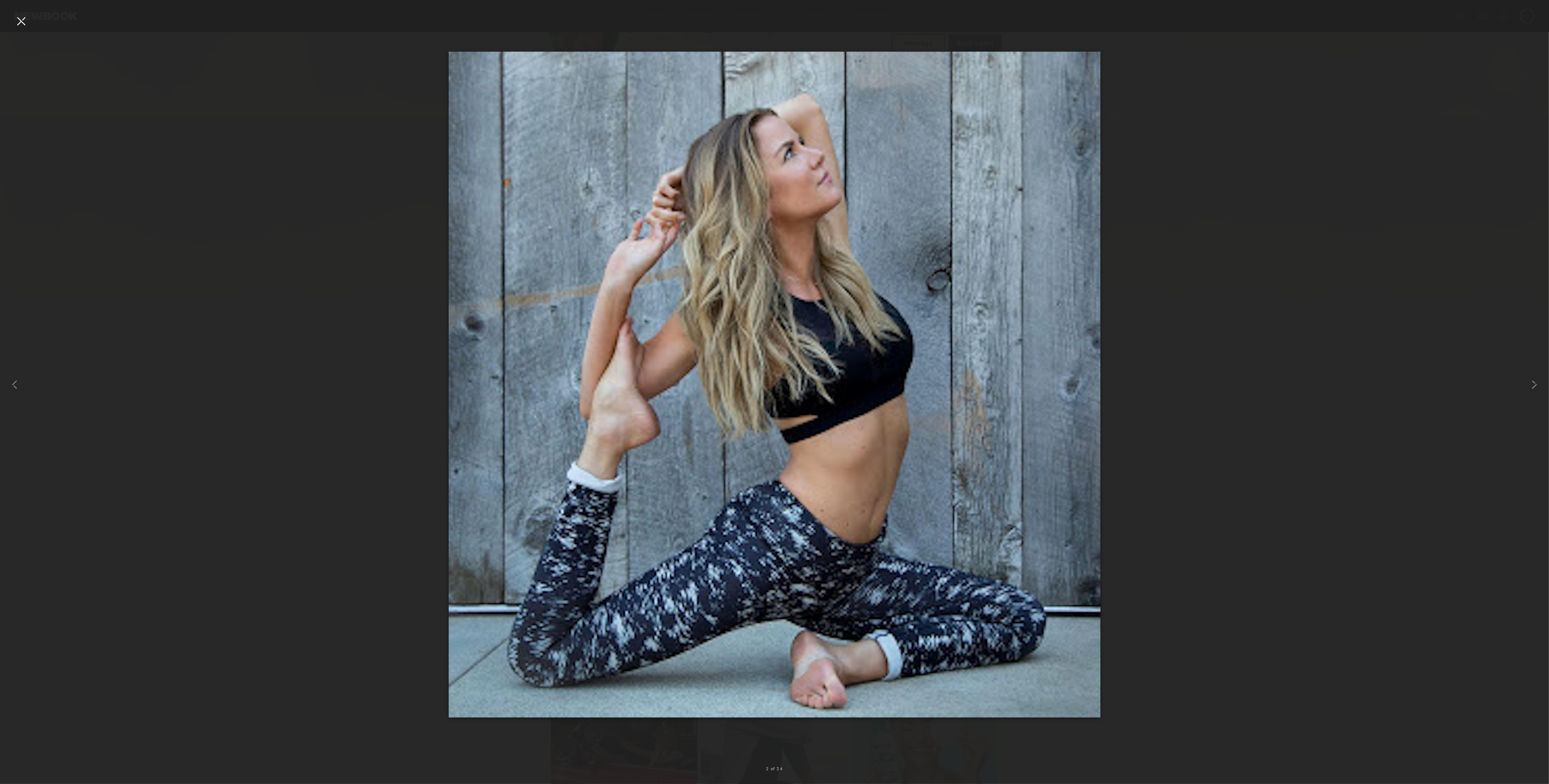
click at [21, 24] on div at bounding box center [21, 21] width 15 height 15
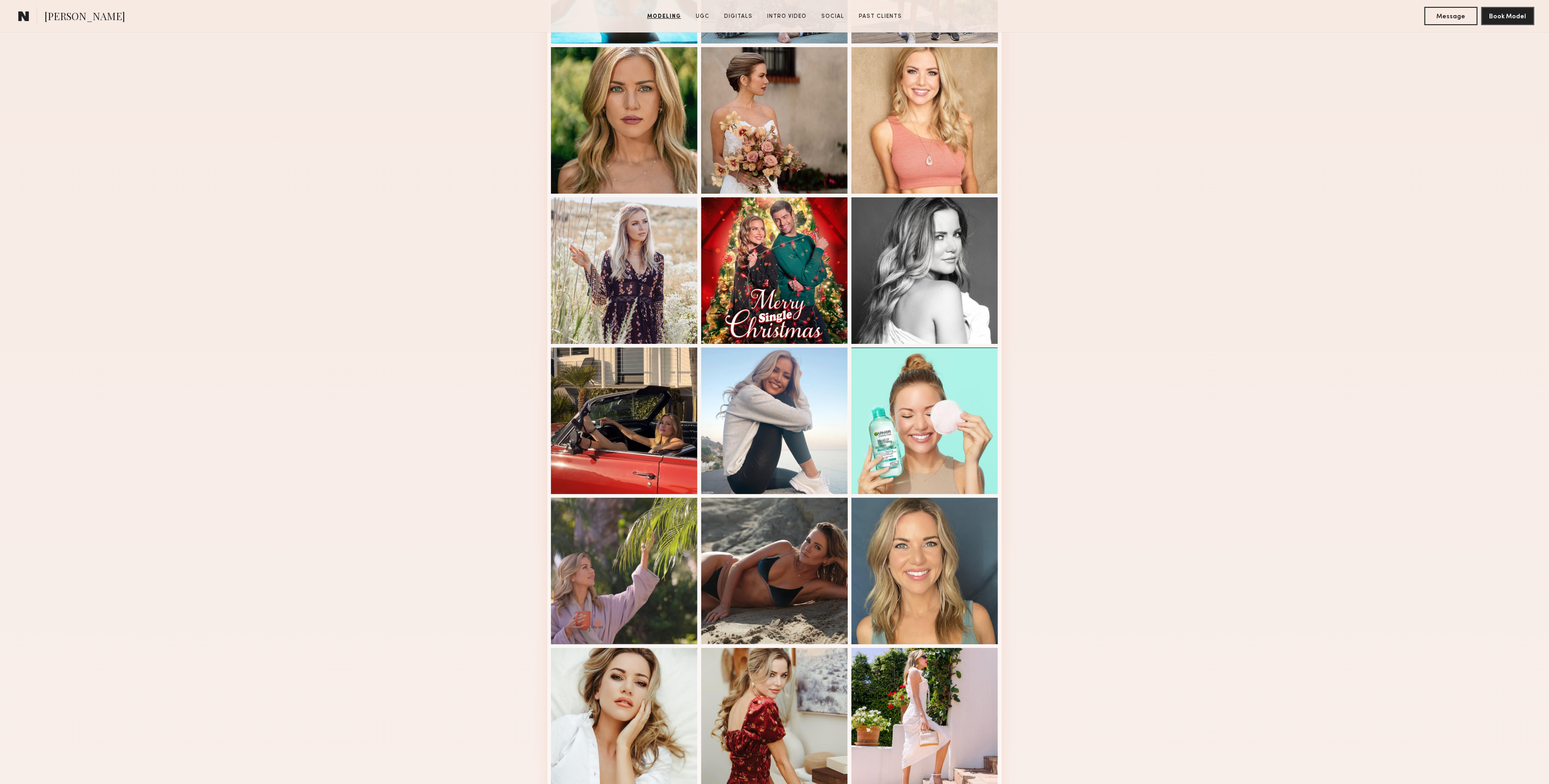
scroll to position [427, 0]
